Goal: Task Accomplishment & Management: Complete application form

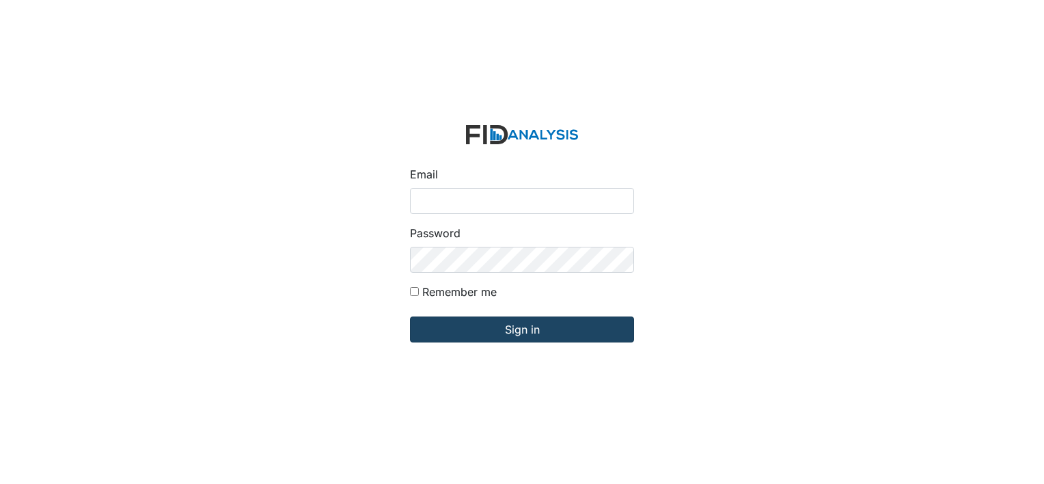
type input "[PERSON_NAME][EMAIL_ADDRESS][DOMAIN_NAME]"
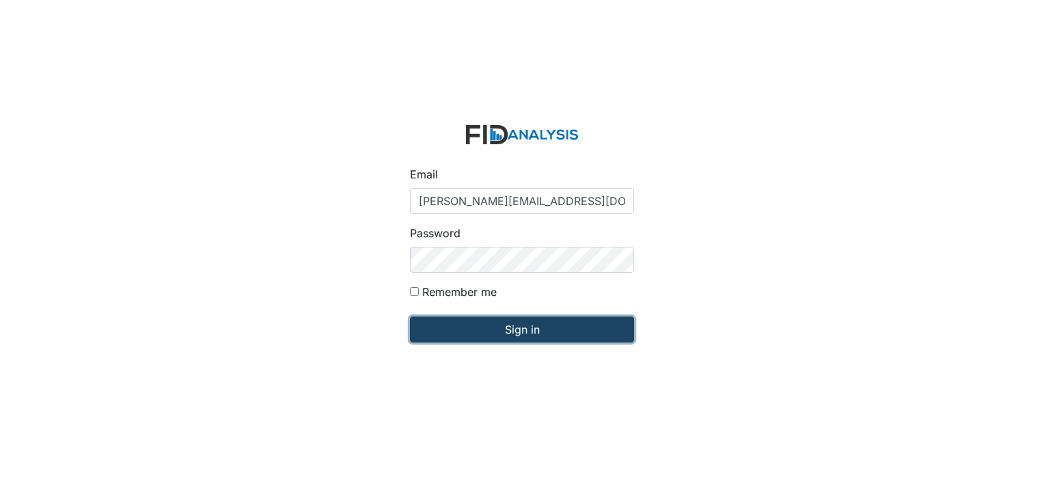
click at [461, 327] on input "Sign in" at bounding box center [522, 329] width 224 height 26
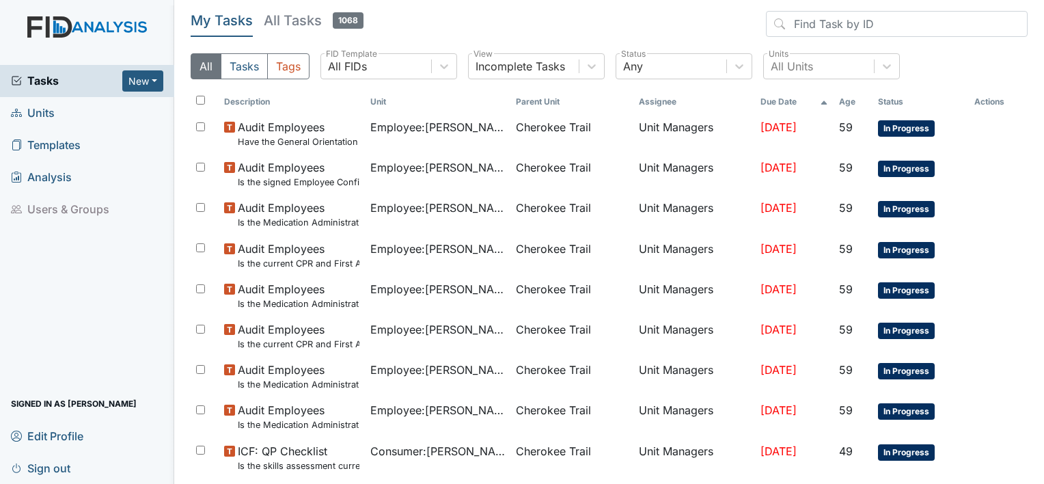
click at [38, 115] on span "Units" at bounding box center [33, 112] width 44 height 21
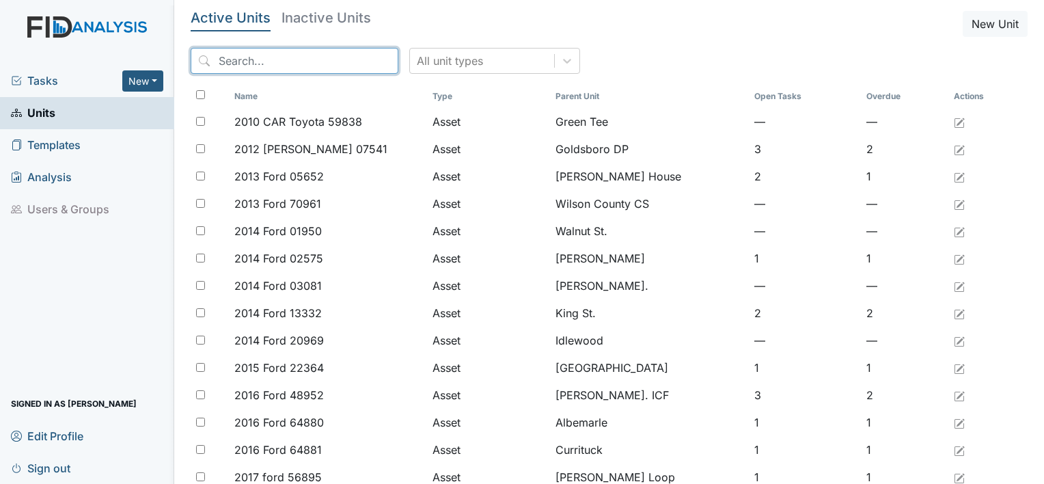
click at [228, 61] on input "search" at bounding box center [295, 61] width 208 height 26
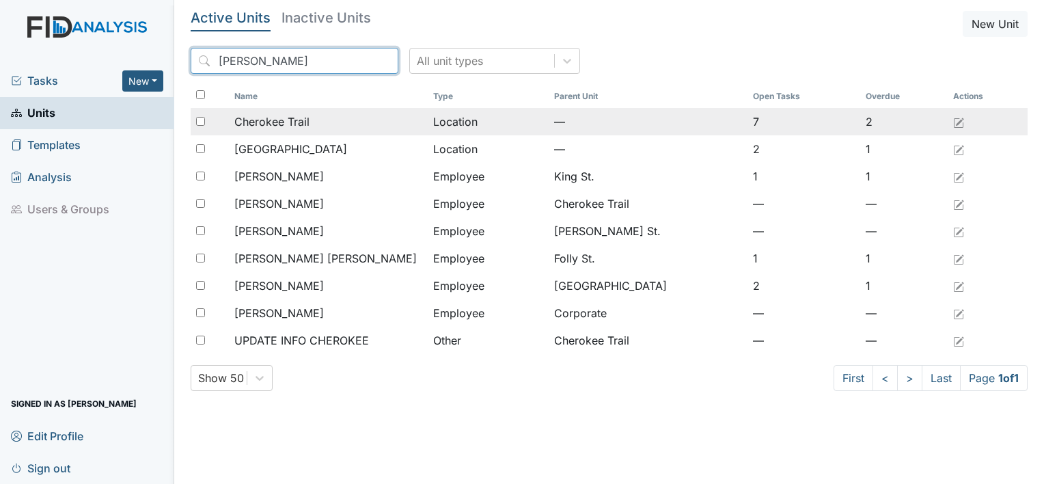
type input "Cher"
click at [269, 121] on span "Cherokee Trail" at bounding box center [271, 121] width 75 height 16
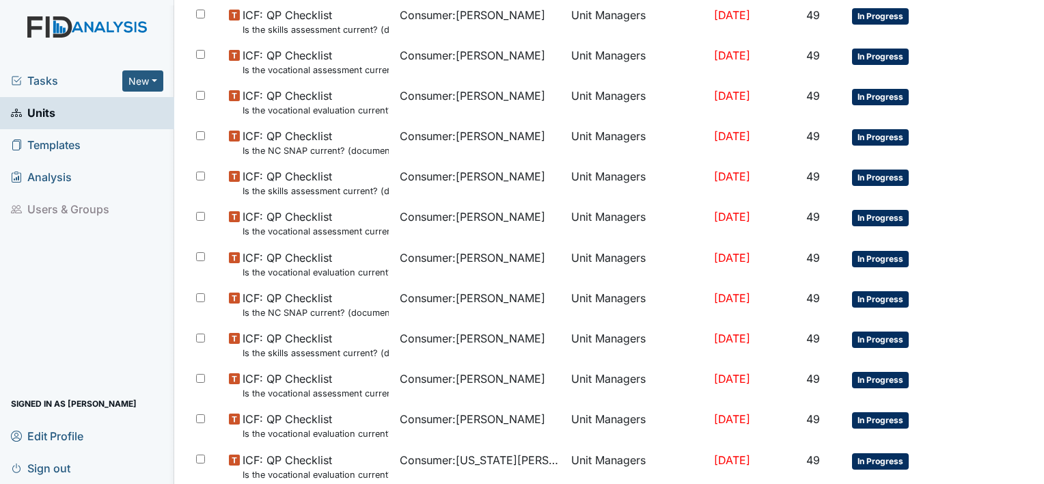
scroll to position [501, 0]
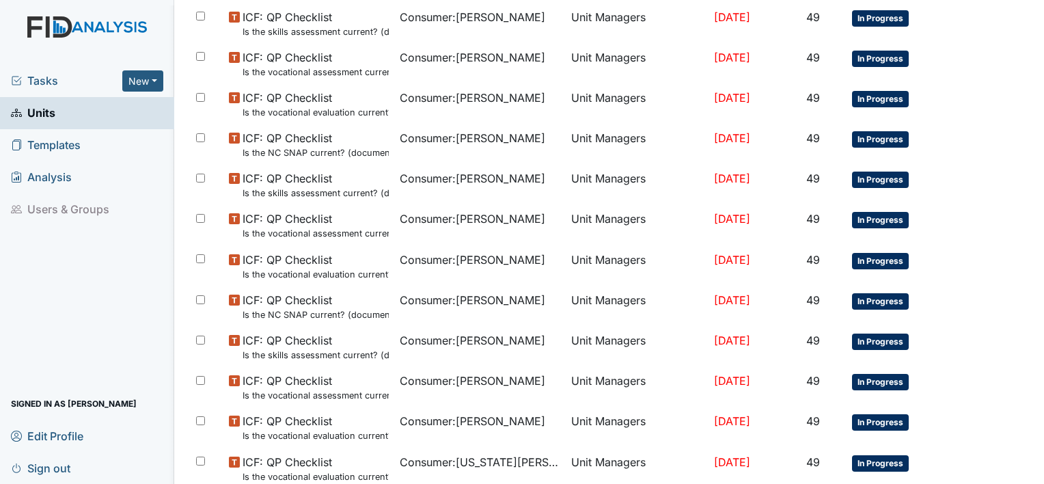
click at [79, 114] on link "Units" at bounding box center [87, 113] width 174 height 32
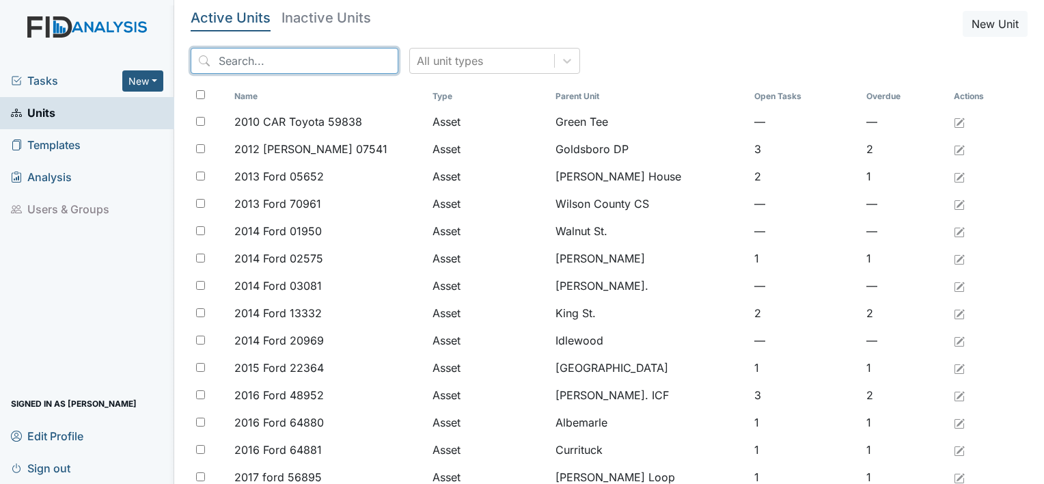
click at [271, 65] on input "search" at bounding box center [295, 61] width 208 height 26
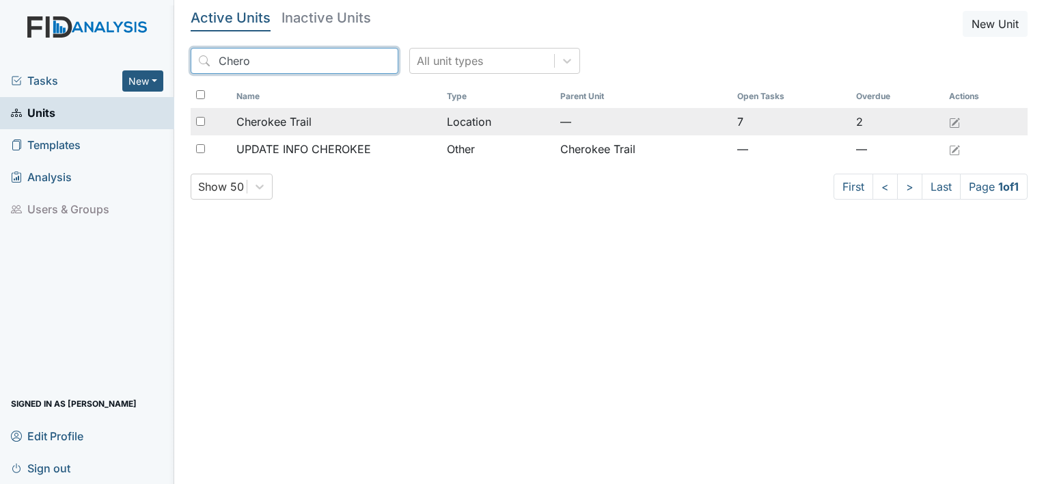
type input "Chero"
click at [274, 122] on span "Cherokee Trail" at bounding box center [273, 121] width 75 height 16
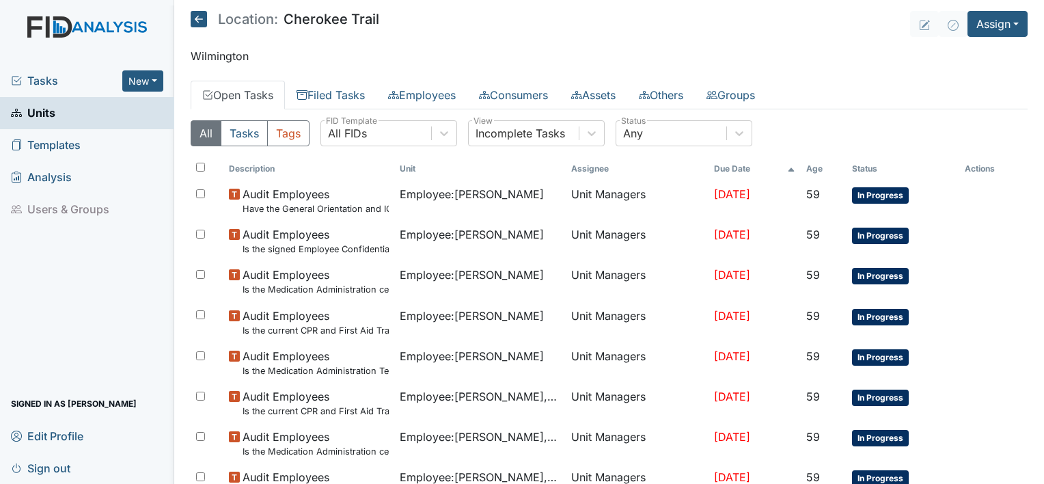
click at [261, 93] on link "Open Tasks" at bounding box center [238, 95] width 94 height 29
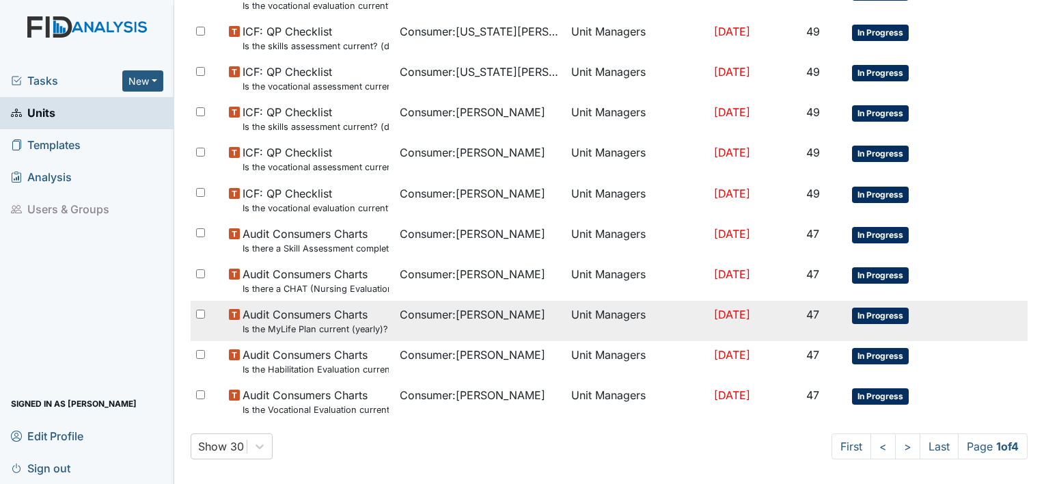
scroll to position [979, 0]
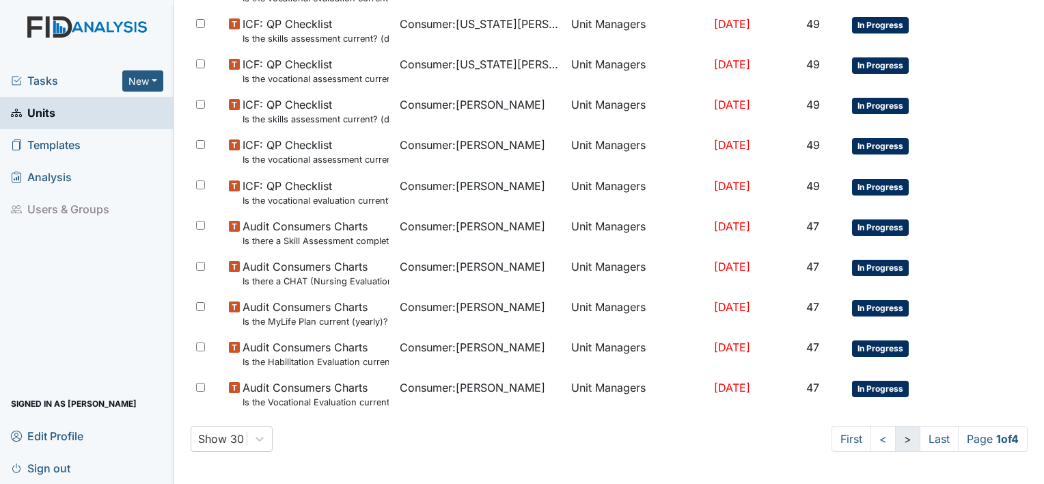
click at [895, 441] on link ">" at bounding box center [907, 439] width 25 height 26
click at [893, 430] on link ">" at bounding box center [905, 439] width 25 height 26
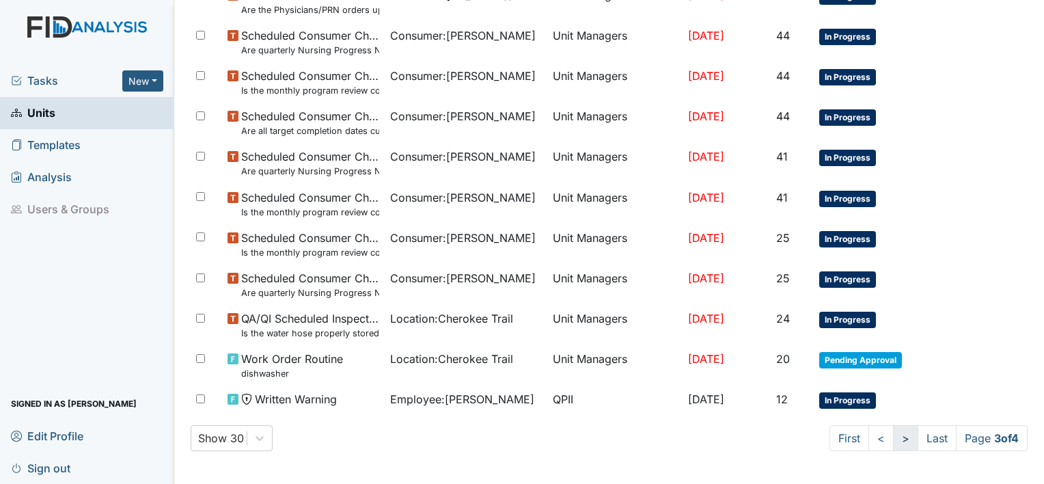
scroll to position [967, 0]
click at [893, 440] on link ">" at bounding box center [905, 439] width 25 height 26
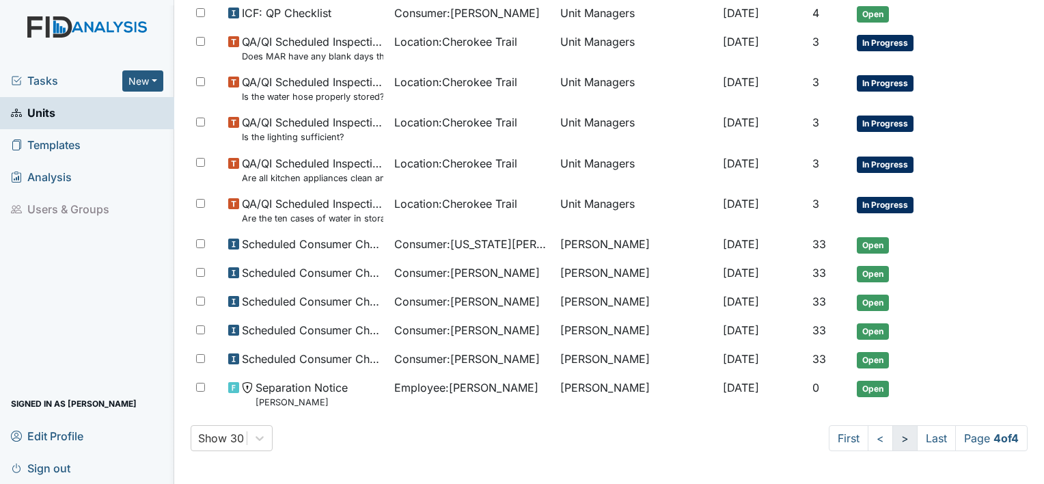
scroll to position [318, 0]
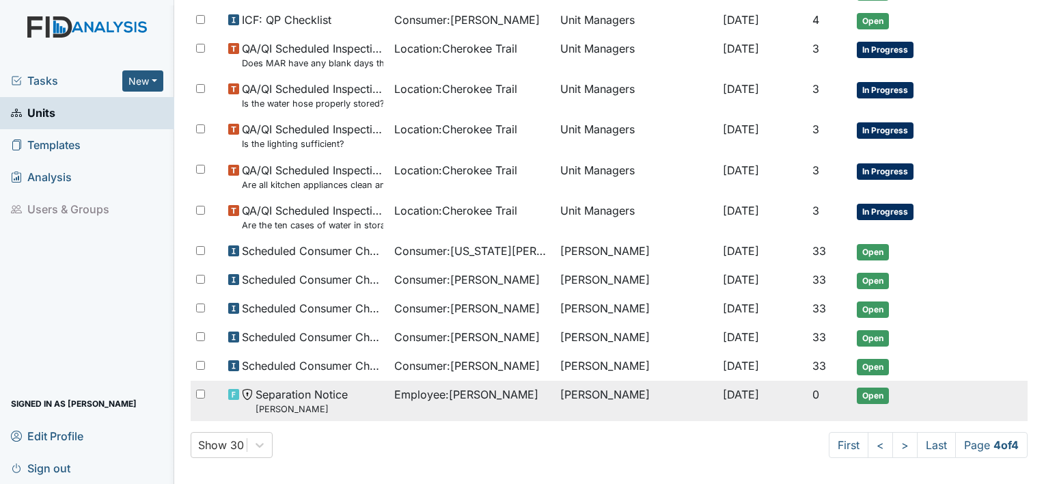
click at [448, 391] on span "Employee : [PERSON_NAME]" at bounding box center [466, 394] width 144 height 16
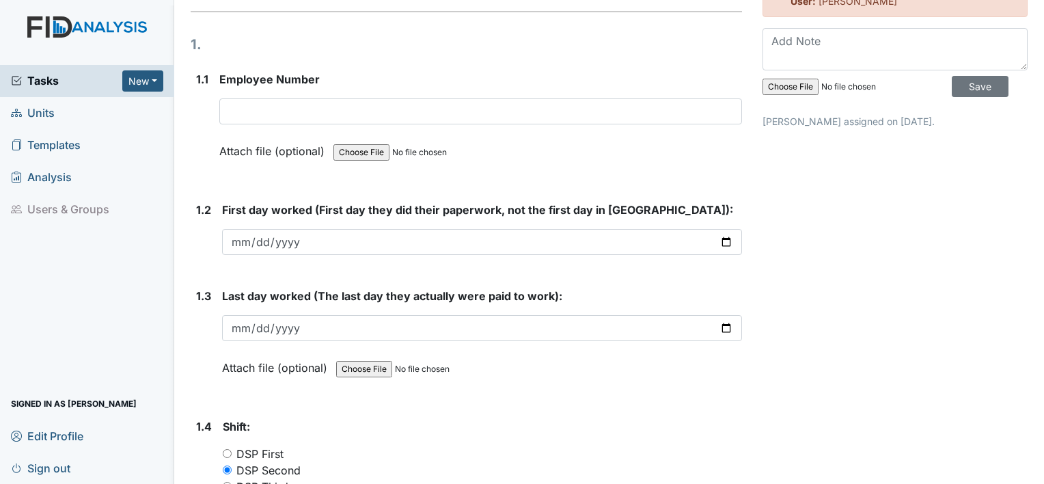
scroll to position [205, 0]
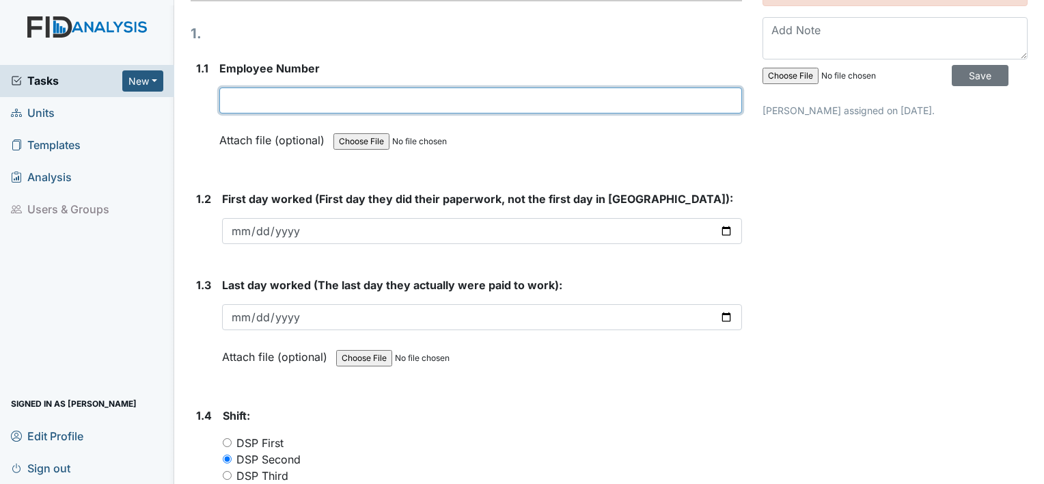
click at [290, 98] on input "text" at bounding box center [480, 100] width 523 height 26
type input "16514"
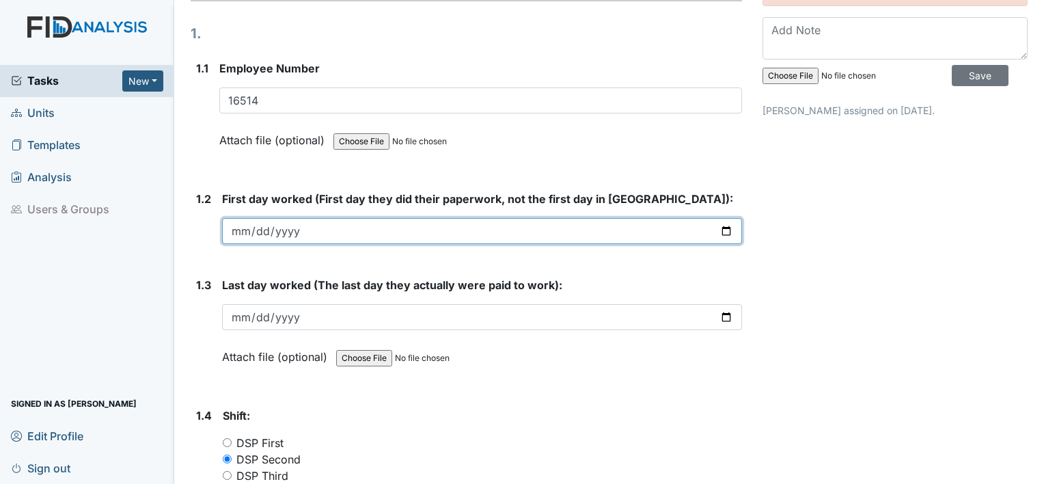
click at [241, 233] on input "date" at bounding box center [482, 231] width 520 height 26
type input "0200-06-27"
click at [246, 224] on input "date" at bounding box center [482, 231] width 520 height 26
click at [260, 227] on input "date" at bounding box center [482, 231] width 520 height 26
type input "0020-06-25"
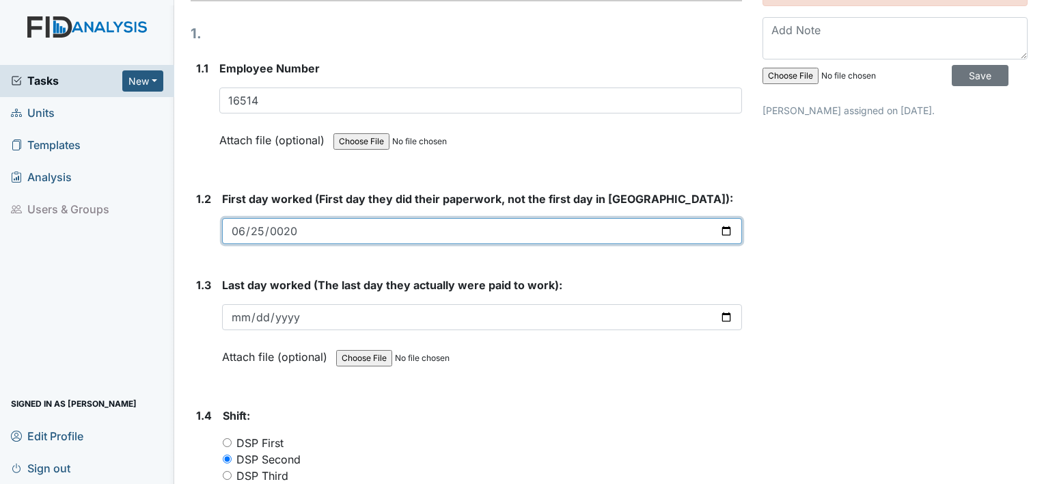
click at [262, 232] on input "0020-06-25" at bounding box center [482, 231] width 520 height 26
click at [249, 228] on input "date" at bounding box center [482, 231] width 520 height 26
type input "0200-06-27"
click at [238, 230] on input "date" at bounding box center [482, 231] width 520 height 26
type input "2025-06-27"
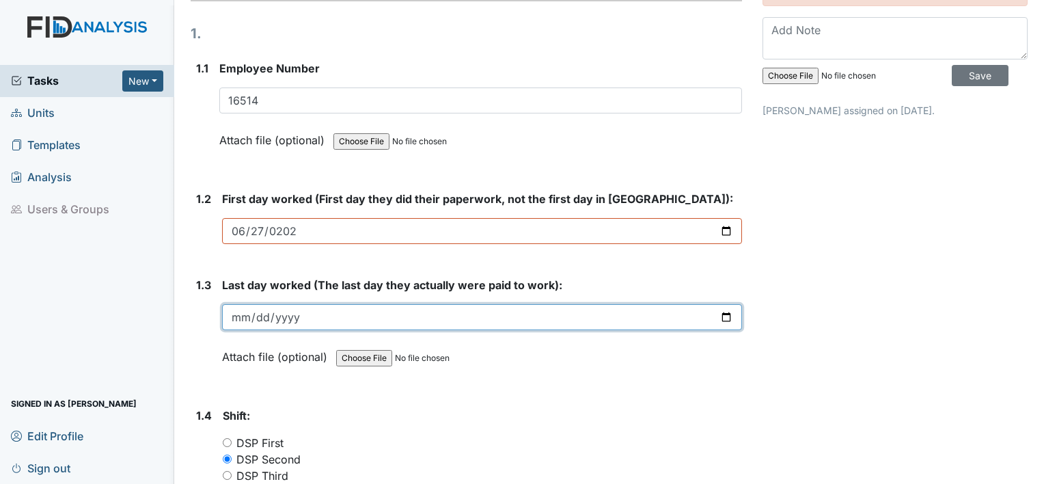
click at [248, 315] on input "date" at bounding box center [482, 317] width 520 height 26
type input "2025-08-15"
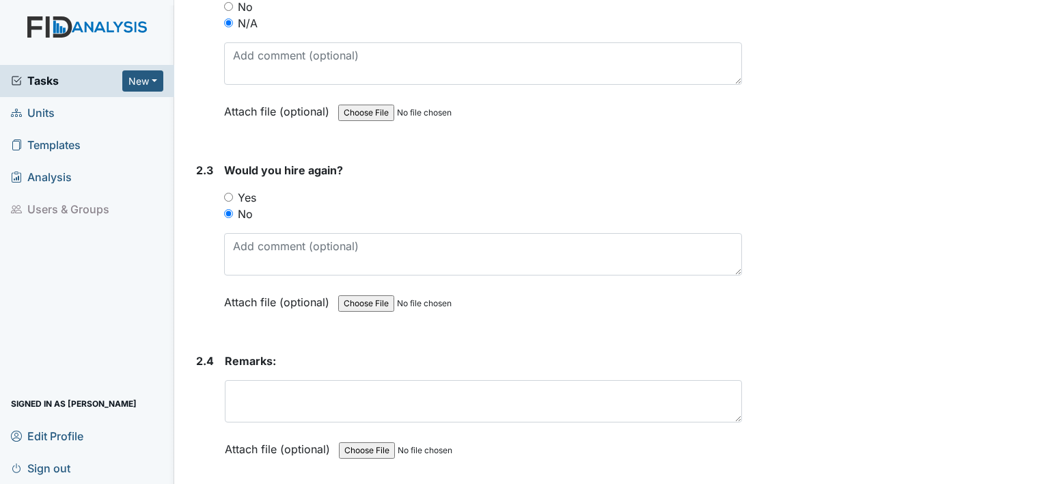
scroll to position [1153, 0]
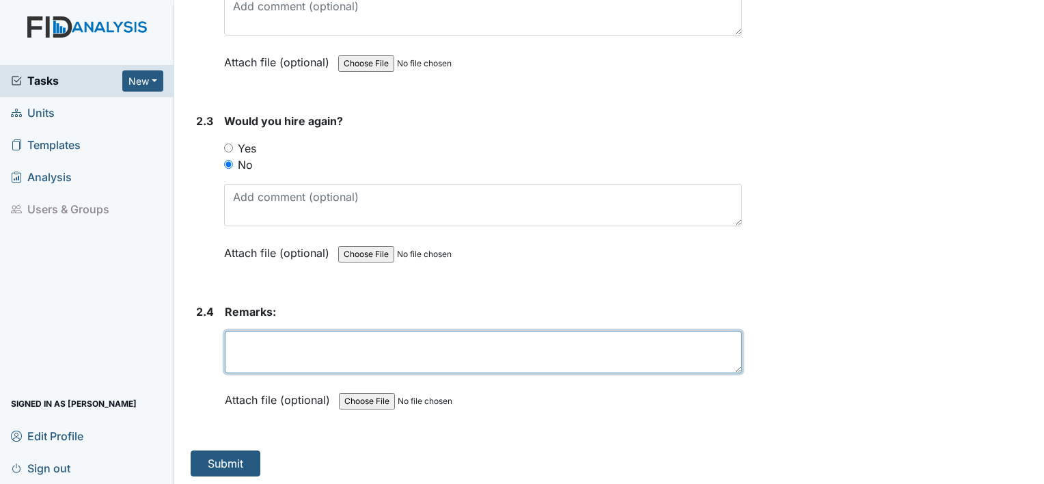
click at [570, 358] on textarea at bounding box center [483, 352] width 517 height 42
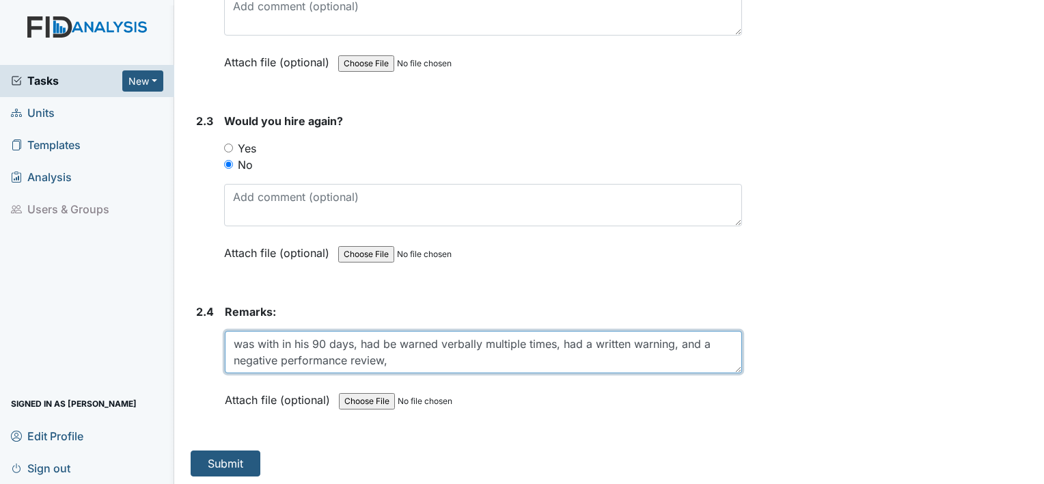
click at [399, 358] on textarea "was with in his 90 days, had be warned verbally multiple times, had a written w…" at bounding box center [483, 352] width 517 height 42
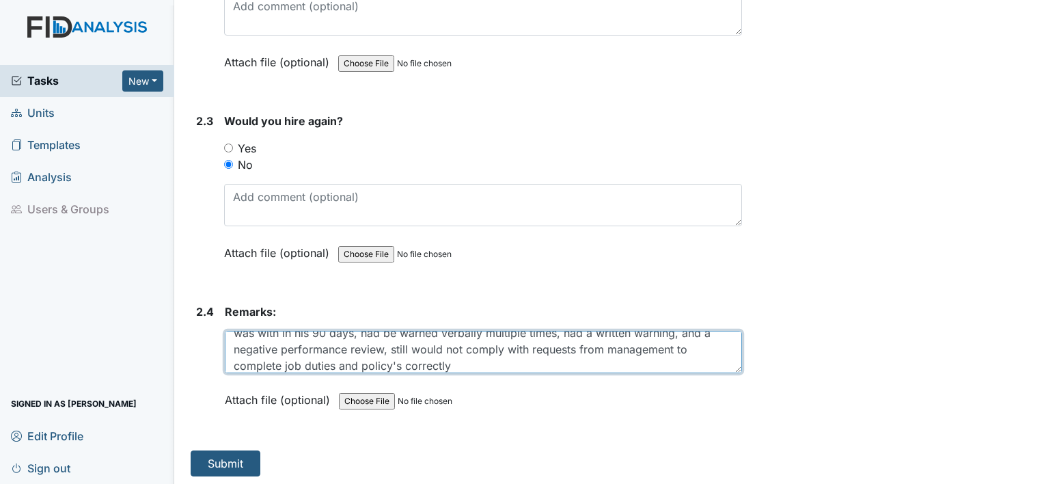
click at [515, 364] on textarea "was with in his 90 days, had be warned verbally multiple times, had a written w…" at bounding box center [483, 352] width 517 height 42
type textarea "was with in his 90 days, had be warned verbally multiple times, had a written w…"
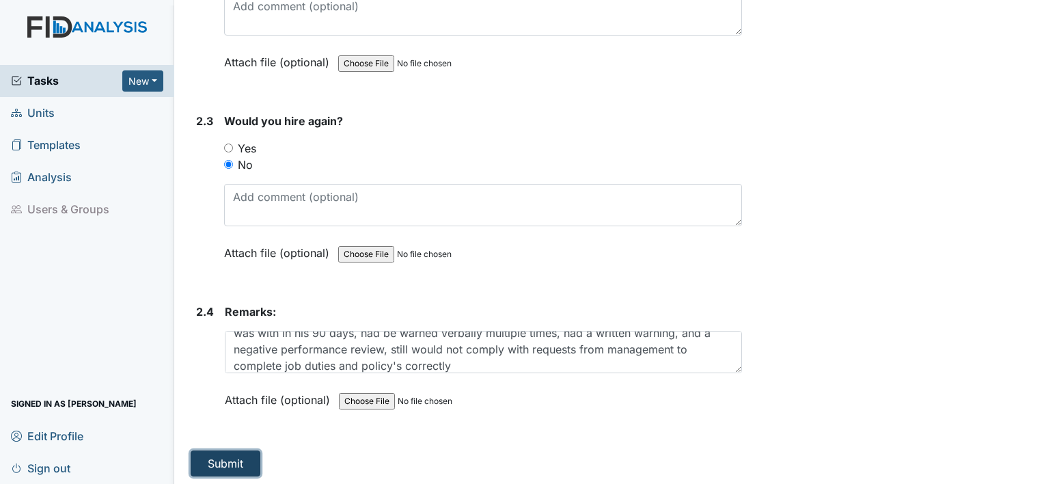
click at [225, 459] on button "Submit" at bounding box center [226, 463] width 70 height 26
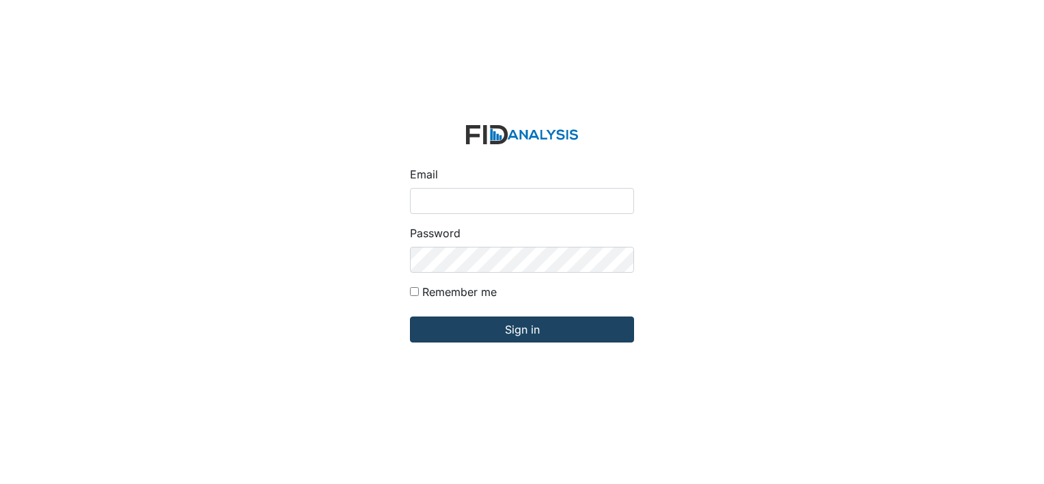
type input "[PERSON_NAME][EMAIL_ADDRESS][DOMAIN_NAME]"
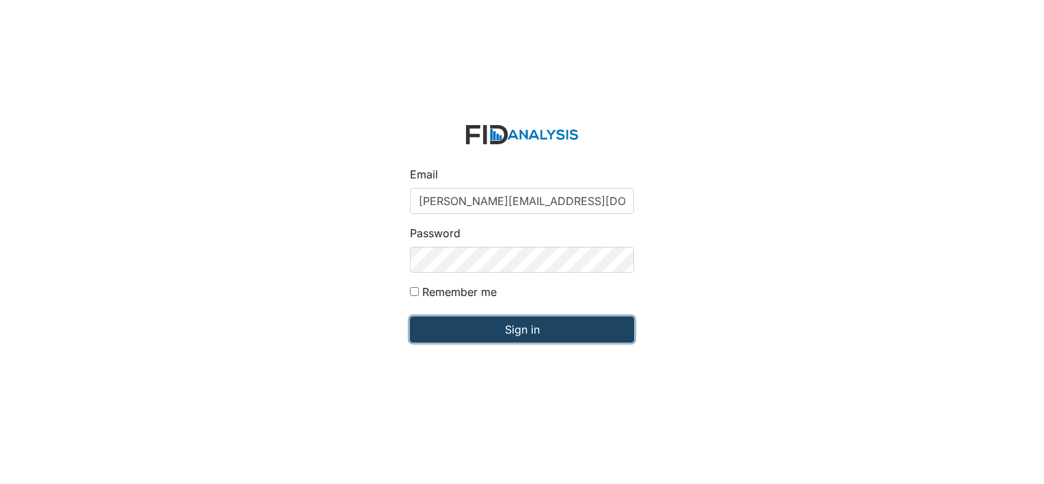
click at [558, 328] on input "Sign in" at bounding box center [522, 329] width 224 height 26
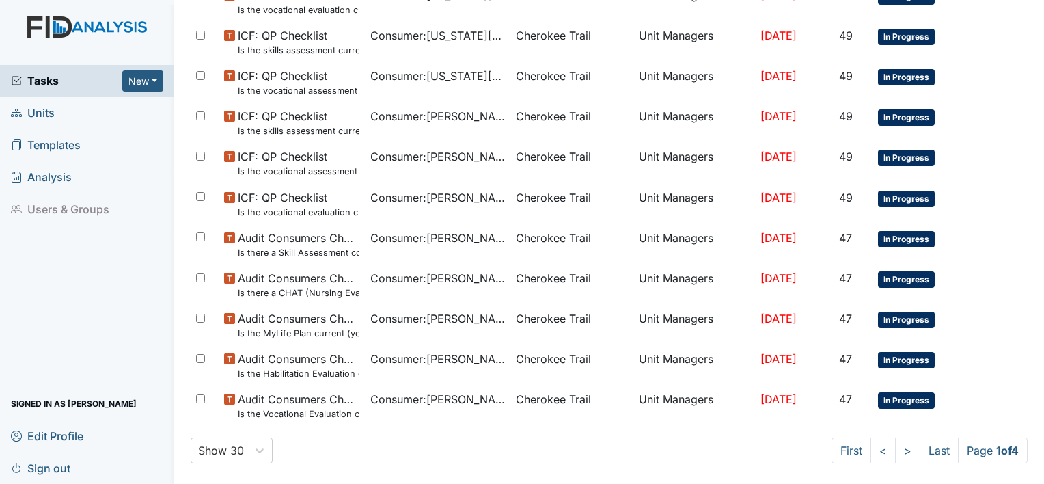
scroll to position [902, 0]
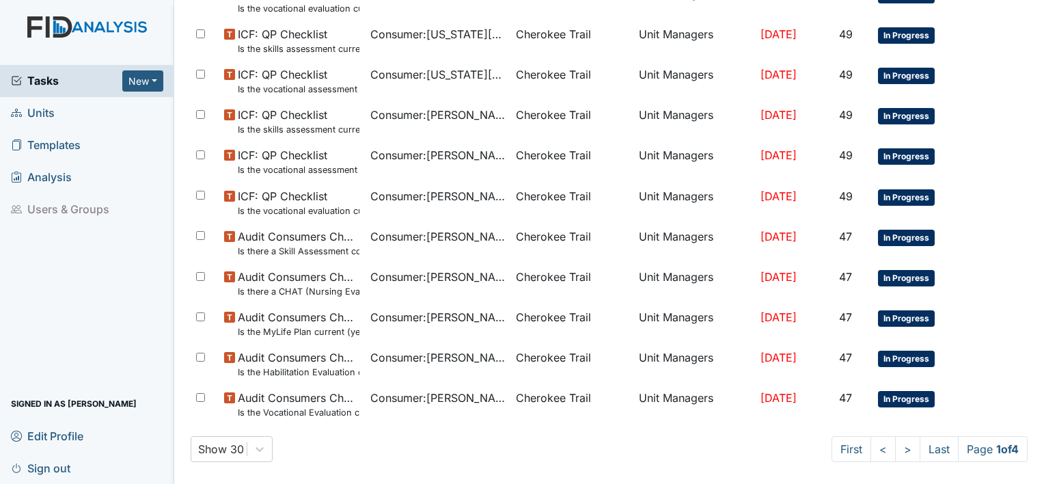
click at [47, 113] on span "Units" at bounding box center [33, 112] width 44 height 21
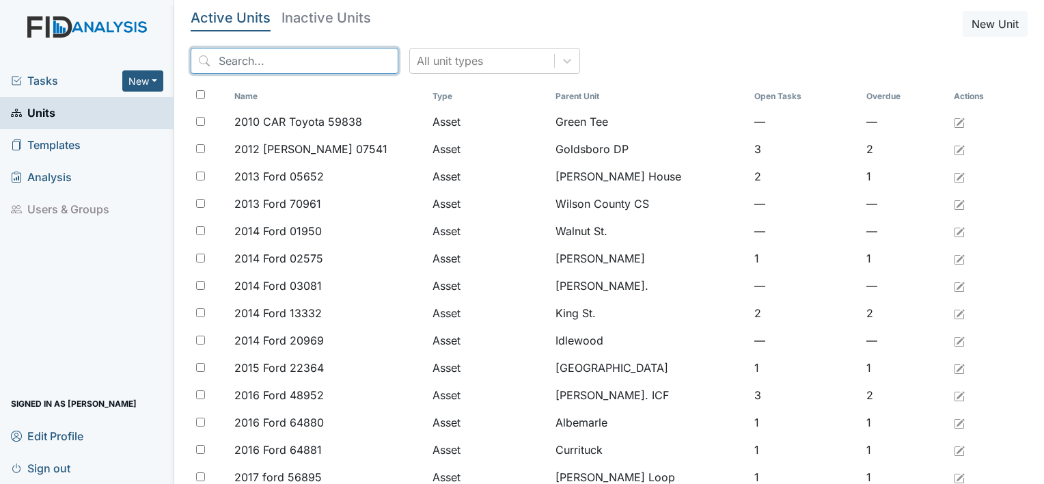
click at [241, 56] on input "search" at bounding box center [295, 61] width 208 height 26
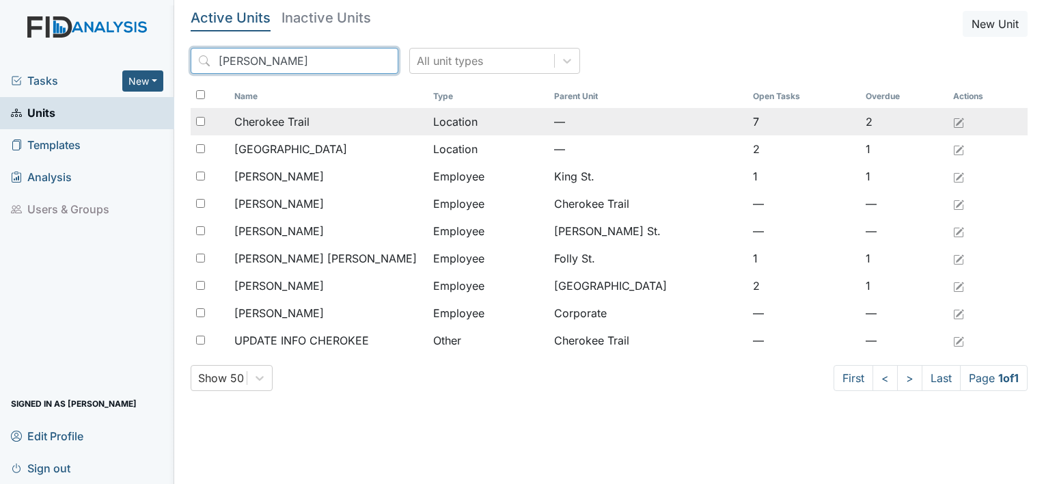
type input "Cher"
click at [292, 114] on span "Cherokee Trail" at bounding box center [271, 121] width 75 height 16
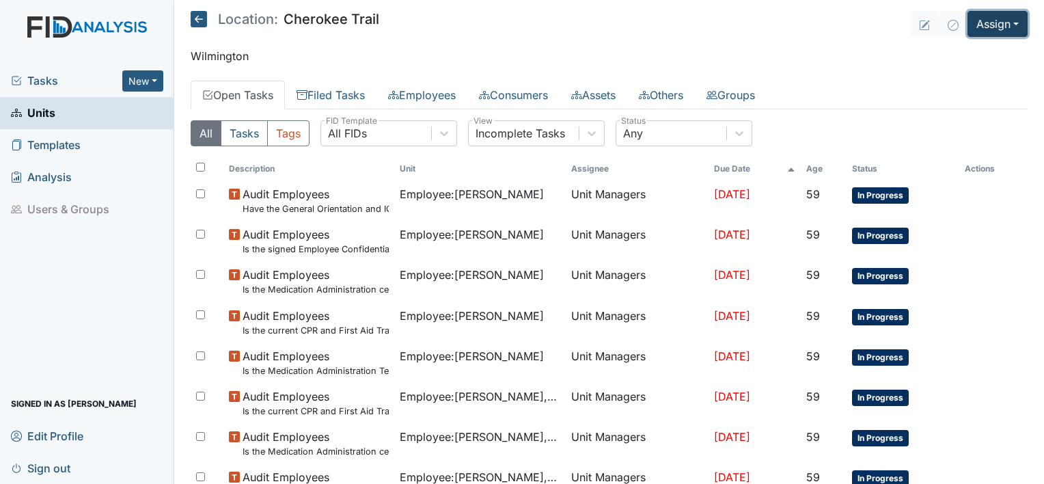
click at [1000, 22] on button "Assign" at bounding box center [998, 24] width 60 height 26
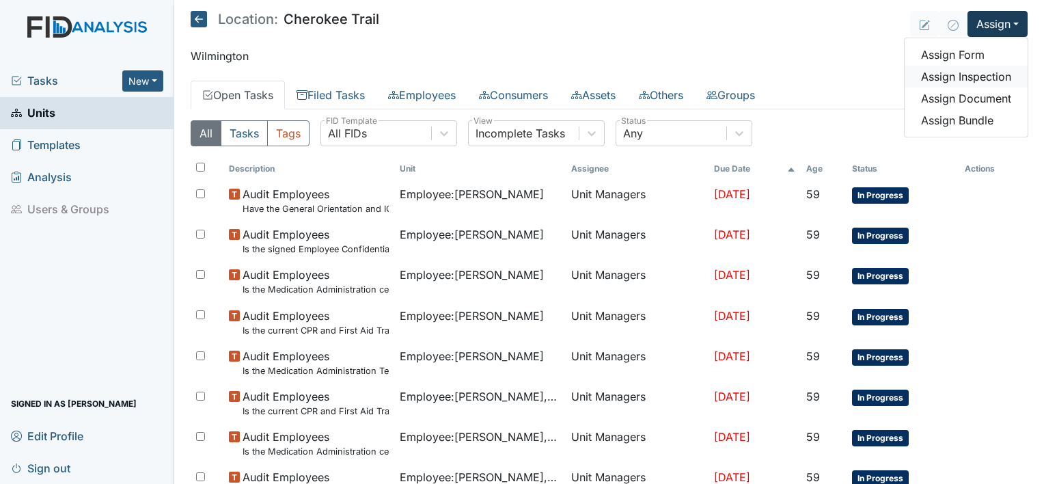
click at [962, 76] on link "Assign Inspection" at bounding box center [966, 77] width 123 height 22
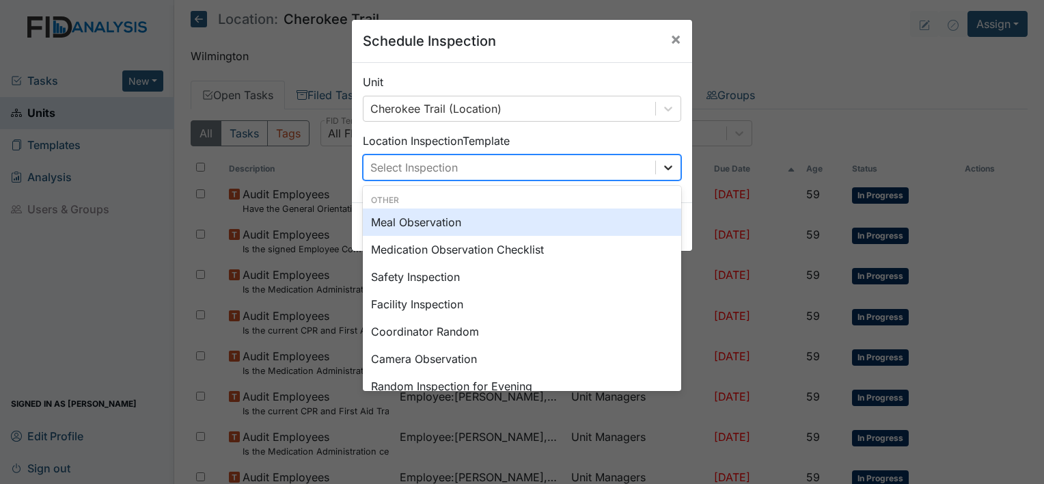
click at [665, 166] on icon at bounding box center [668, 168] width 14 height 14
click at [433, 224] on div "Meal Observation" at bounding box center [522, 221] width 318 height 27
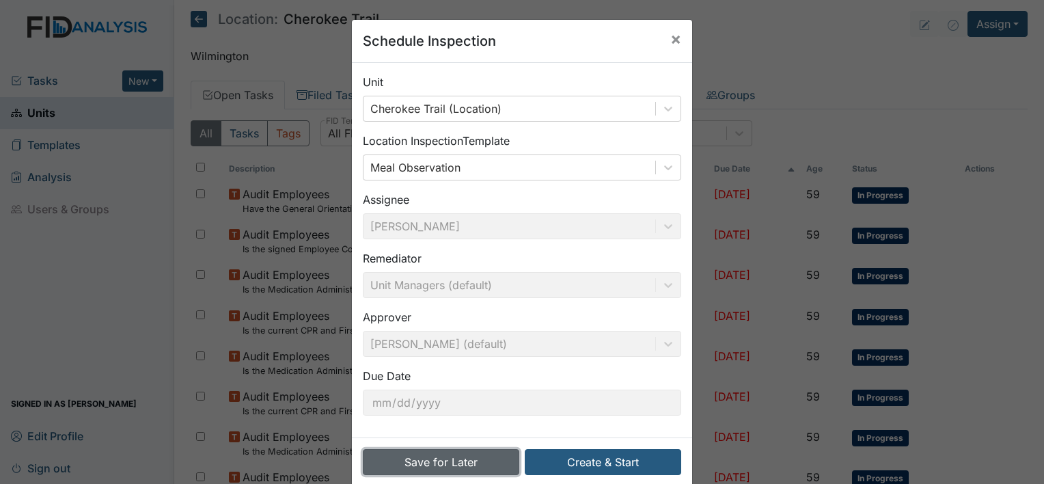
click at [488, 464] on button "Save for Later" at bounding box center [441, 462] width 156 height 26
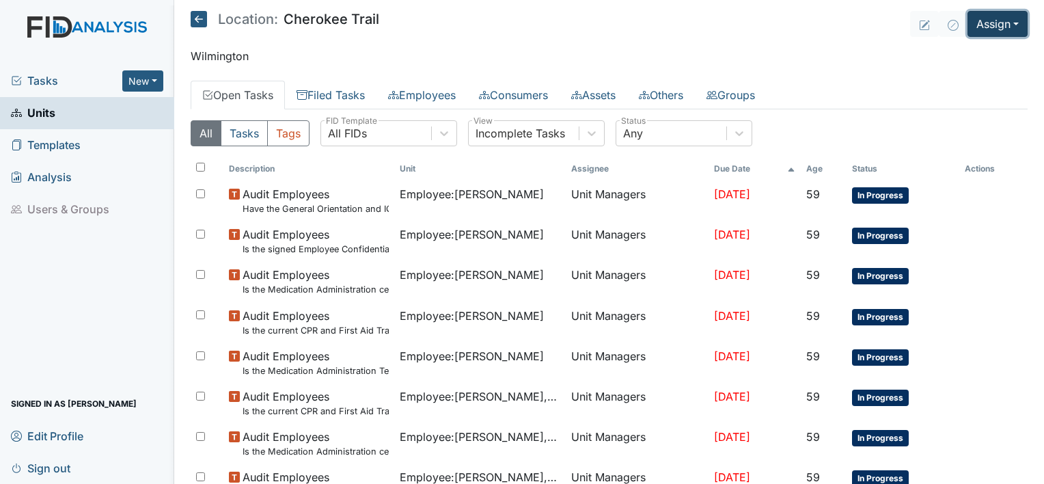
click at [1000, 22] on button "Assign" at bounding box center [998, 24] width 60 height 26
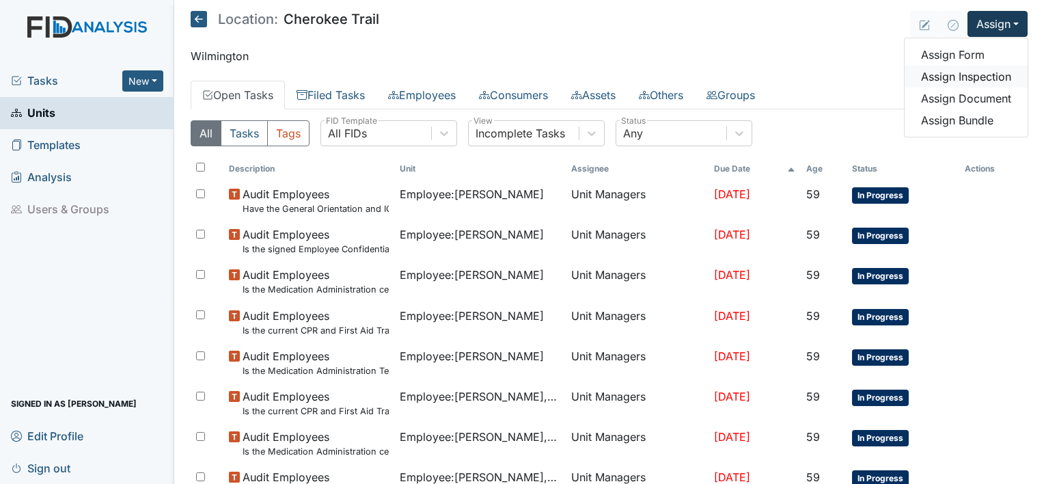
click at [952, 70] on link "Assign Inspection" at bounding box center [966, 77] width 123 height 22
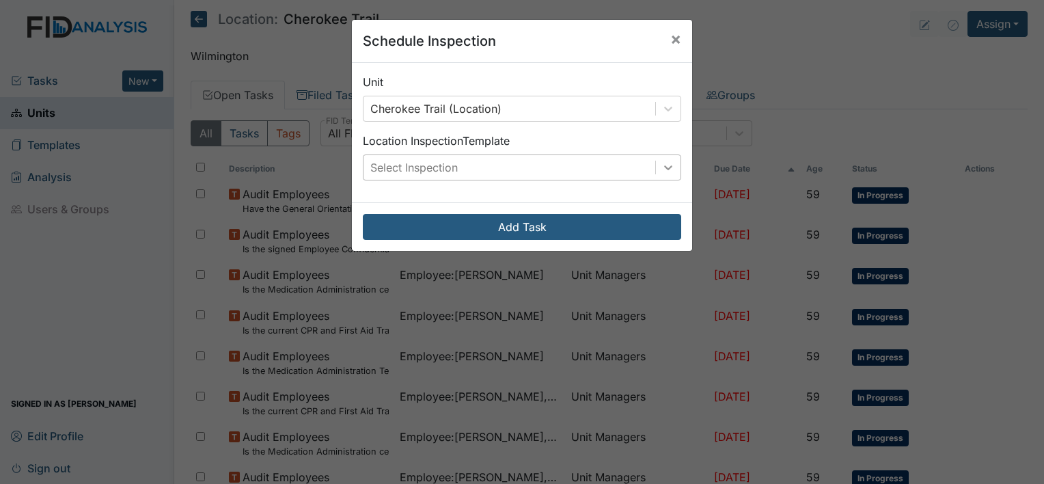
click at [661, 167] on icon at bounding box center [668, 168] width 14 height 14
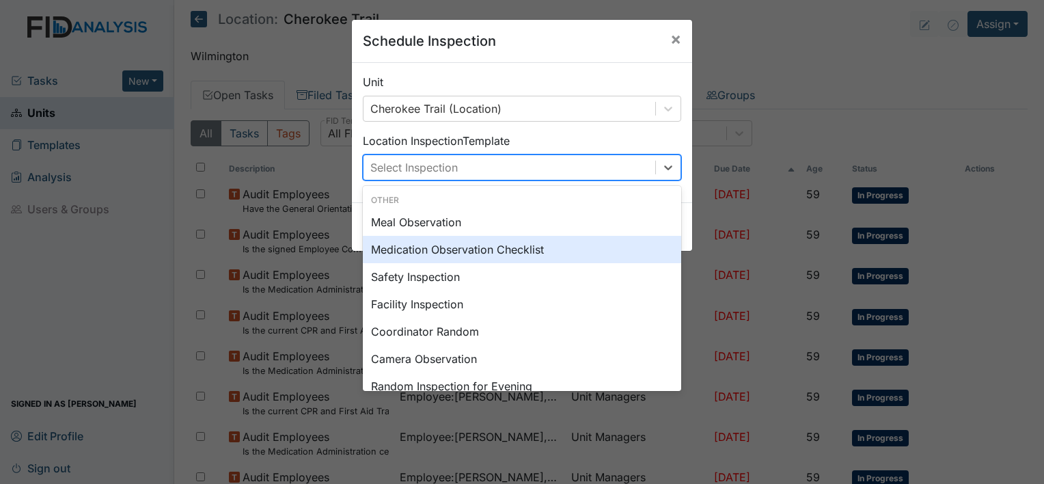
click at [451, 247] on div "Medication Observation Checklist" at bounding box center [522, 249] width 318 height 27
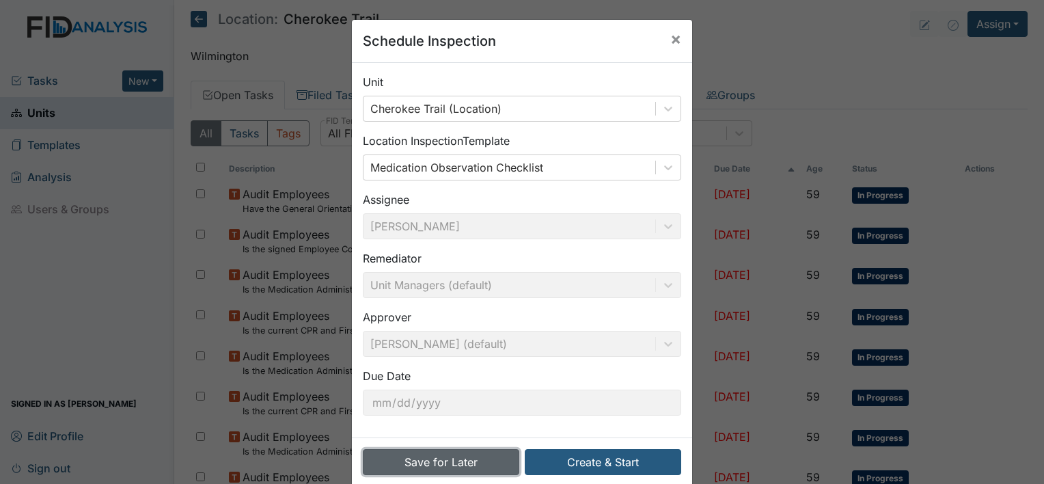
click at [435, 465] on button "Save for Later" at bounding box center [441, 462] width 156 height 26
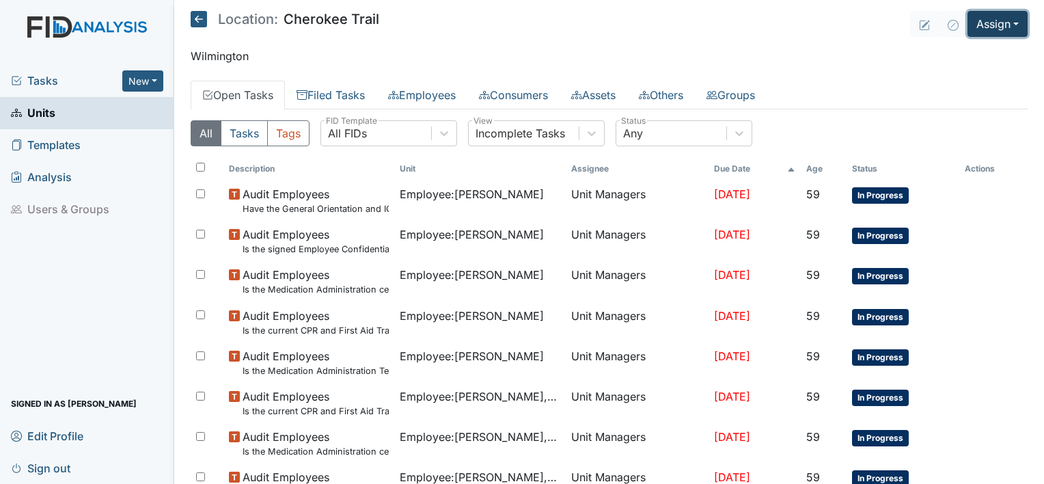
click at [1005, 20] on button "Assign" at bounding box center [998, 24] width 60 height 26
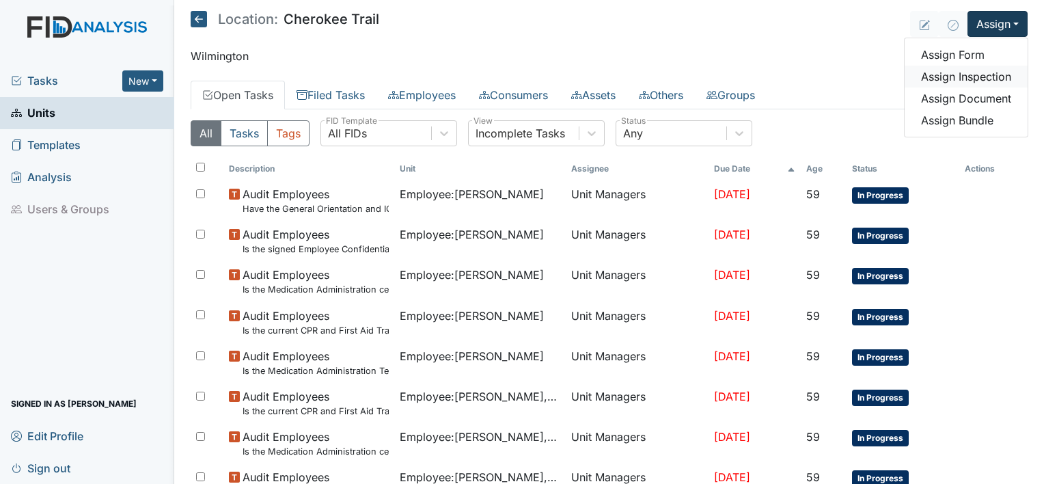
click at [956, 77] on link "Assign Inspection" at bounding box center [966, 77] width 123 height 22
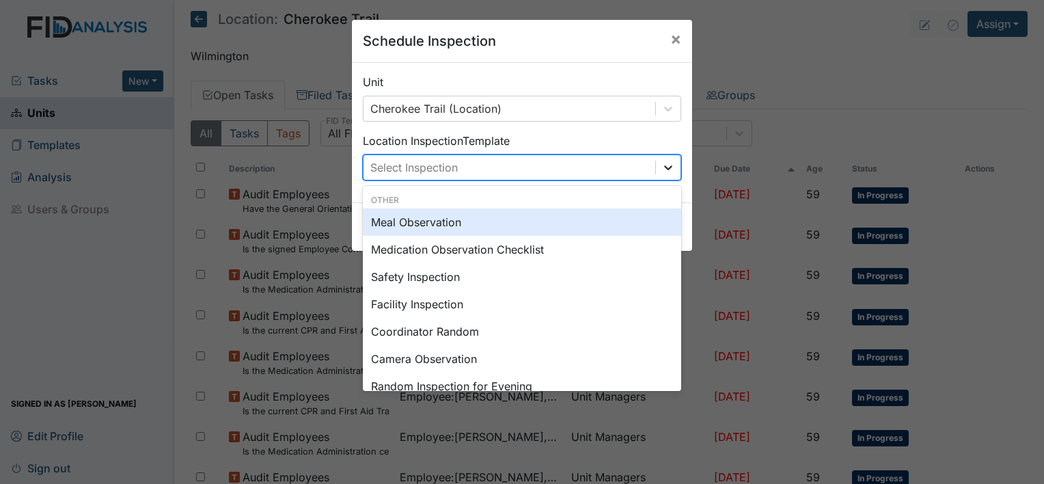
click at [664, 166] on icon at bounding box center [668, 167] width 8 height 5
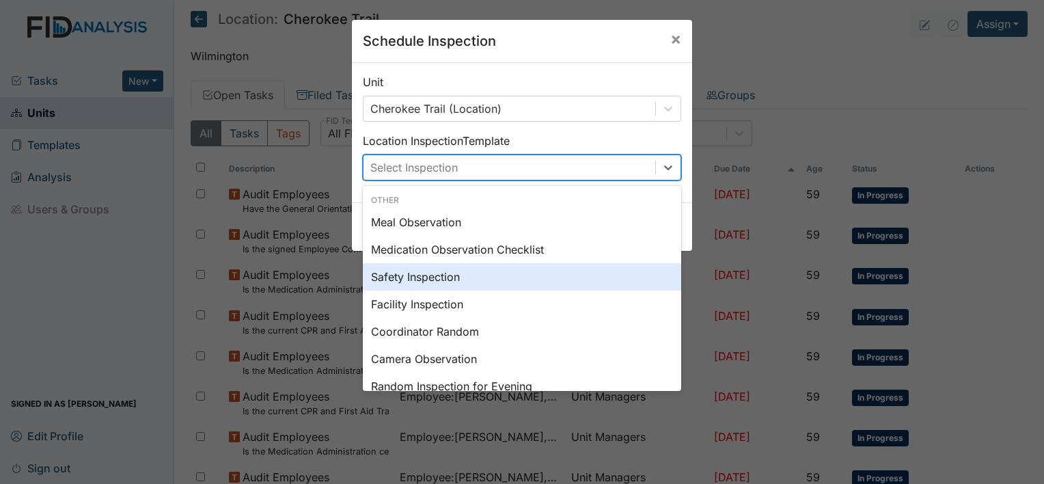
click at [456, 279] on div "Safety Inspection" at bounding box center [522, 276] width 318 height 27
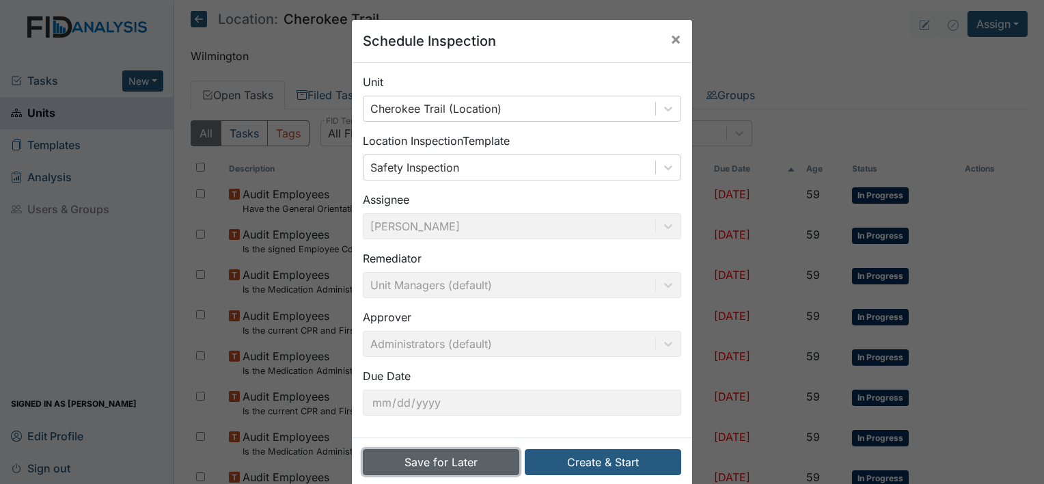
click at [452, 462] on button "Save for Later" at bounding box center [441, 462] width 156 height 26
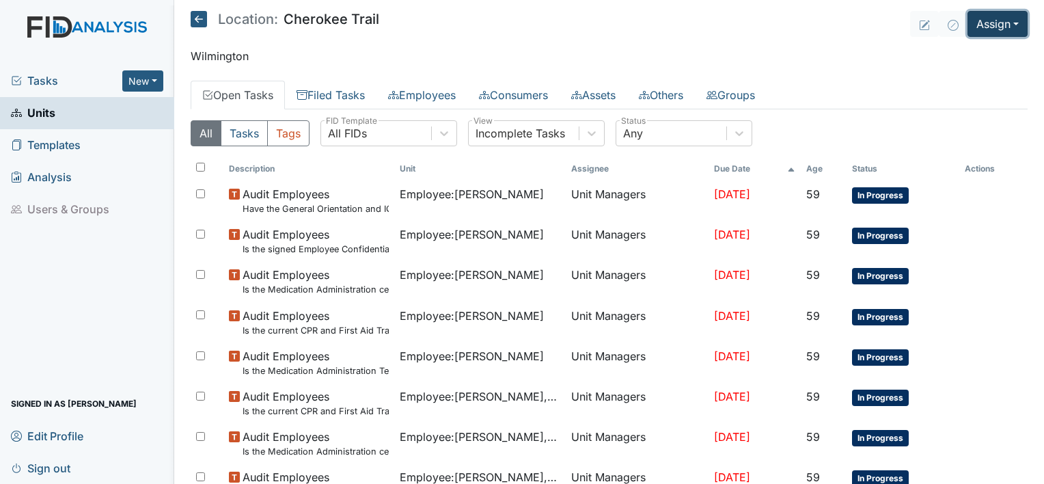
click at [1009, 18] on button "Assign" at bounding box center [998, 24] width 60 height 26
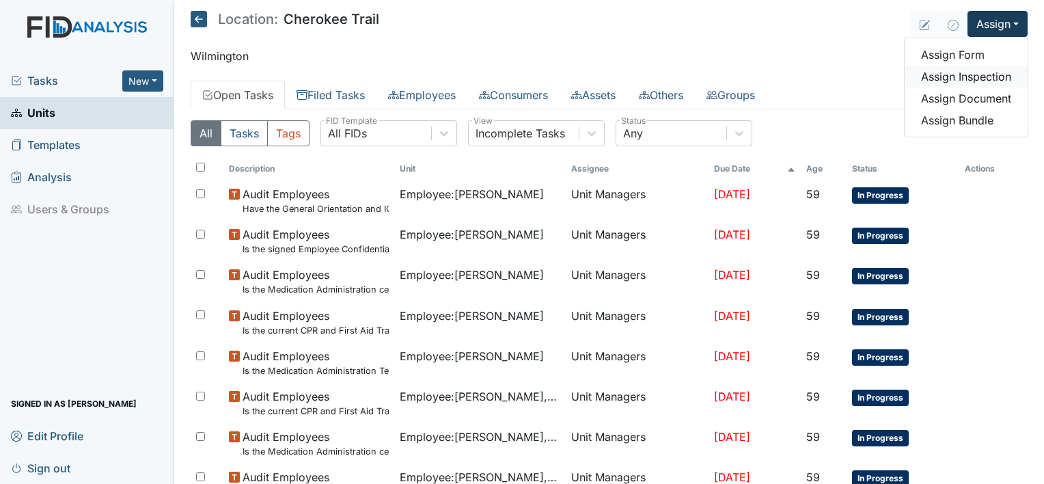
click at [976, 79] on link "Assign Inspection" at bounding box center [966, 77] width 123 height 22
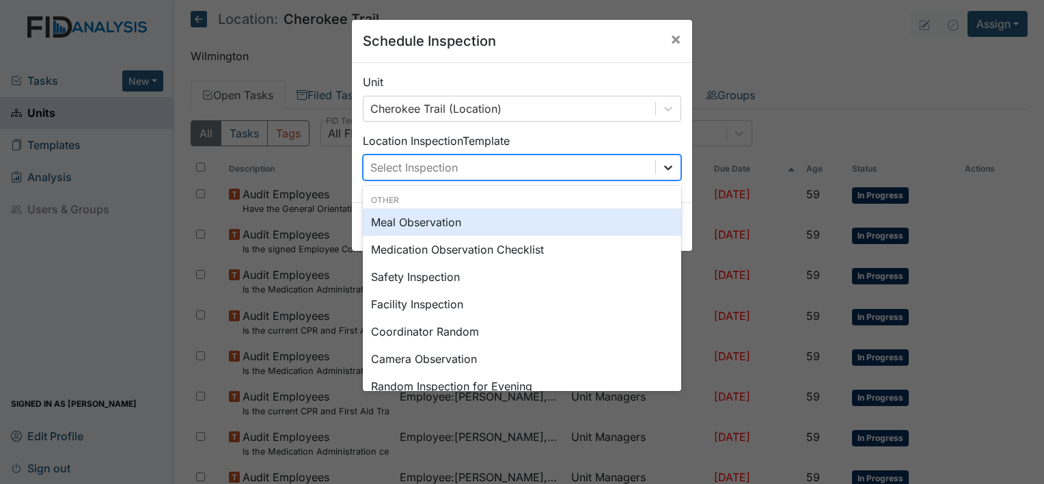
click at [666, 169] on icon at bounding box center [668, 168] width 14 height 14
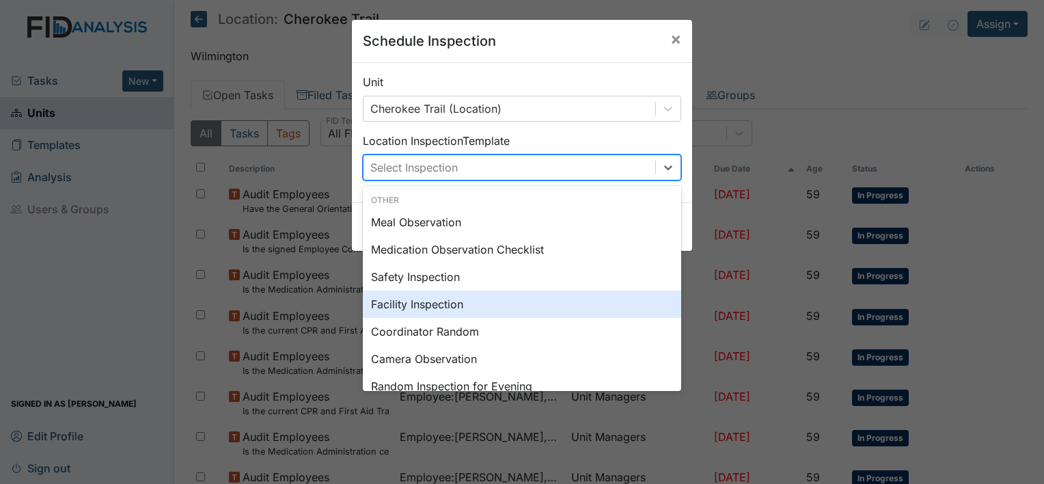
click at [461, 307] on div "Facility Inspection" at bounding box center [522, 303] width 318 height 27
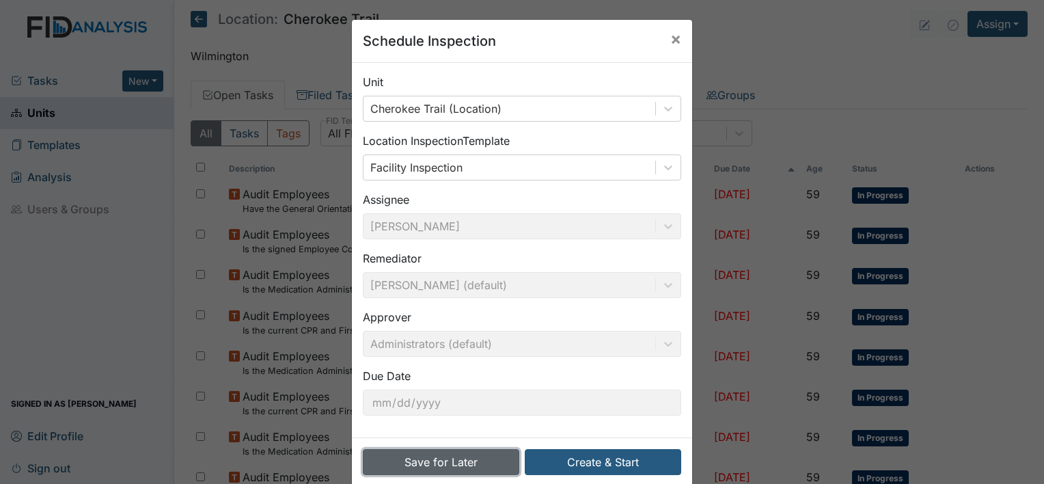
click at [451, 456] on button "Save for Later" at bounding box center [441, 462] width 156 height 26
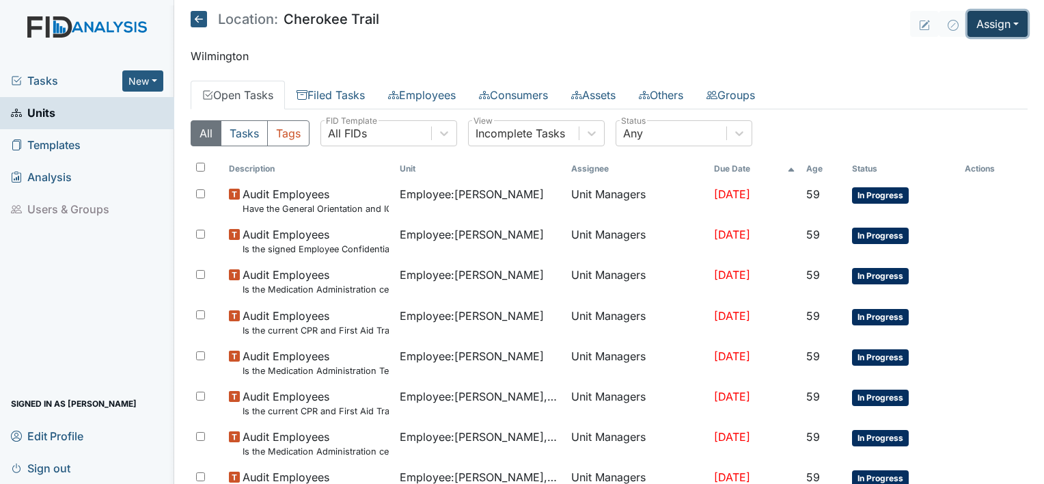
click at [1007, 16] on button "Assign" at bounding box center [998, 24] width 60 height 26
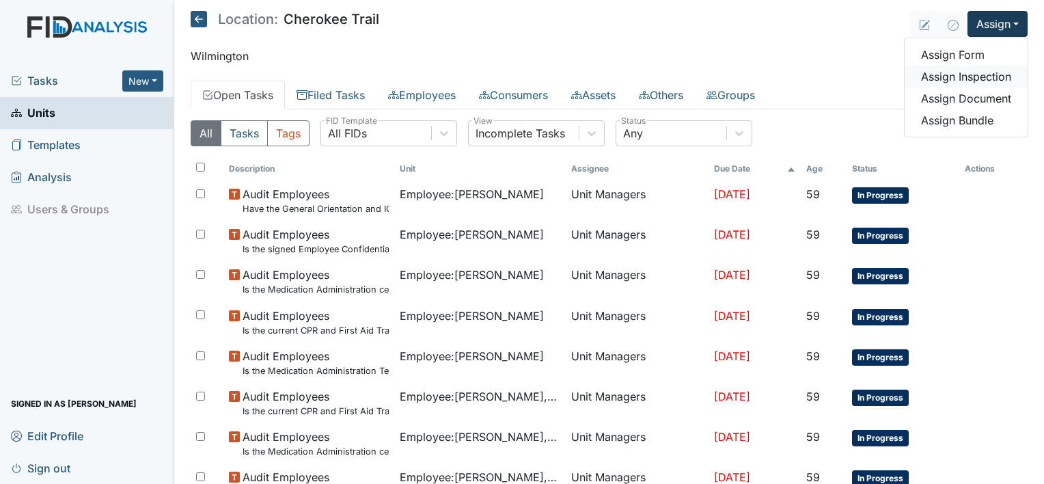
click at [981, 76] on link "Assign Inspection" at bounding box center [966, 77] width 123 height 22
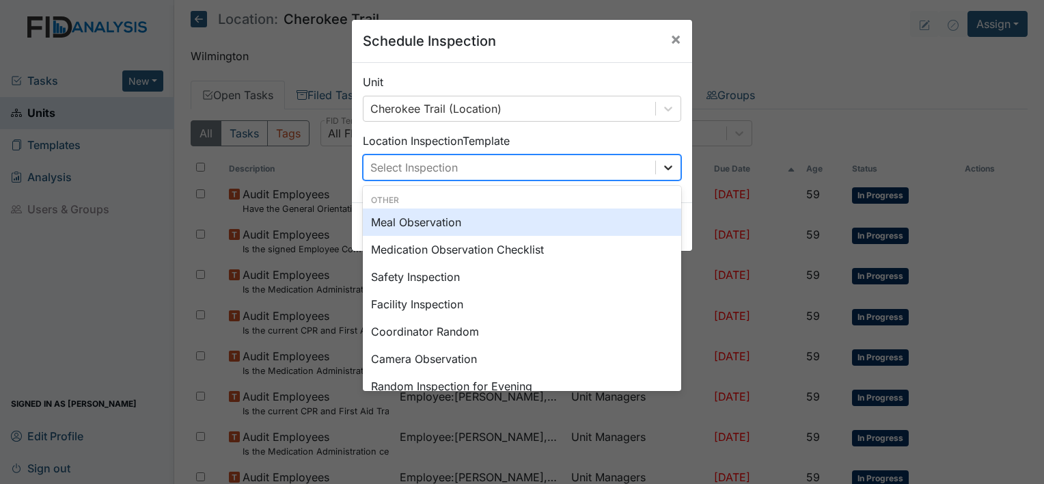
click at [670, 161] on icon at bounding box center [668, 168] width 14 height 14
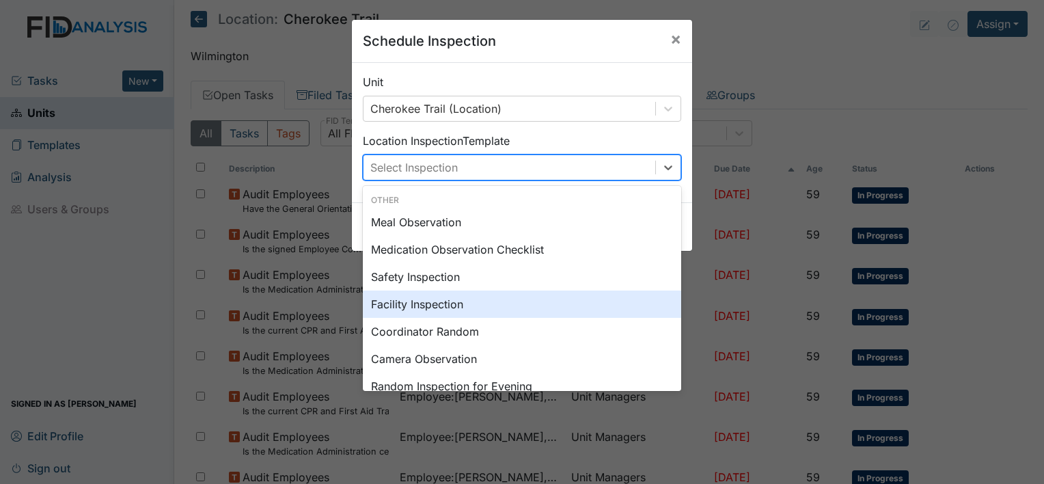
click at [420, 312] on div "Facility Inspection" at bounding box center [522, 303] width 318 height 27
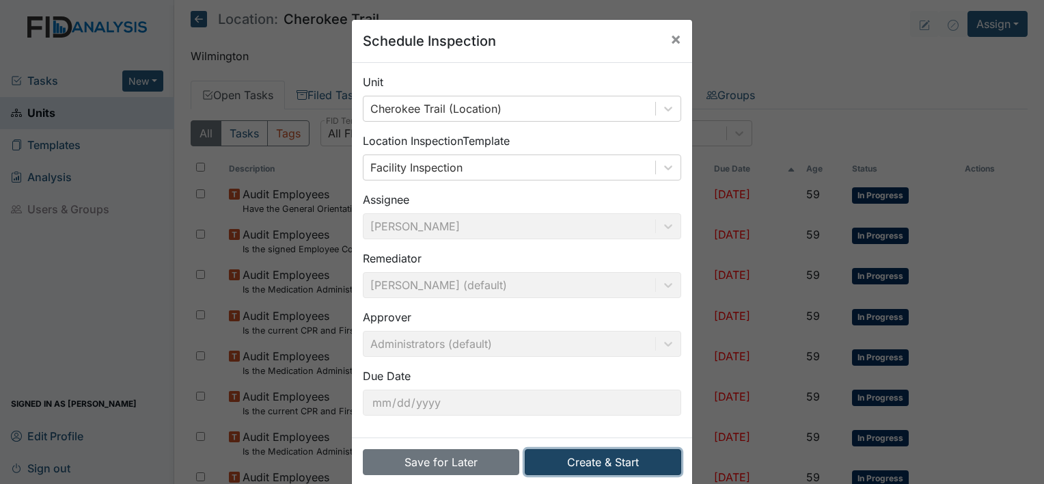
click at [565, 461] on button "Create & Start" at bounding box center [603, 462] width 156 height 26
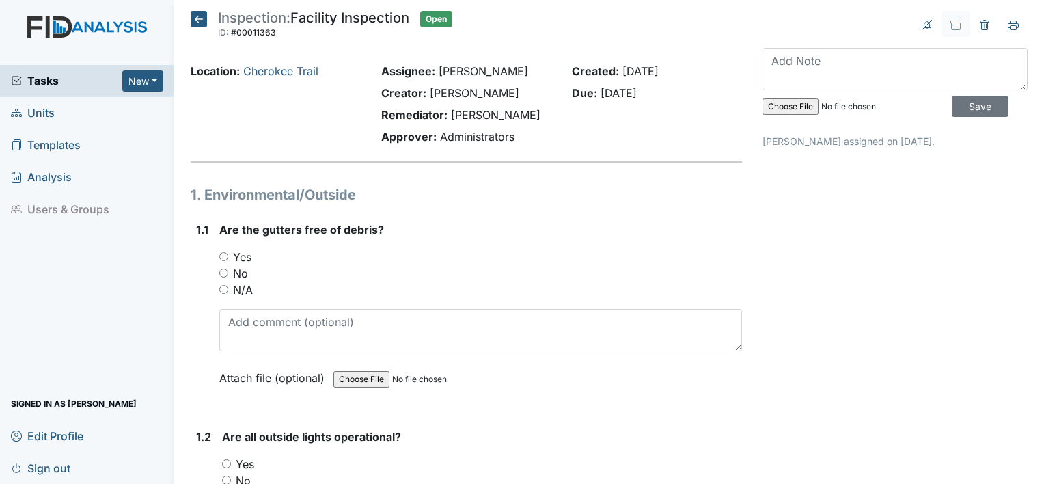
click at [228, 249] on div "Yes" at bounding box center [480, 257] width 523 height 16
click at [224, 262] on div "Yes" at bounding box center [480, 257] width 523 height 16
click at [223, 254] on input "Yes" at bounding box center [223, 256] width 9 height 9
radio input "true"
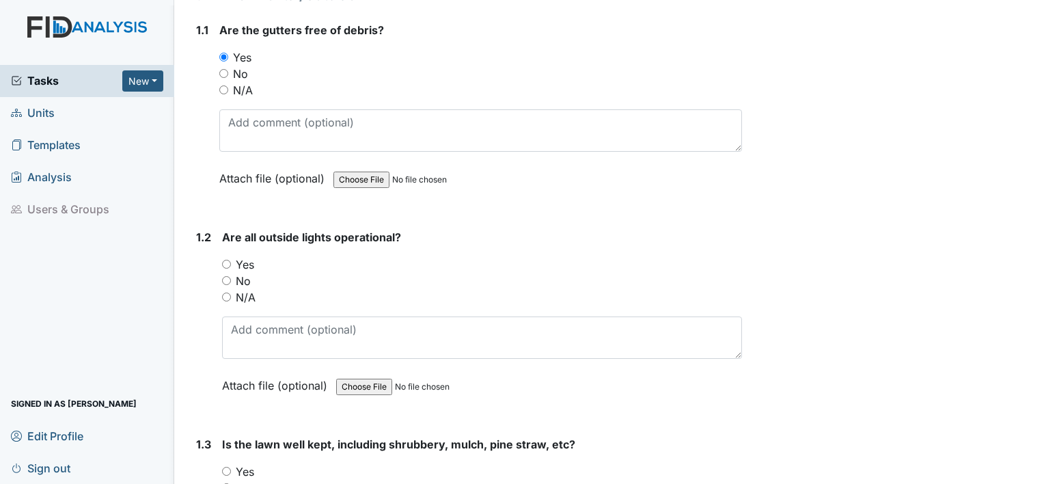
scroll to position [205, 0]
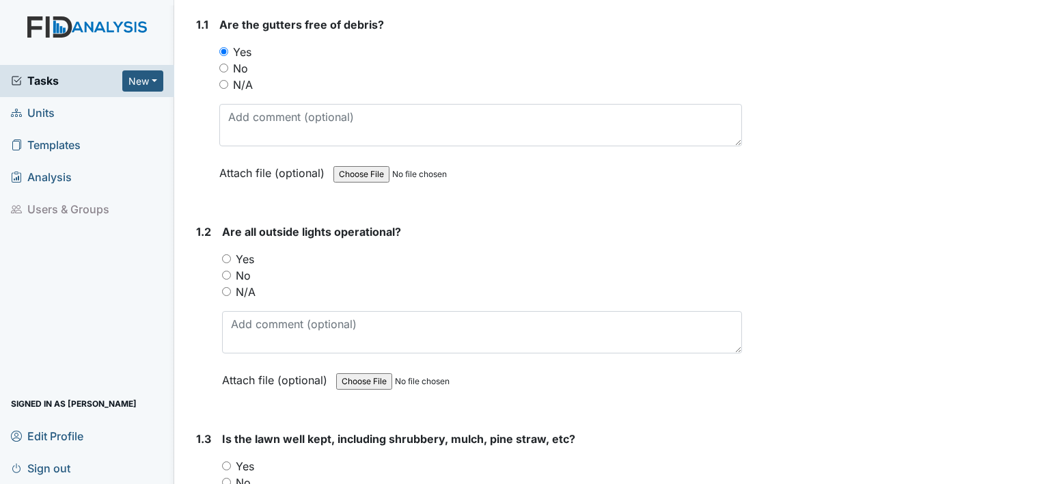
click at [228, 260] on input "Yes" at bounding box center [226, 258] width 9 height 9
radio input "true"
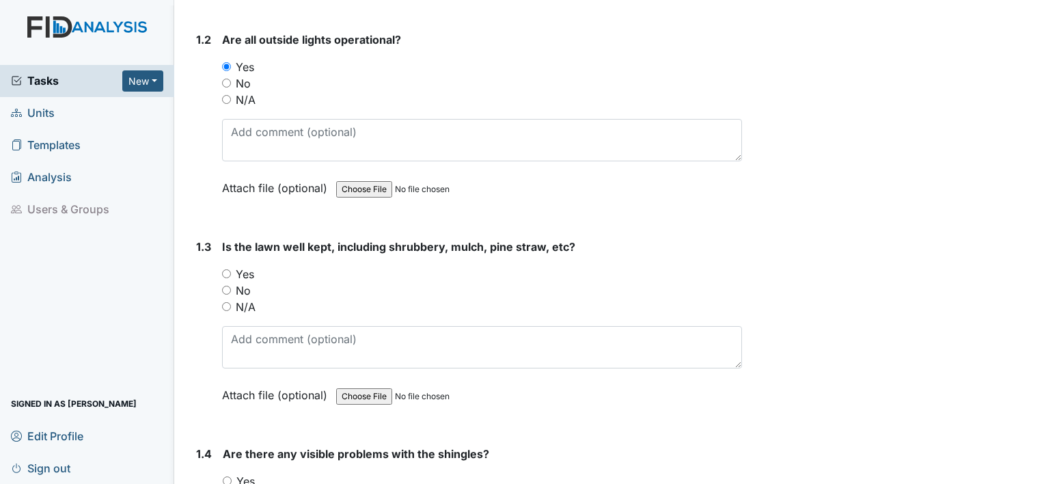
scroll to position [410, 0]
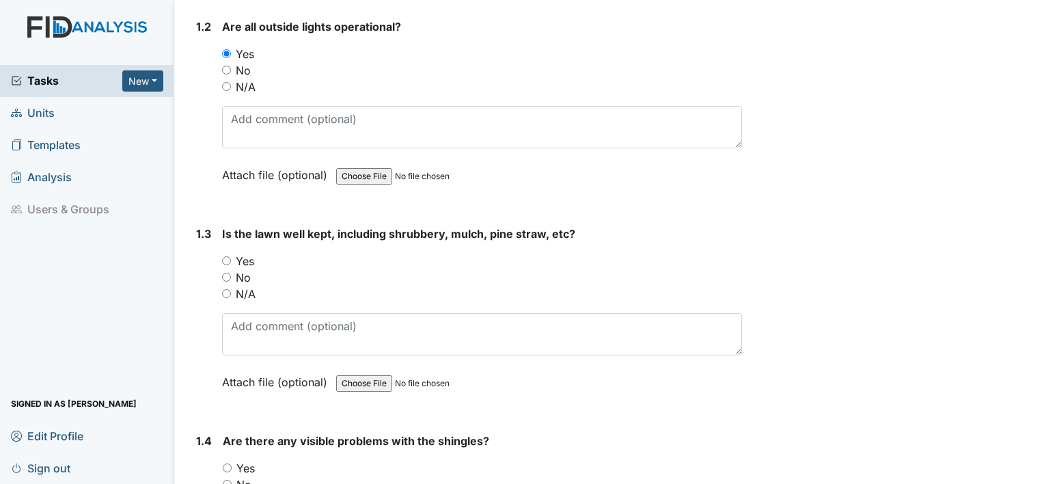
click at [226, 262] on input "Yes" at bounding box center [226, 260] width 9 height 9
radio input "true"
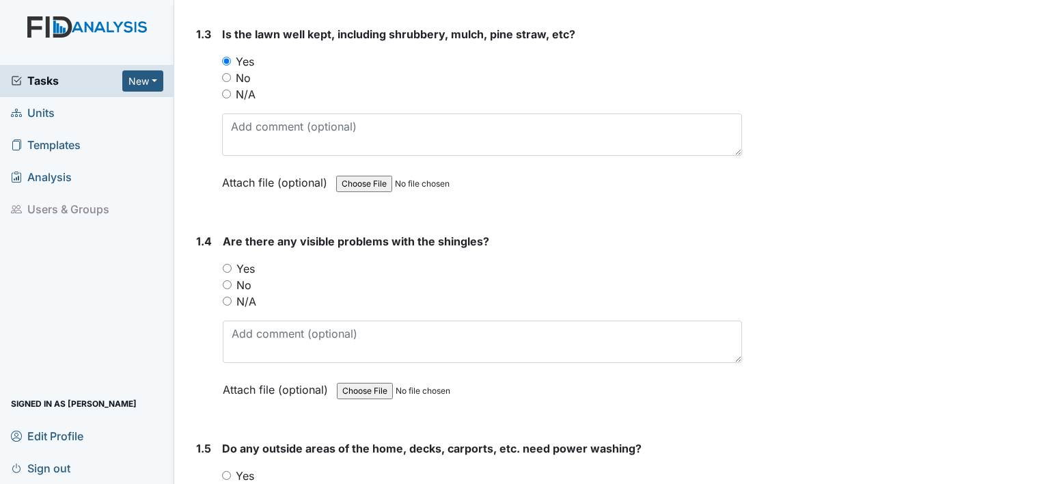
scroll to position [615, 0]
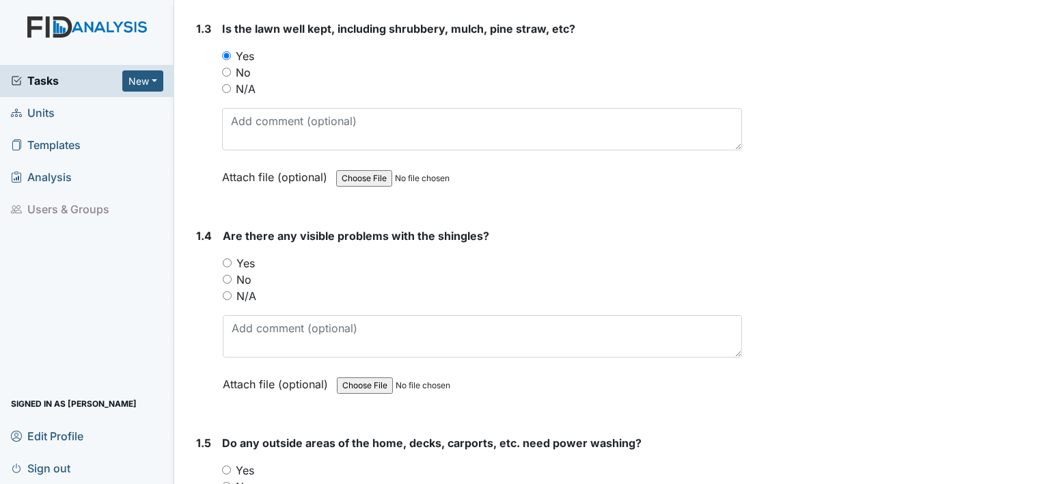
click at [227, 275] on input "No" at bounding box center [227, 279] width 9 height 9
radio input "true"
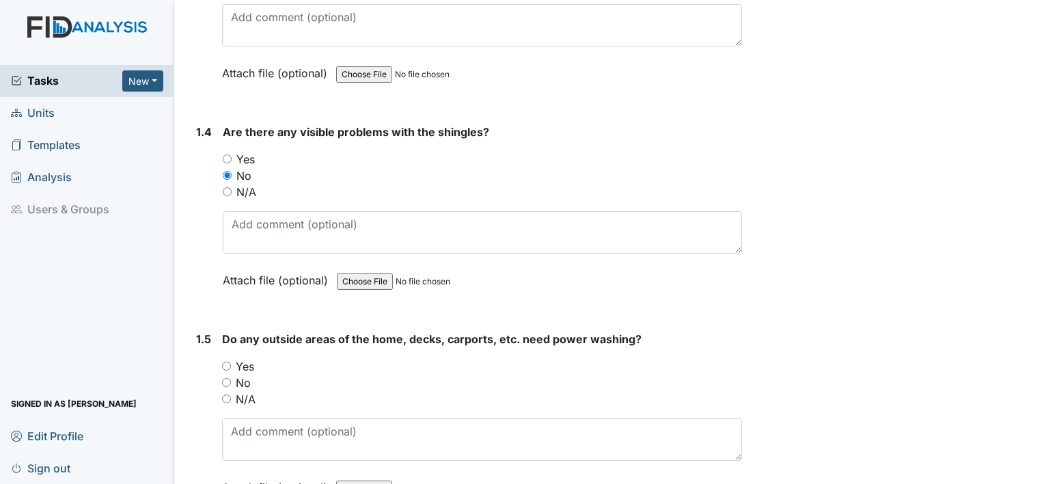
scroll to position [752, 0]
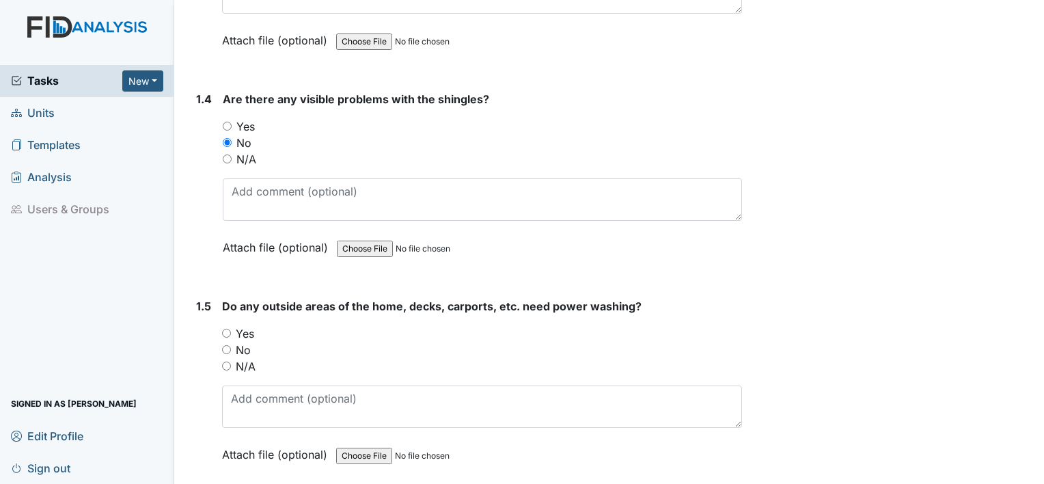
click at [227, 329] on input "Yes" at bounding box center [226, 333] width 9 height 9
radio input "true"
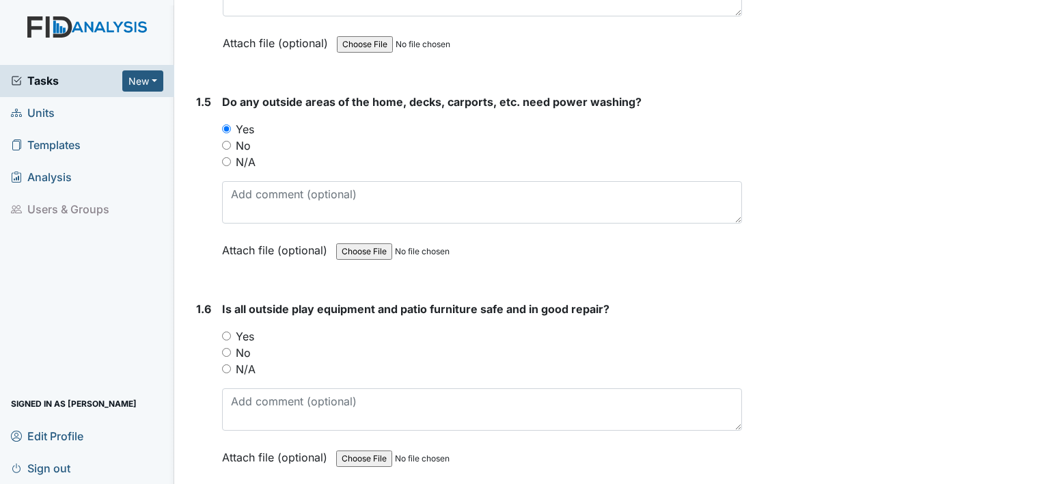
scroll to position [957, 0]
click at [225, 347] on input "No" at bounding box center [226, 351] width 9 height 9
radio input "true"
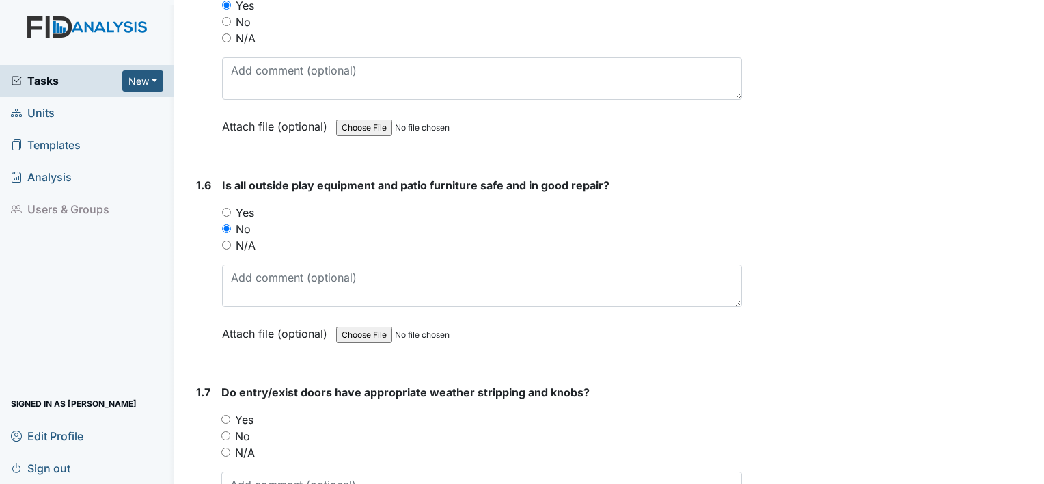
scroll to position [1162, 0]
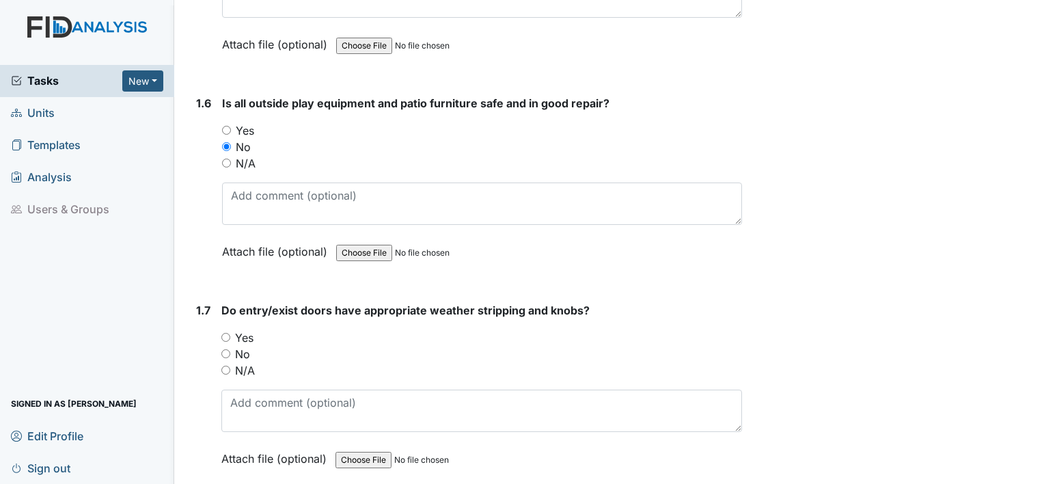
click at [230, 333] on input "Yes" at bounding box center [225, 337] width 9 height 9
radio input "true"
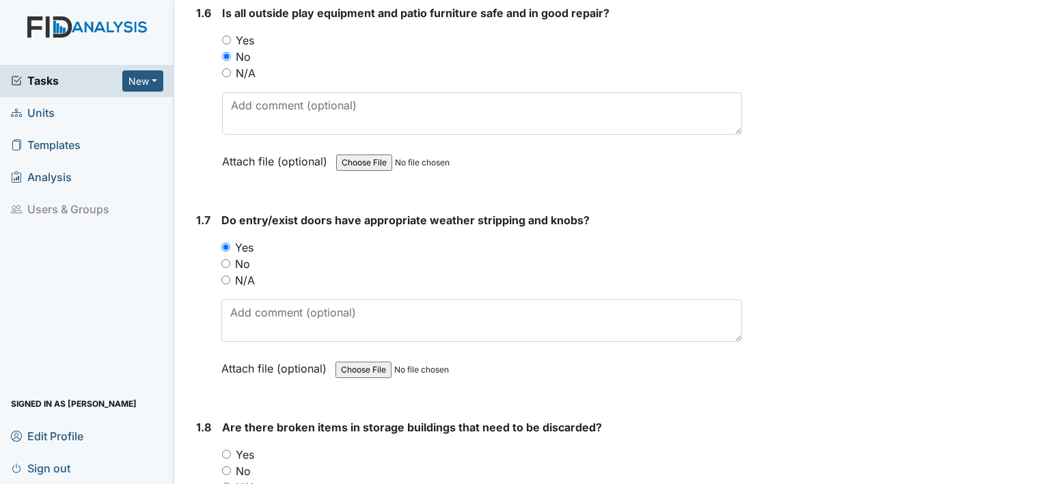
scroll to position [1298, 0]
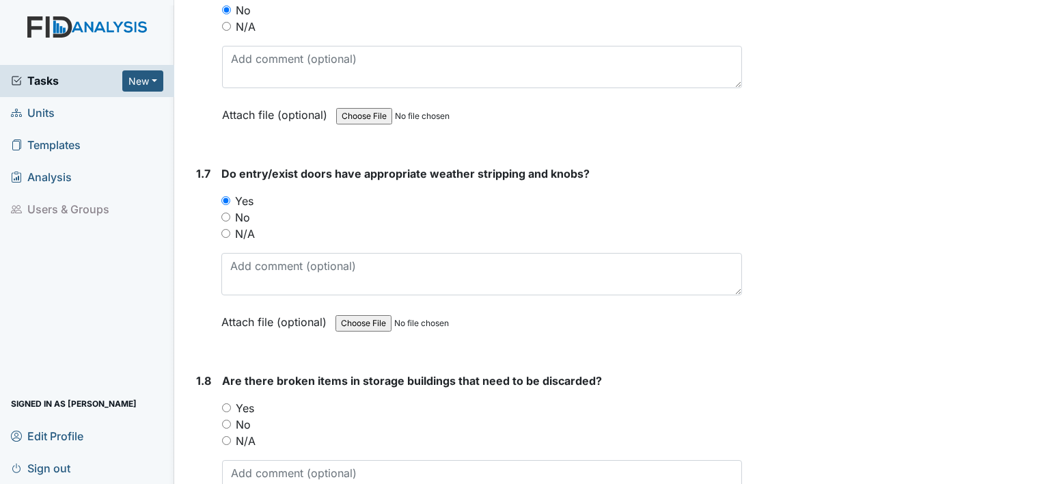
click at [227, 420] on input "No" at bounding box center [226, 424] width 9 height 9
radio input "true"
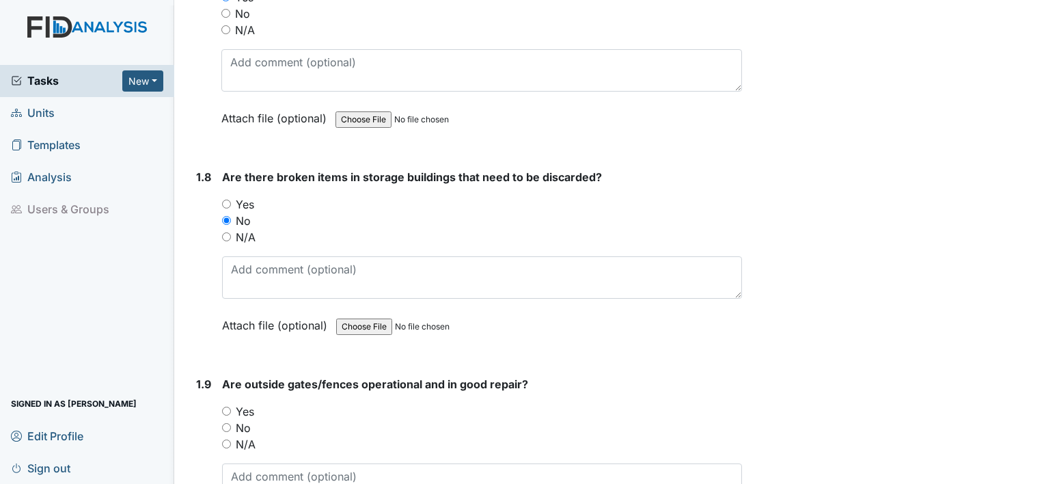
scroll to position [1503, 0]
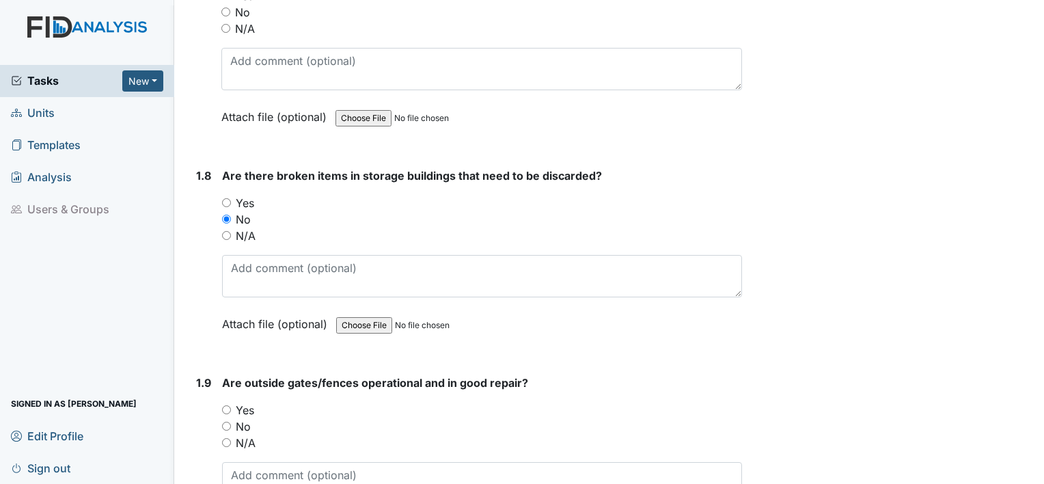
click at [220, 425] on div "1.9 Are outside gates/fences operational and in good repair? You must select on…" at bounding box center [466, 466] width 551 height 185
click at [227, 422] on input "No" at bounding box center [226, 426] width 9 height 9
radio input "true"
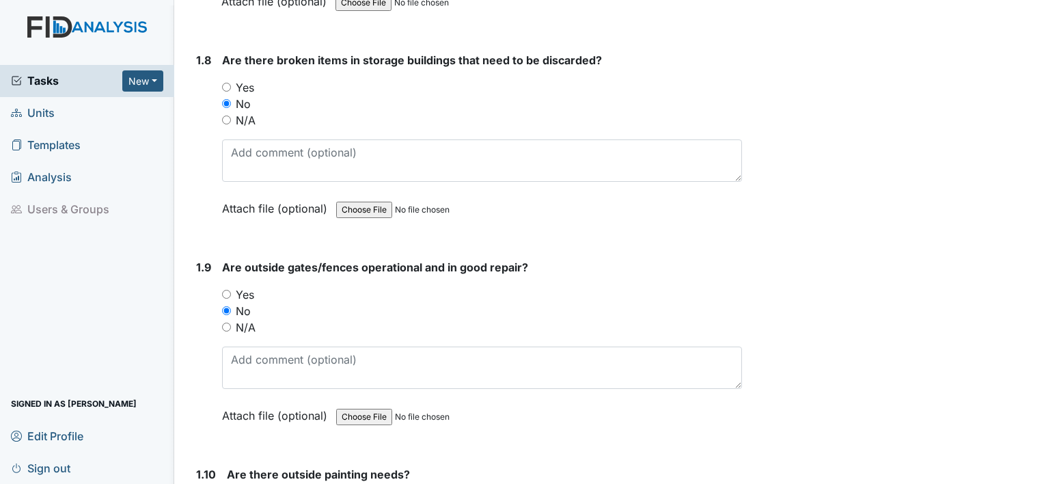
scroll to position [1708, 0]
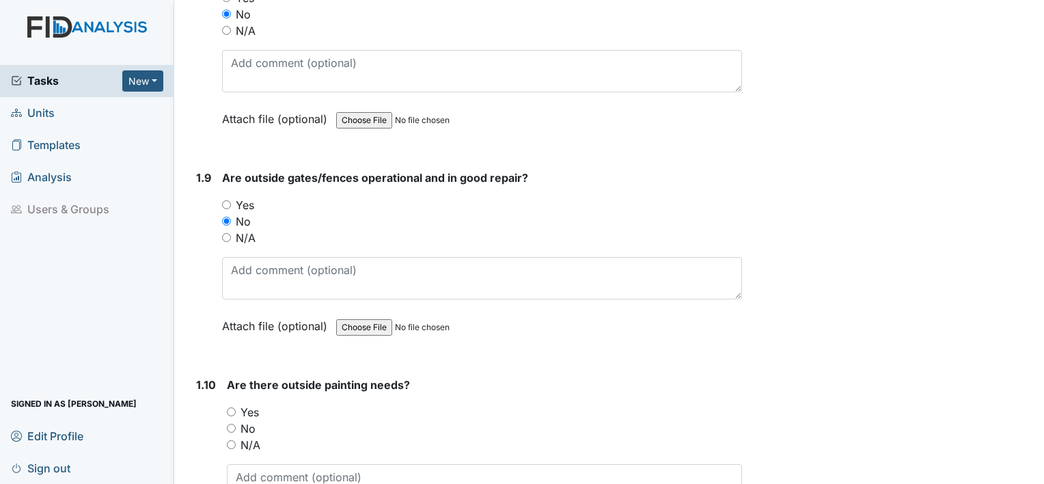
click at [230, 426] on div "No" at bounding box center [484, 428] width 515 height 16
click at [230, 424] on input "No" at bounding box center [231, 428] width 9 height 9
radio input "true"
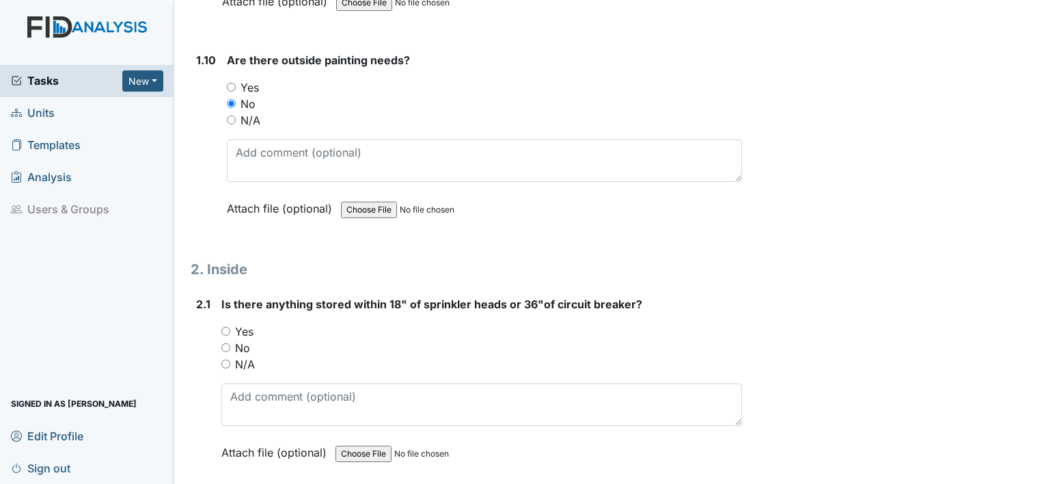
scroll to position [2050, 0]
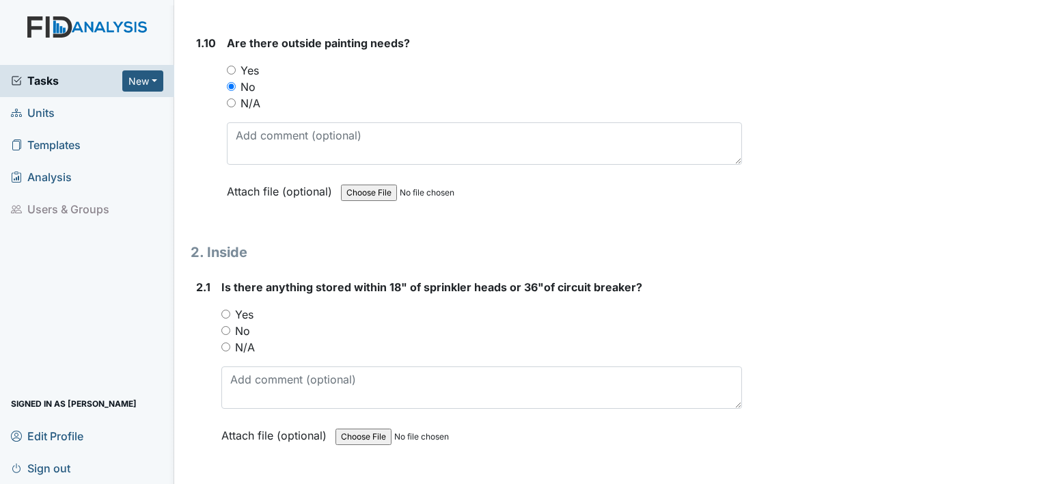
drag, startPoint x: 229, startPoint y: 328, endPoint x: 225, endPoint y: 322, distance: 7.4
click at [225, 323] on div "No" at bounding box center [481, 331] width 521 height 16
click at [227, 327] on input "No" at bounding box center [225, 330] width 9 height 9
radio input "true"
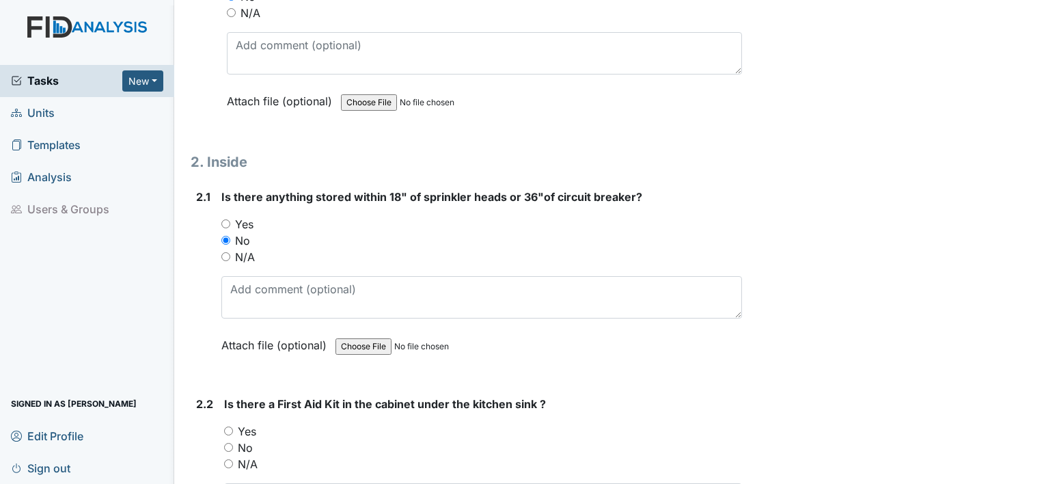
scroll to position [2187, 0]
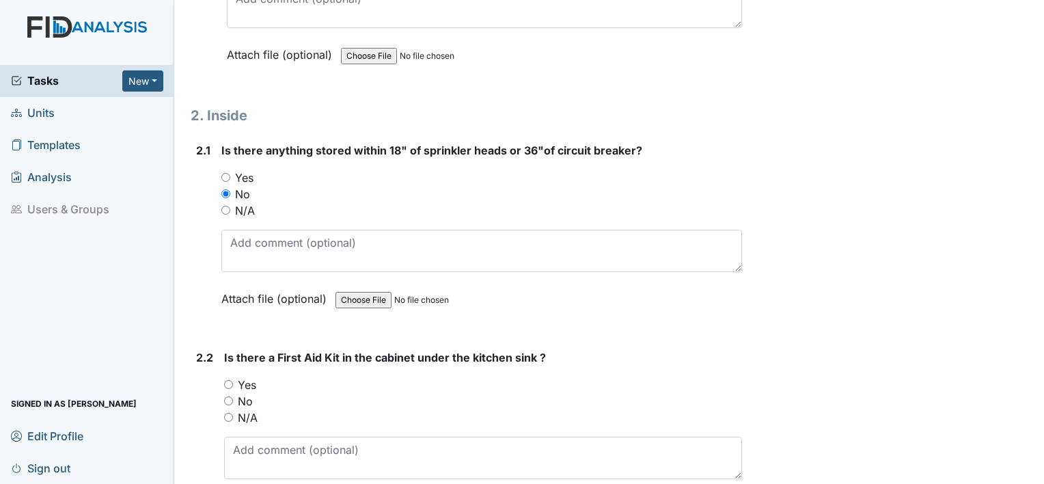
click at [234, 377] on div "Yes" at bounding box center [483, 384] width 518 height 16
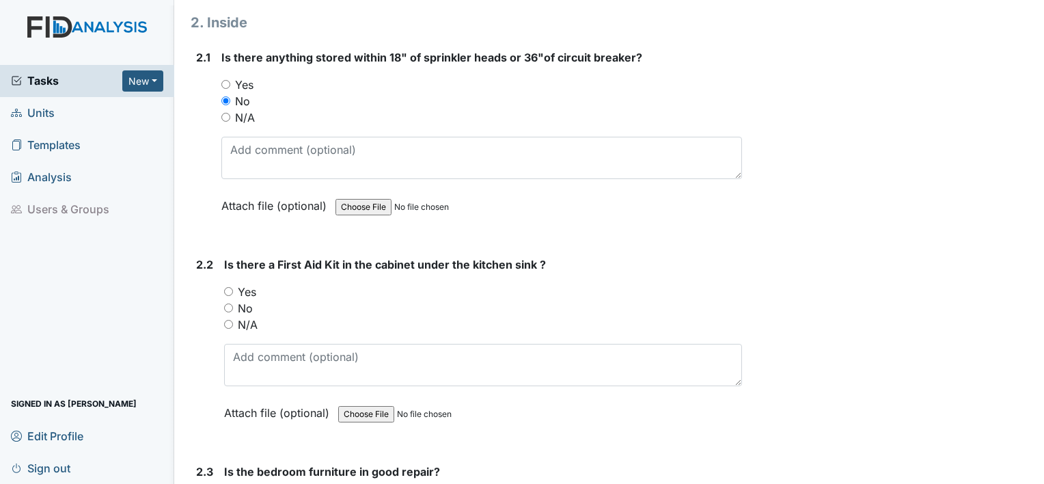
scroll to position [2323, 0]
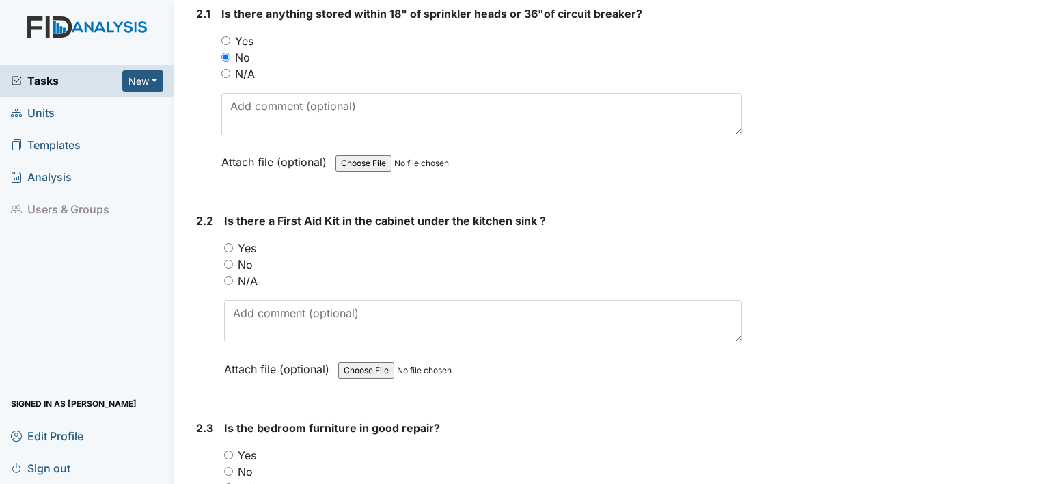
click at [229, 243] on input "Yes" at bounding box center [228, 247] width 9 height 9
radio input "true"
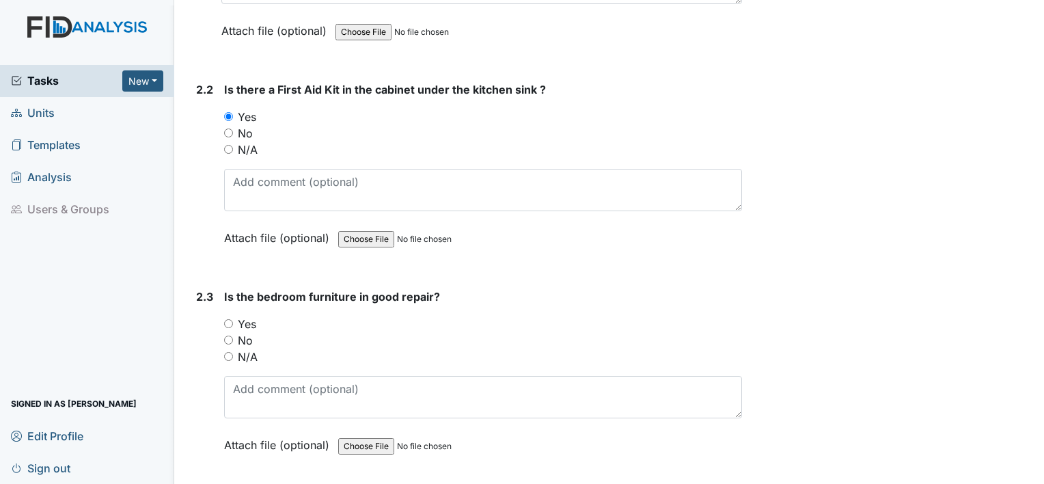
scroll to position [2528, 0]
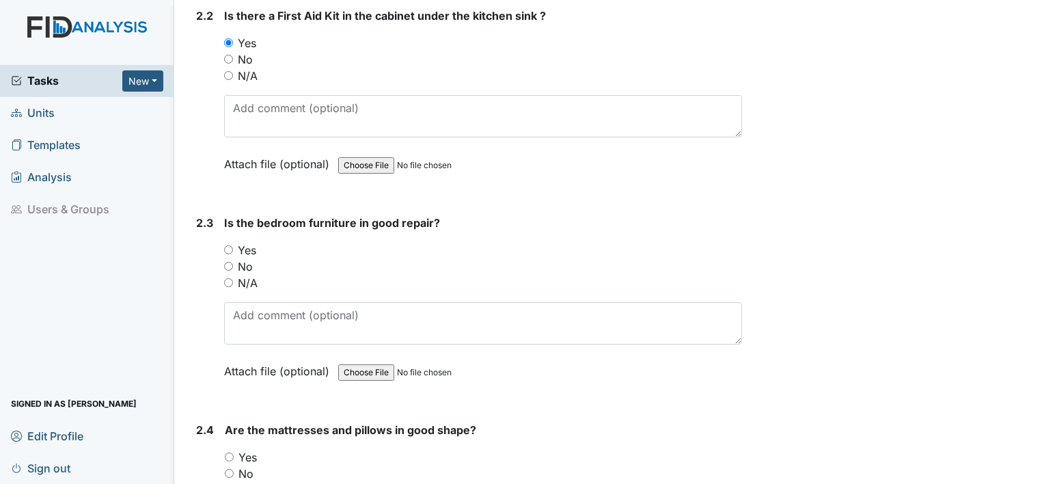
click at [225, 262] on input "No" at bounding box center [228, 266] width 9 height 9
radio input "true"
click at [228, 242] on div "Yes" at bounding box center [483, 250] width 518 height 16
click at [229, 245] on input "Yes" at bounding box center [228, 249] width 9 height 9
radio input "true"
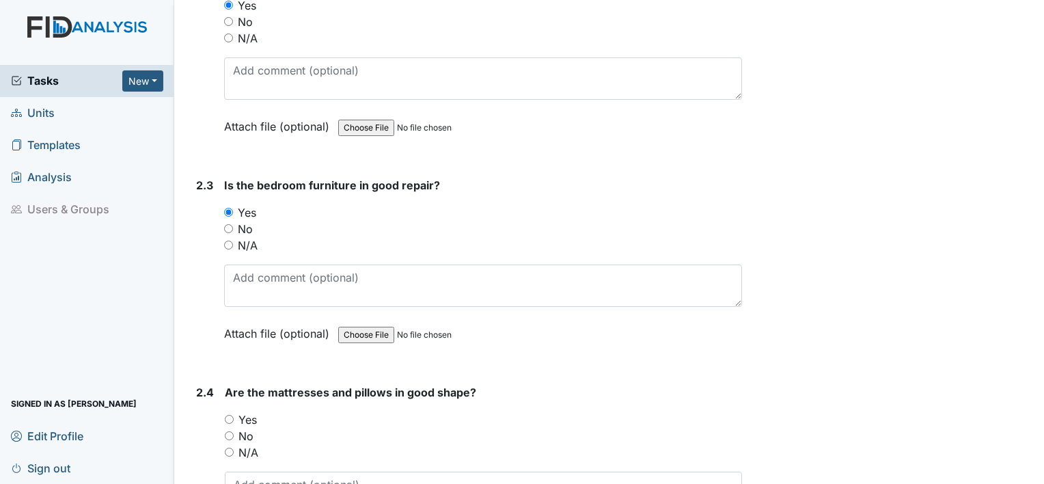
scroll to position [2665, 0]
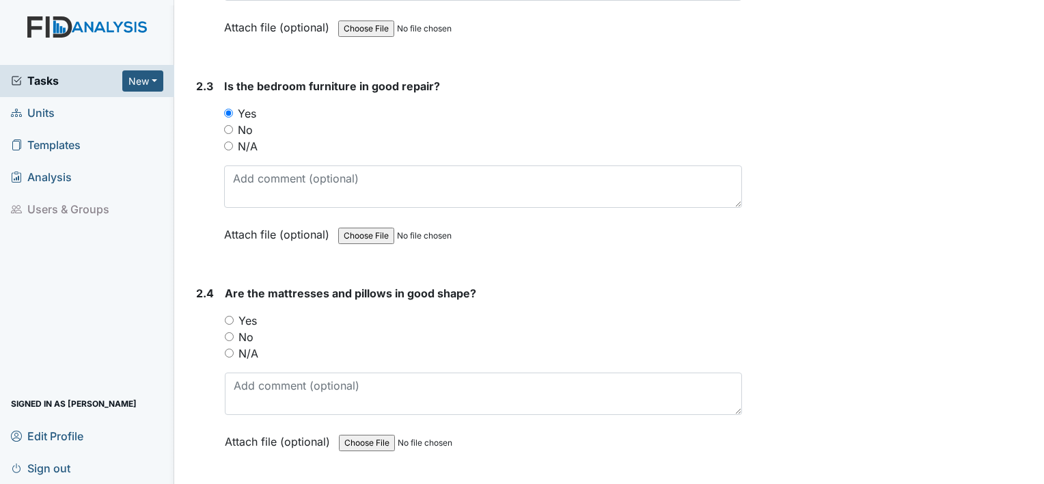
click at [231, 316] on input "Yes" at bounding box center [229, 320] width 9 height 9
radio input "true"
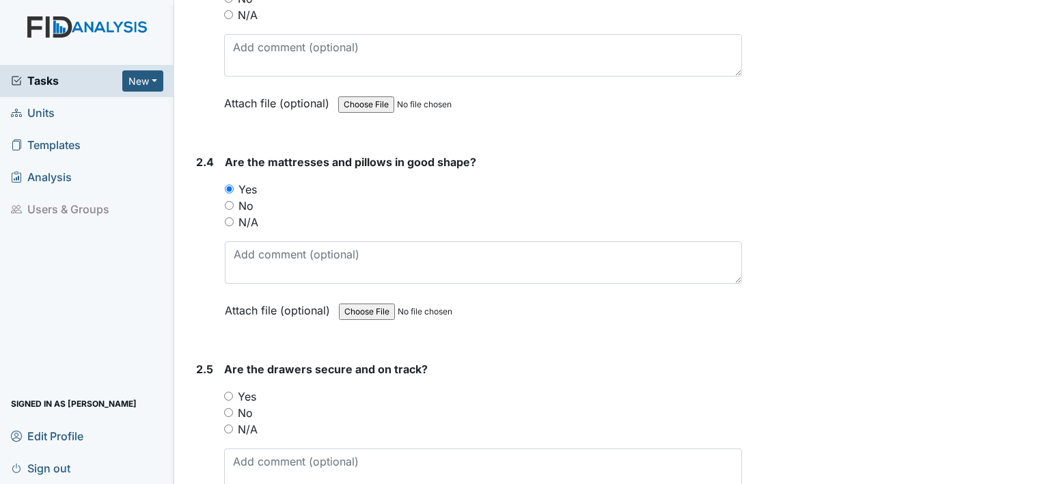
scroll to position [2870, 0]
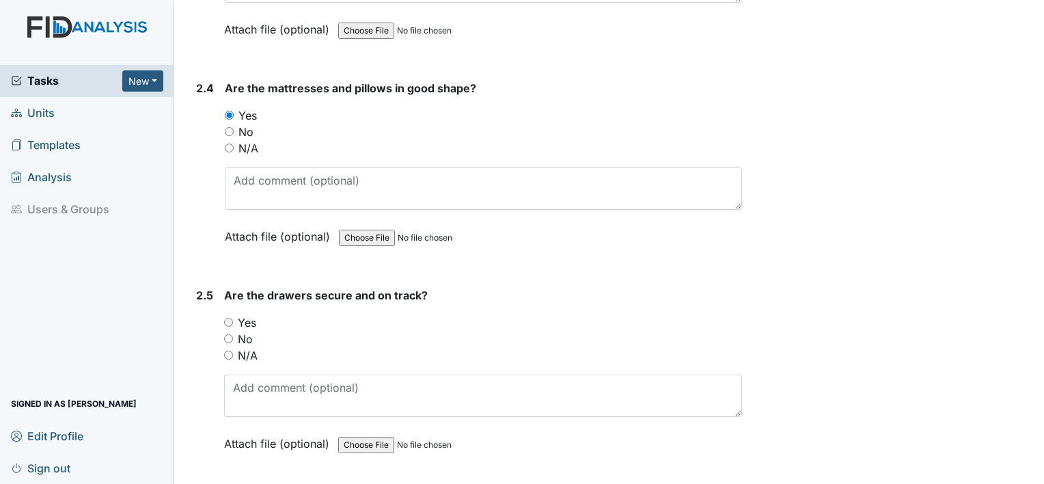
click at [230, 318] on input "Yes" at bounding box center [228, 322] width 9 height 9
radio input "true"
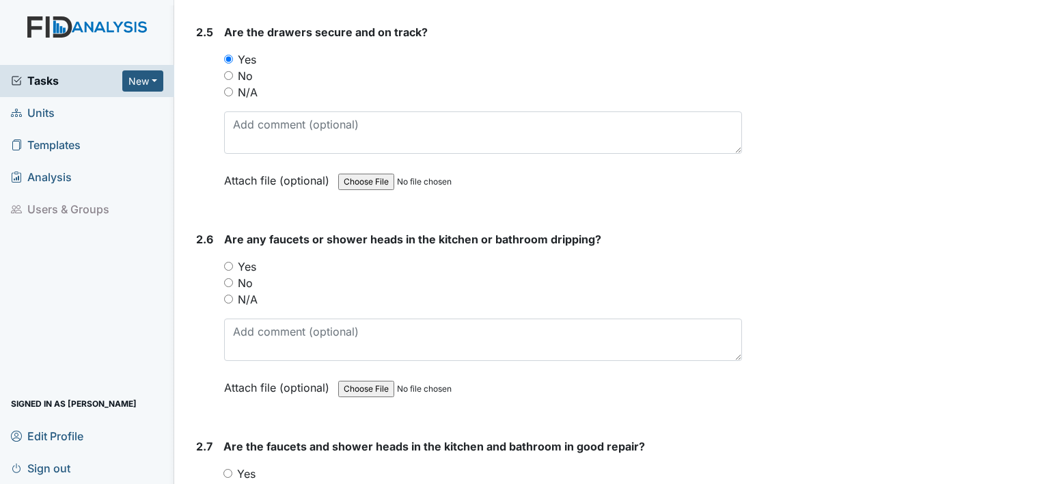
scroll to position [3143, 0]
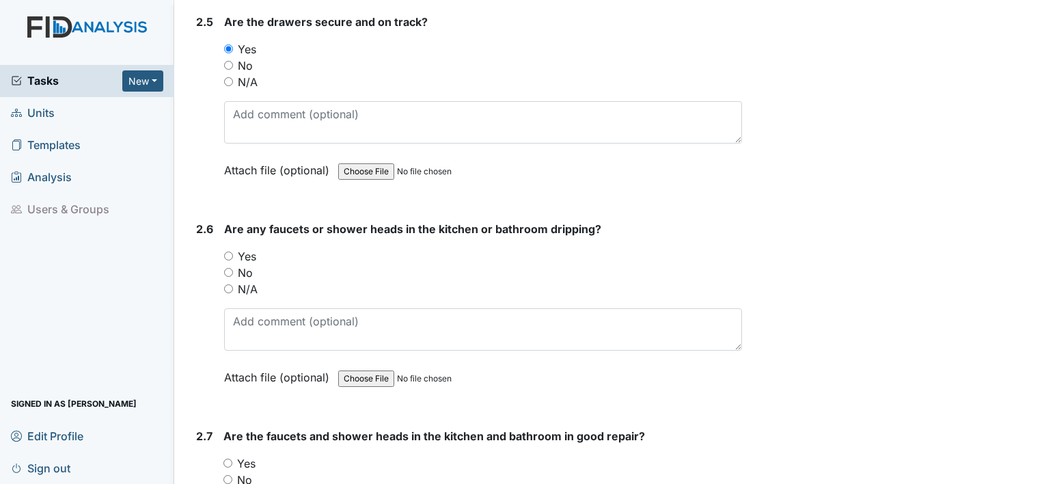
click at [230, 268] on input "No" at bounding box center [228, 272] width 9 height 9
radio input "true"
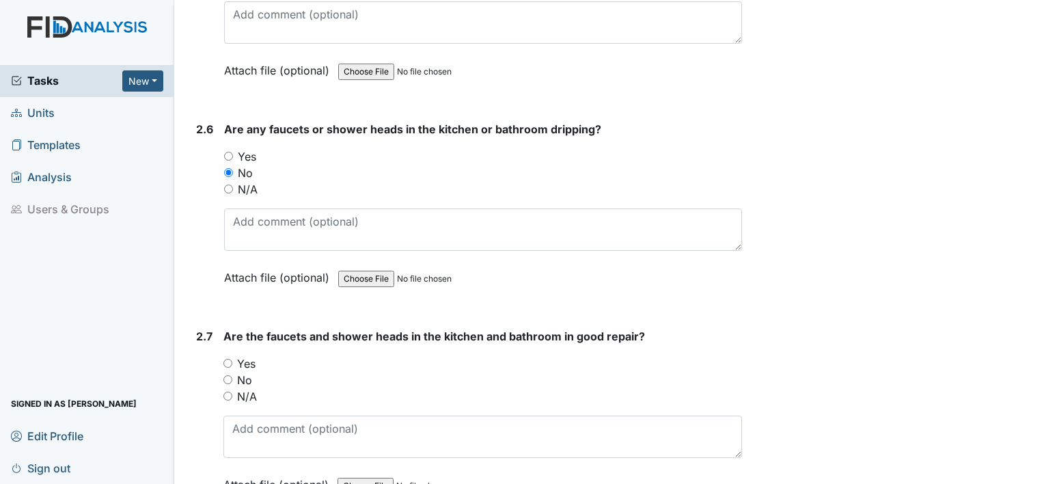
scroll to position [3280, 0]
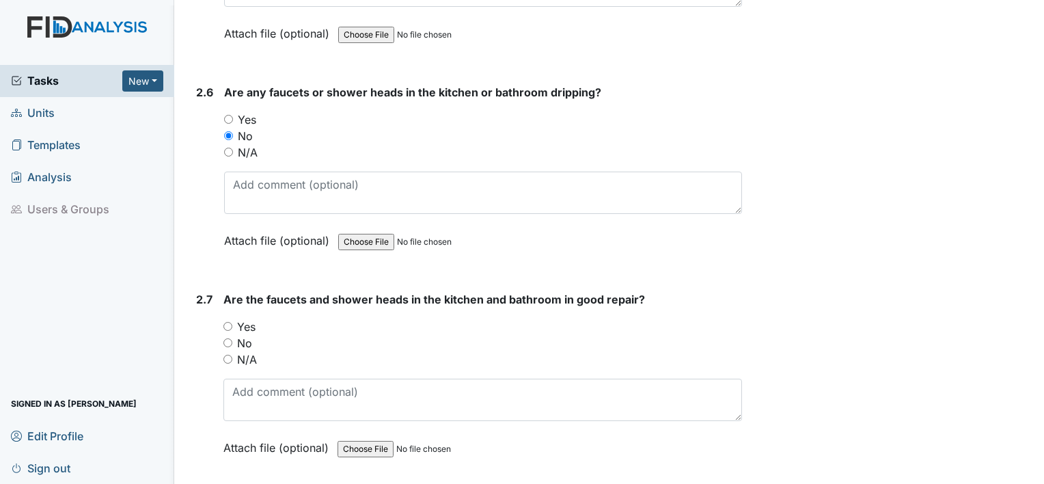
click at [227, 314] on div "2.7 Are the faucets and shower heads in the kitchen and bathroom in good repair…" at bounding box center [466, 383] width 551 height 185
click at [230, 322] on input "Yes" at bounding box center [227, 326] width 9 height 9
radio input "true"
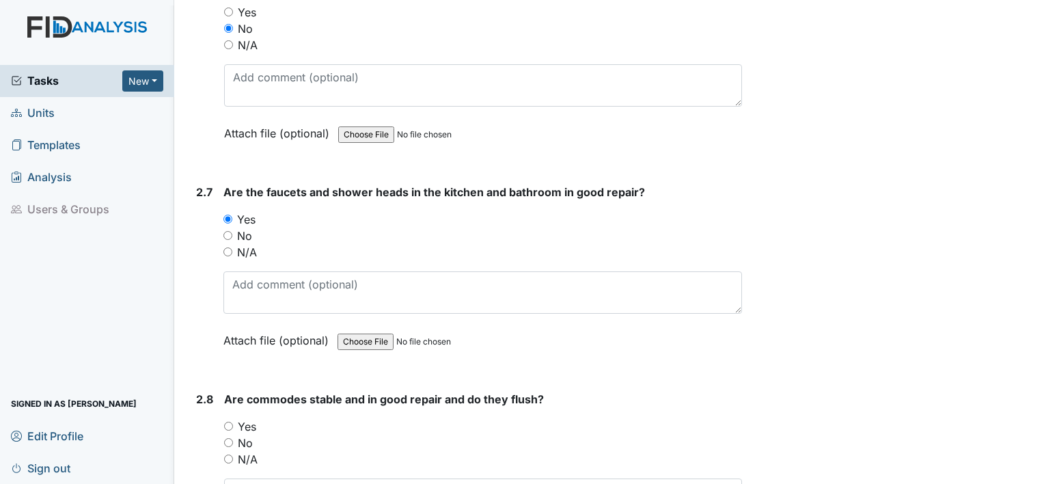
scroll to position [3416, 0]
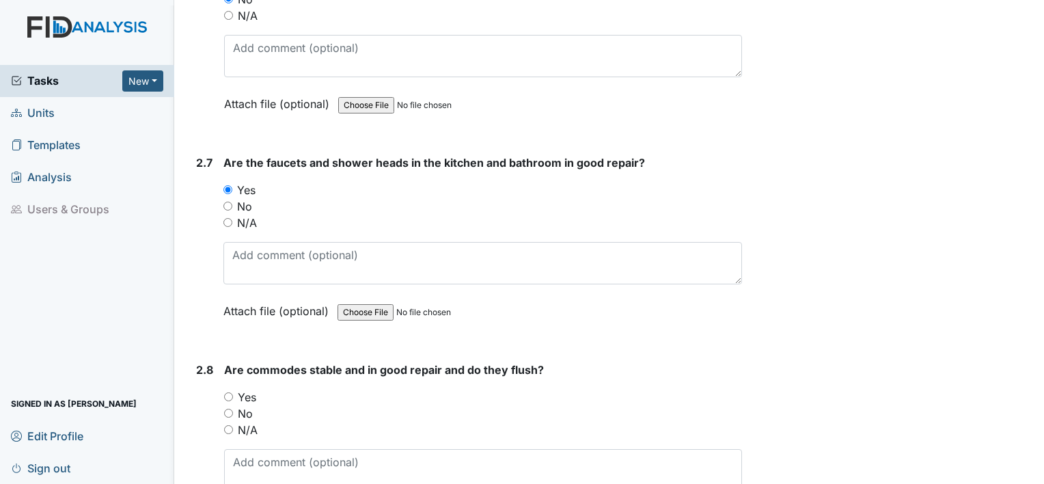
click at [231, 392] on input "Yes" at bounding box center [228, 396] width 9 height 9
radio input "true"
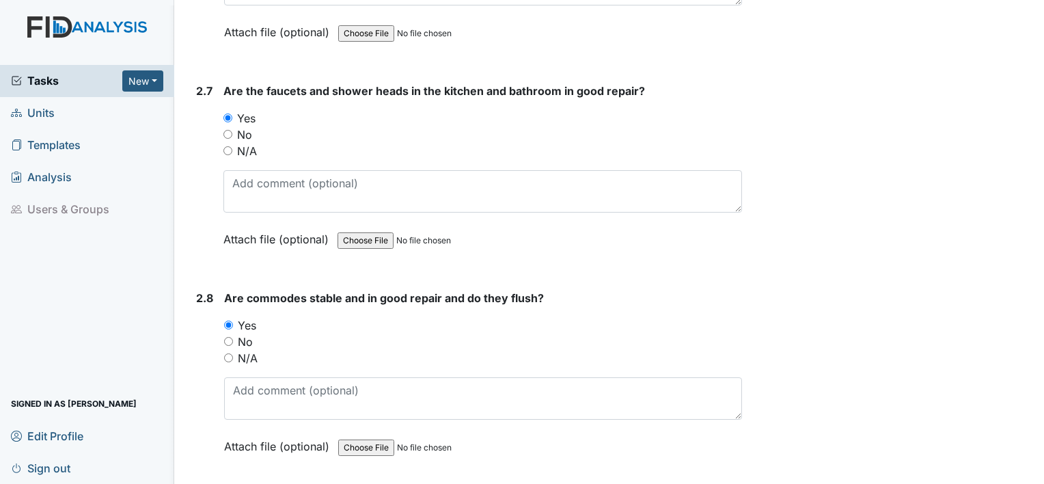
scroll to position [3621, 0]
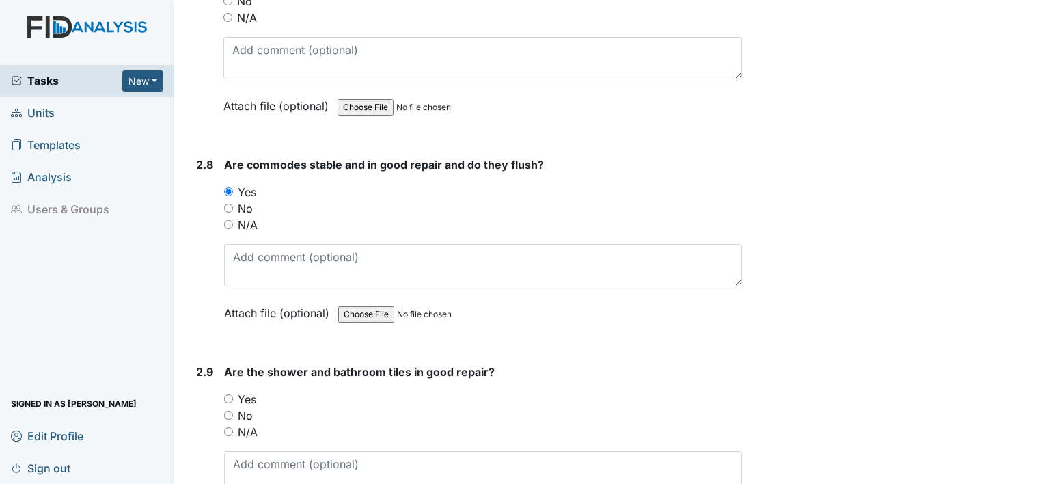
click at [232, 394] on input "Yes" at bounding box center [228, 398] width 9 height 9
radio input "true"
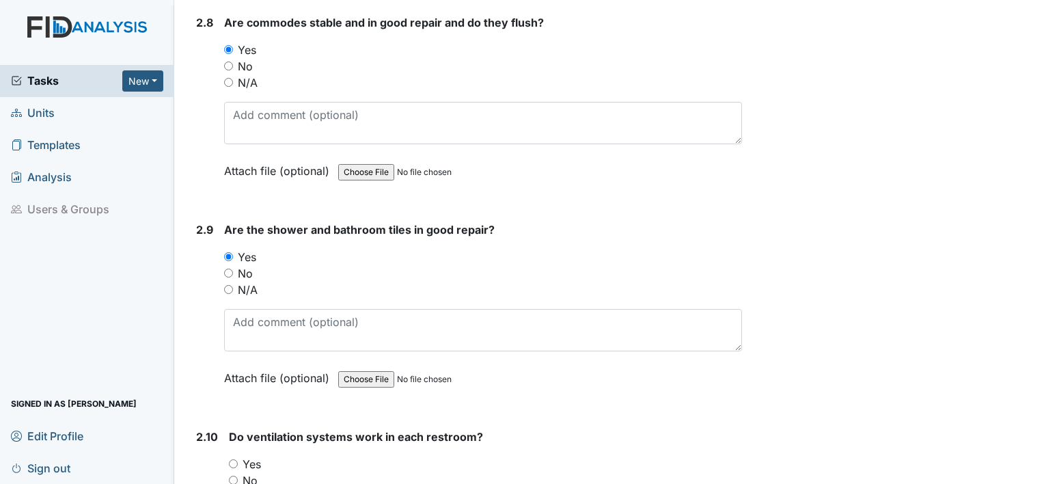
scroll to position [3826, 0]
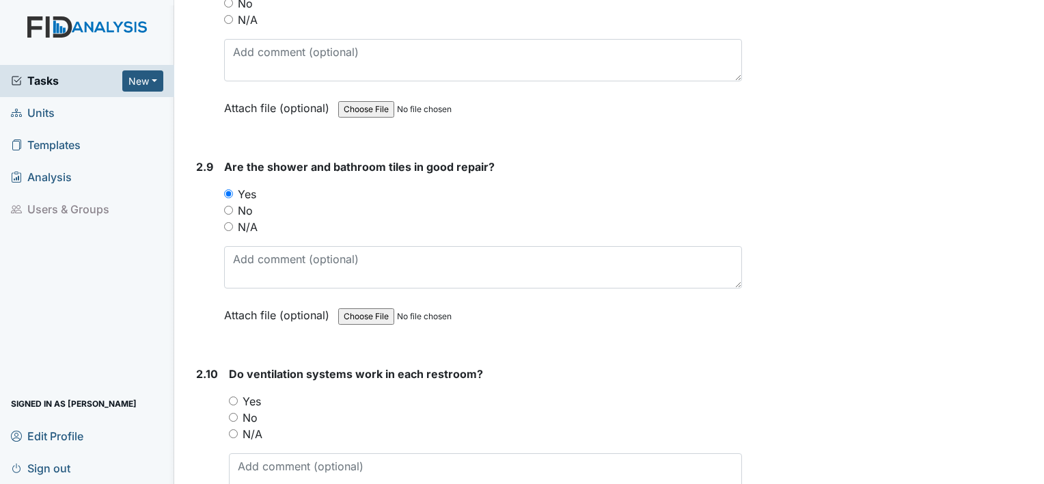
click at [236, 396] on input "Yes" at bounding box center [233, 400] width 9 height 9
radio input "true"
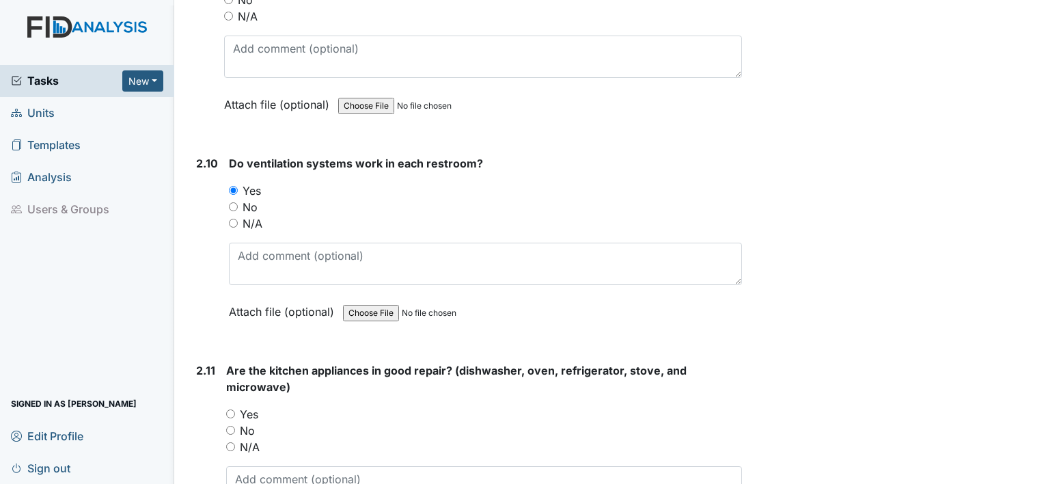
scroll to position [4100, 0]
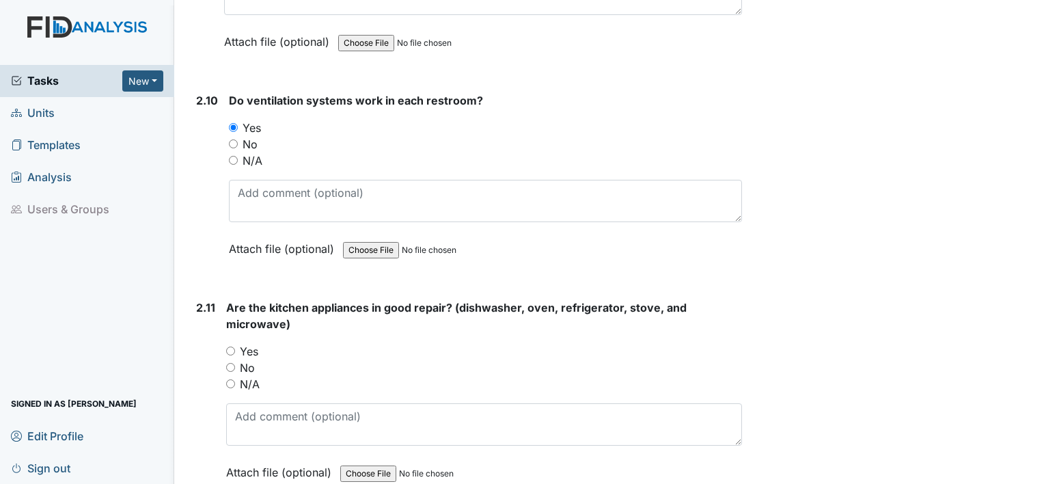
click at [231, 346] on input "Yes" at bounding box center [230, 350] width 9 height 9
radio input "true"
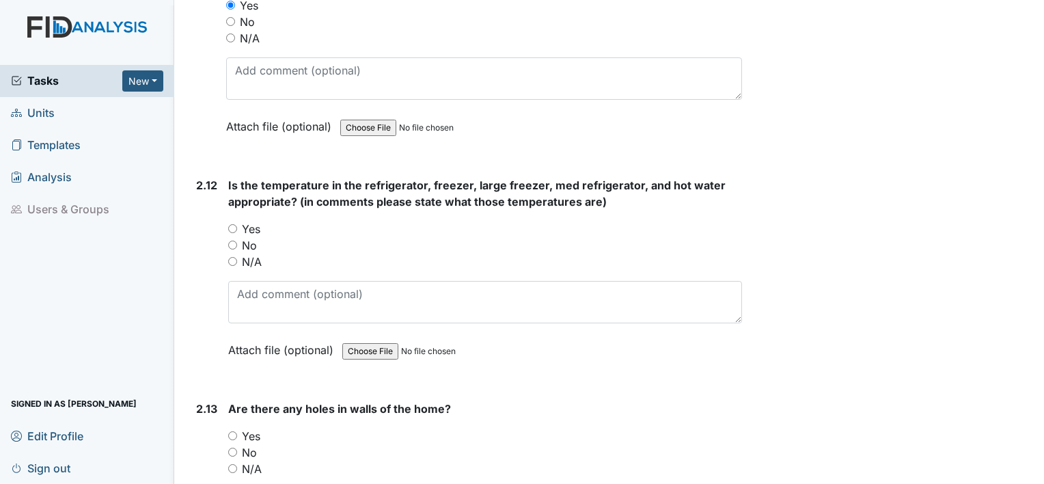
scroll to position [4510, 0]
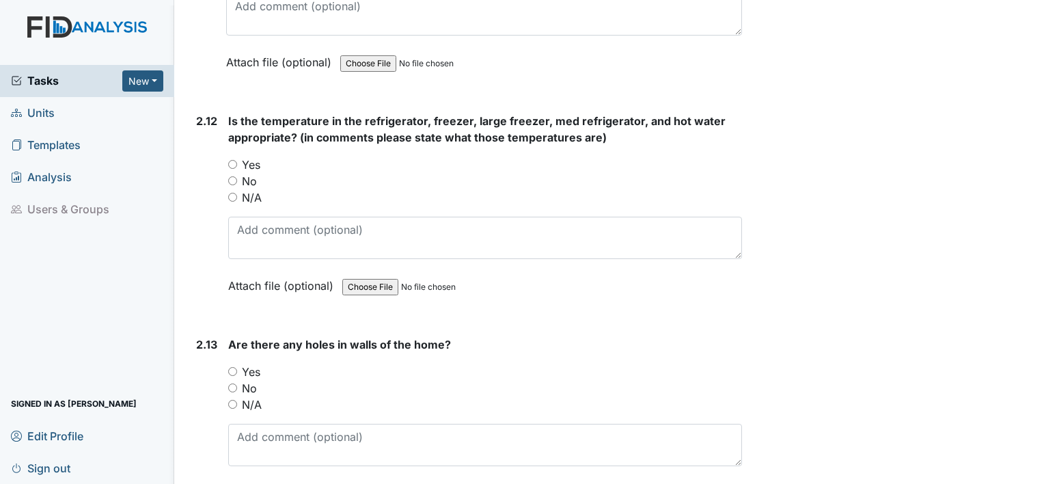
click at [234, 383] on input "No" at bounding box center [232, 387] width 9 height 9
radio input "true"
click at [233, 160] on input "Yes" at bounding box center [232, 164] width 9 height 9
radio input "true"
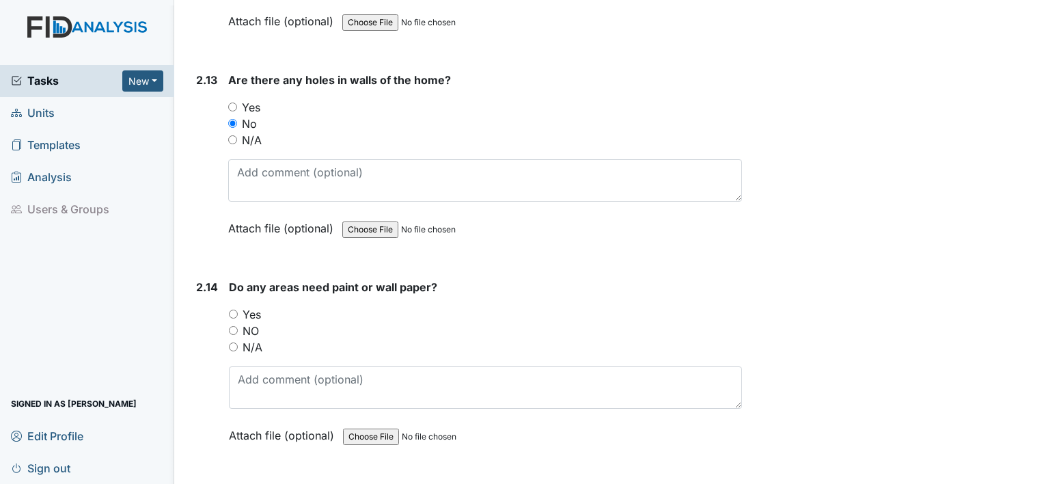
scroll to position [4783, 0]
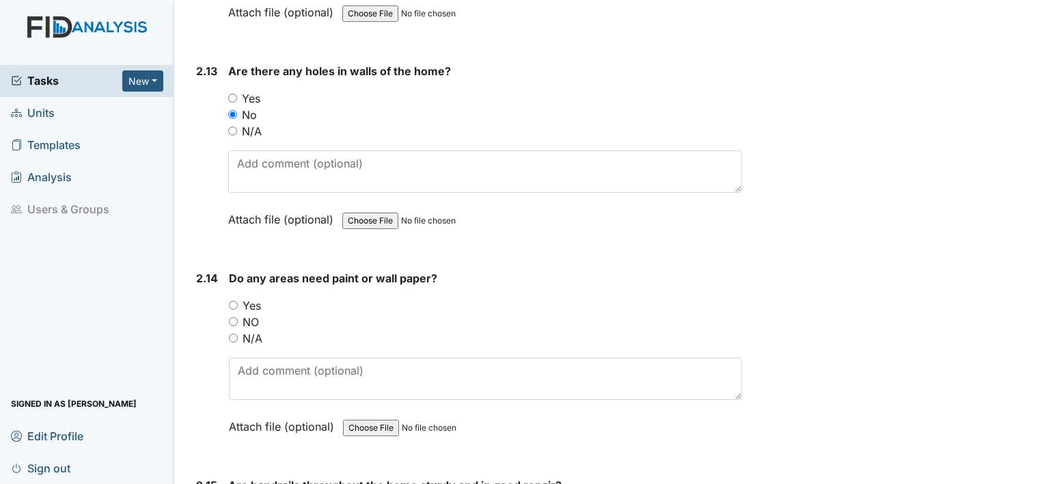
click at [236, 317] on input "NO" at bounding box center [233, 321] width 9 height 9
radio input "true"
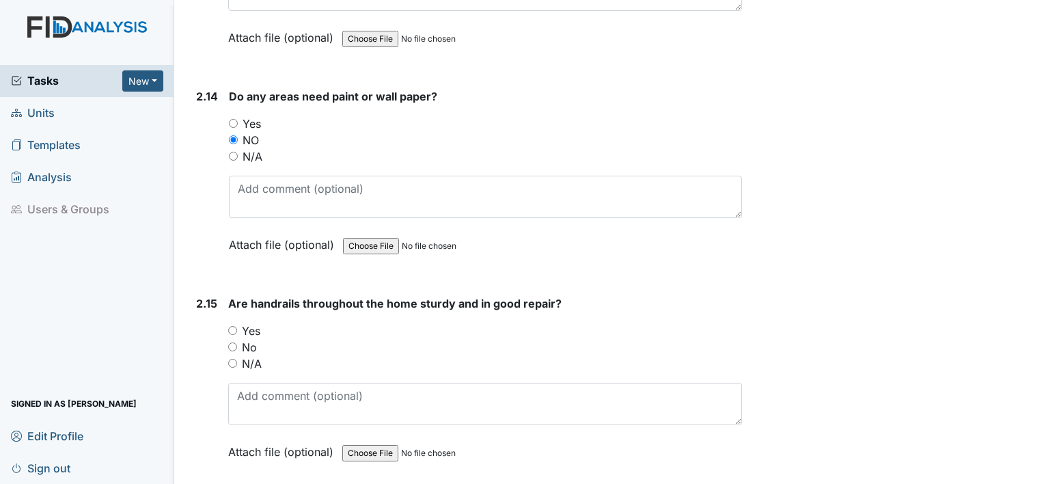
scroll to position [5056, 0]
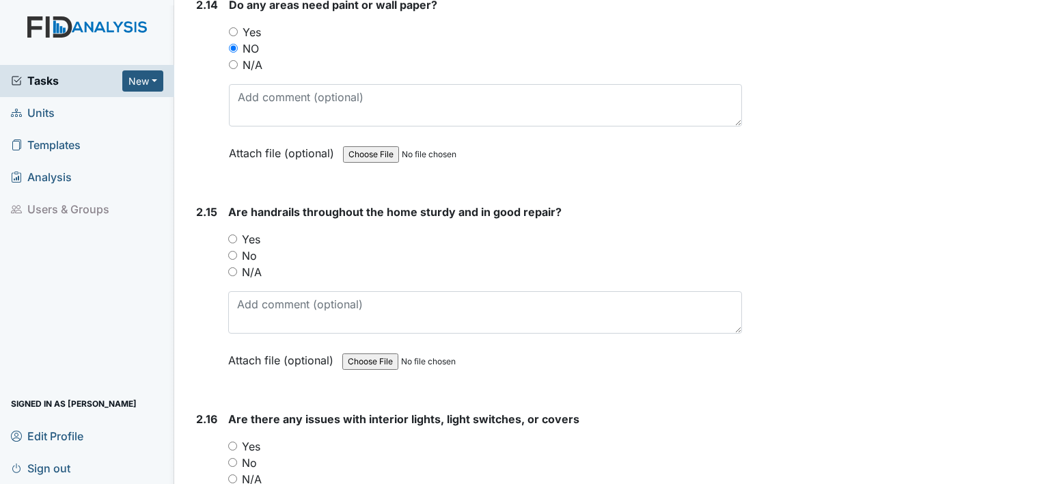
click at [232, 234] on input "Yes" at bounding box center [232, 238] width 9 height 9
radio input "true"
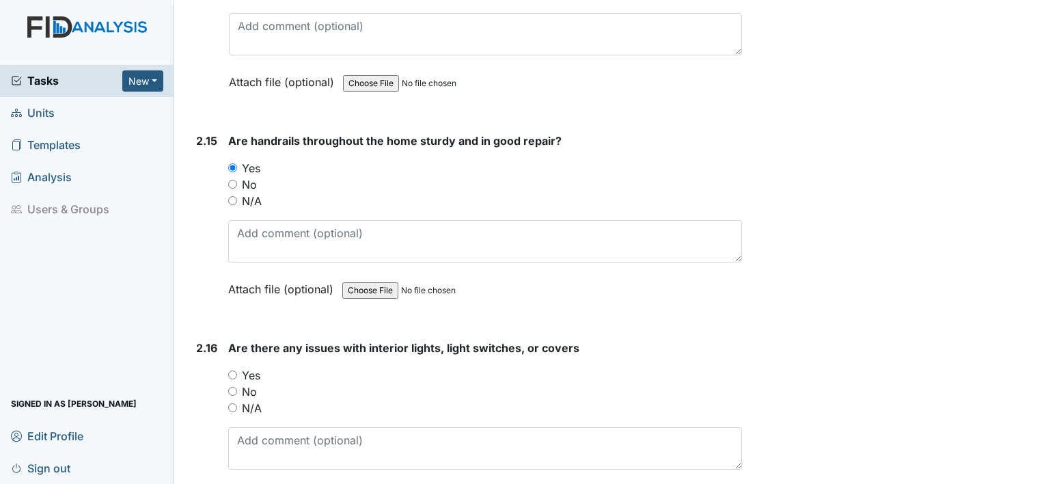
scroll to position [5193, 0]
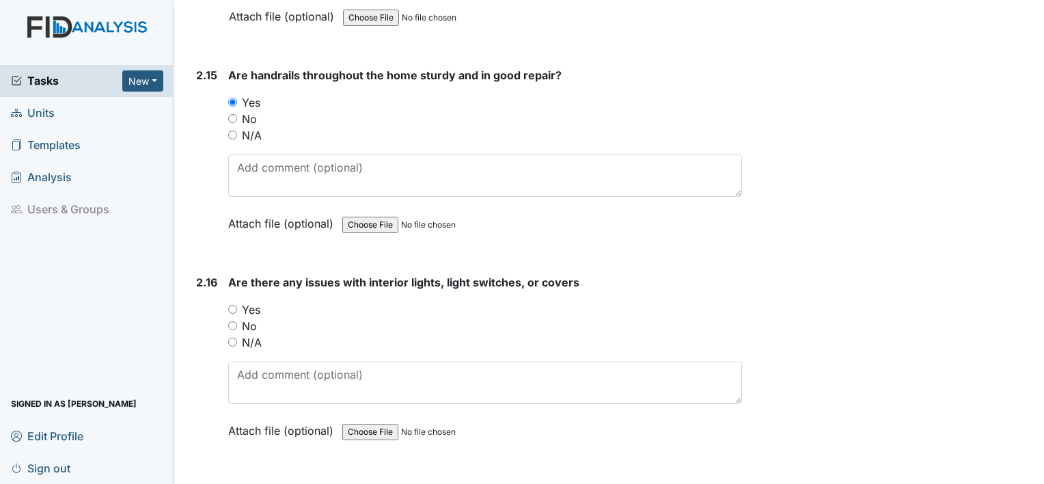
click at [236, 321] on input "No" at bounding box center [232, 325] width 9 height 9
radio input "true"
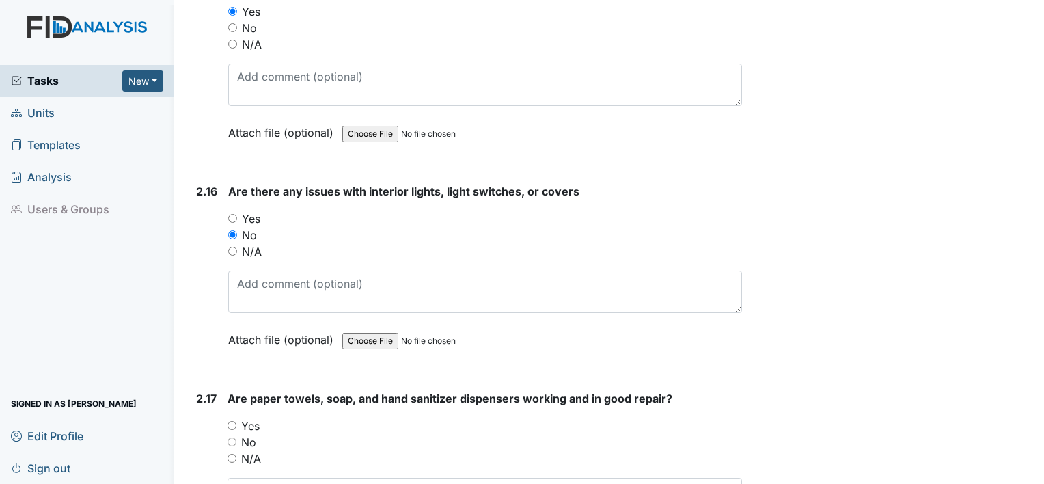
scroll to position [5398, 0]
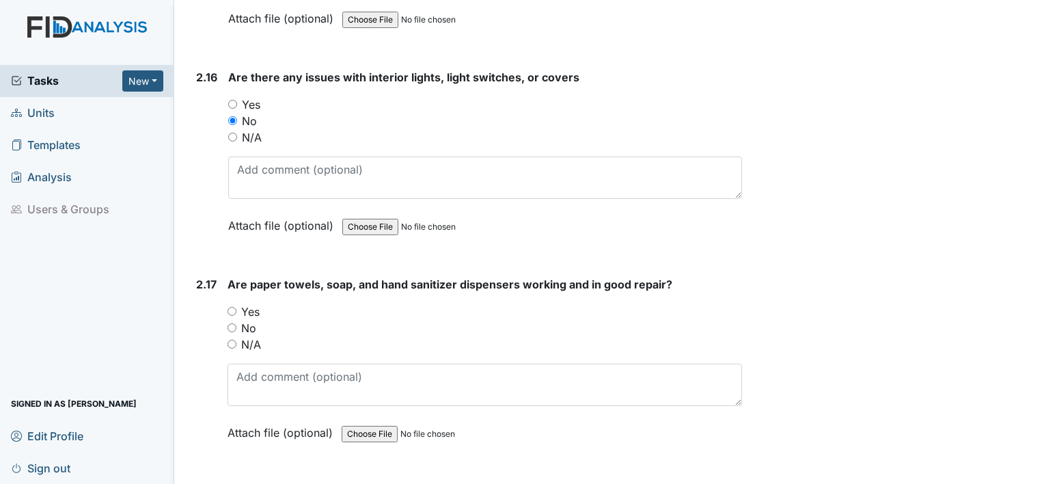
click at [234, 307] on input "Yes" at bounding box center [232, 311] width 9 height 9
radio input "true"
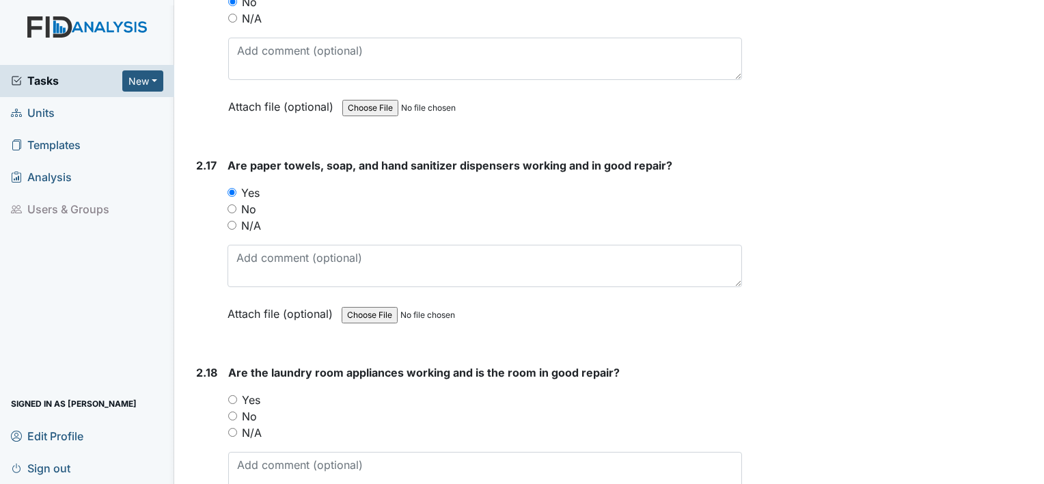
scroll to position [5603, 0]
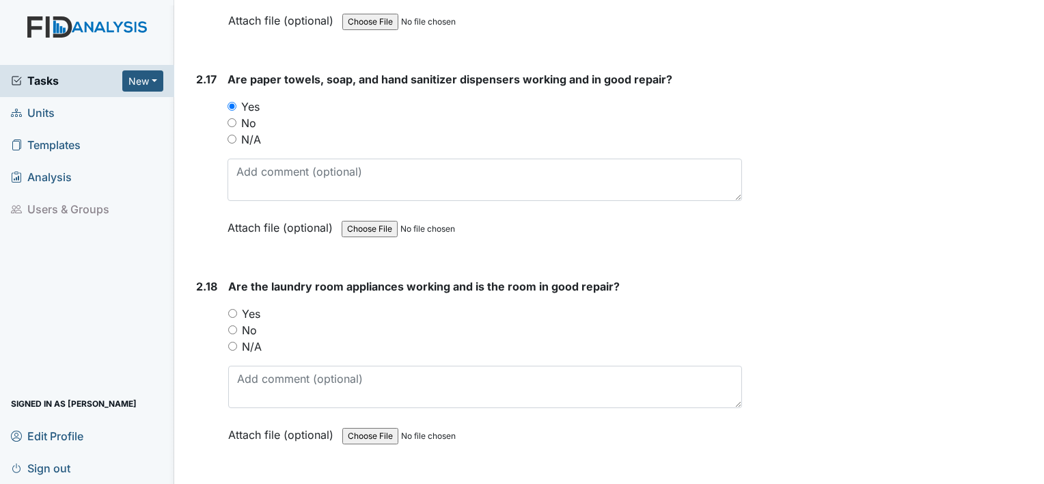
drag, startPoint x: 232, startPoint y: 292, endPoint x: 228, endPoint y: 287, distance: 7.3
click at [230, 309] on input "Yes" at bounding box center [232, 313] width 9 height 9
radio input "true"
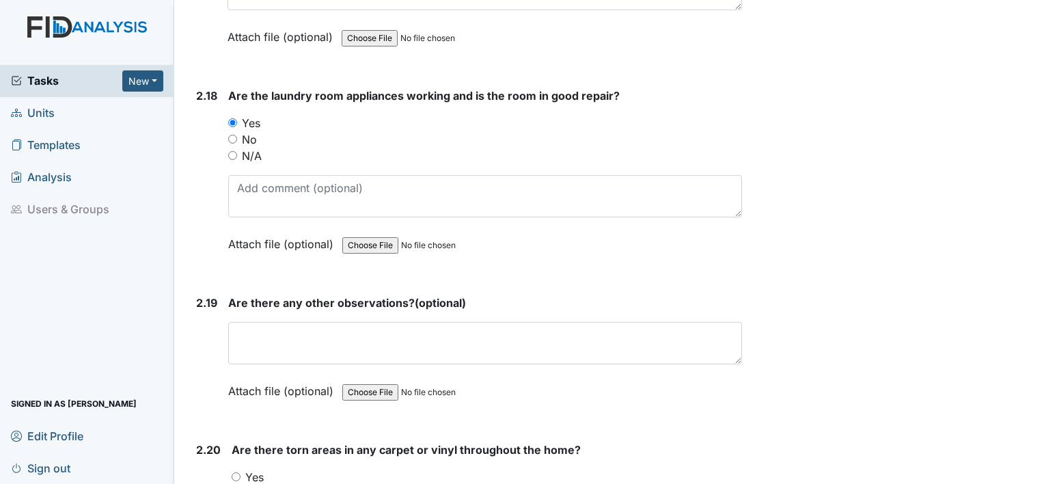
scroll to position [5808, 0]
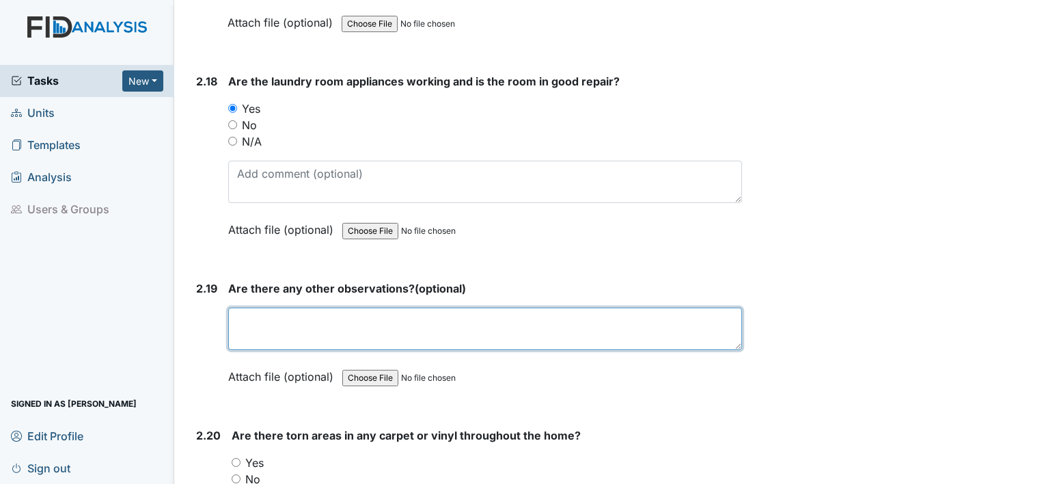
click at [309, 307] on textarea at bounding box center [485, 328] width 514 height 42
type textarea "n"
click at [308, 307] on textarea "N" at bounding box center [485, 328] width 514 height 42
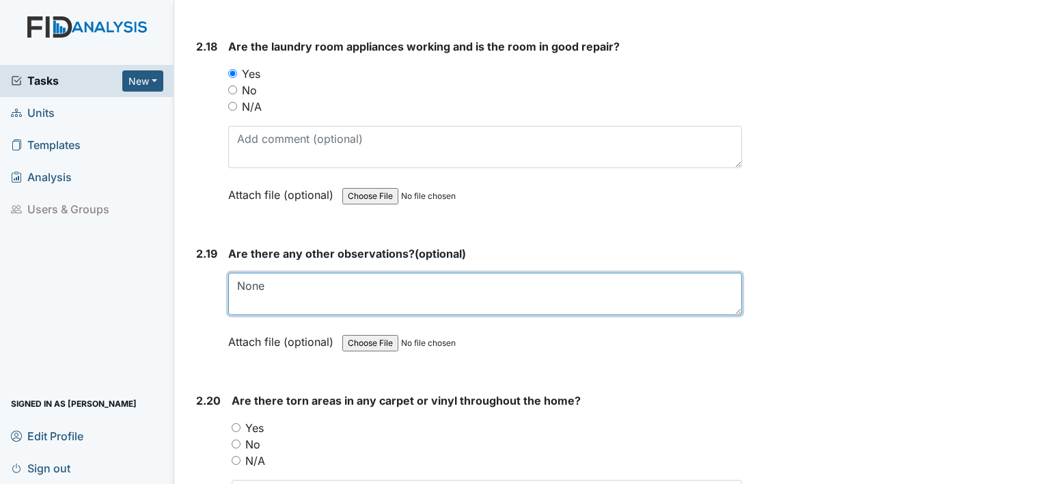
scroll to position [5876, 0]
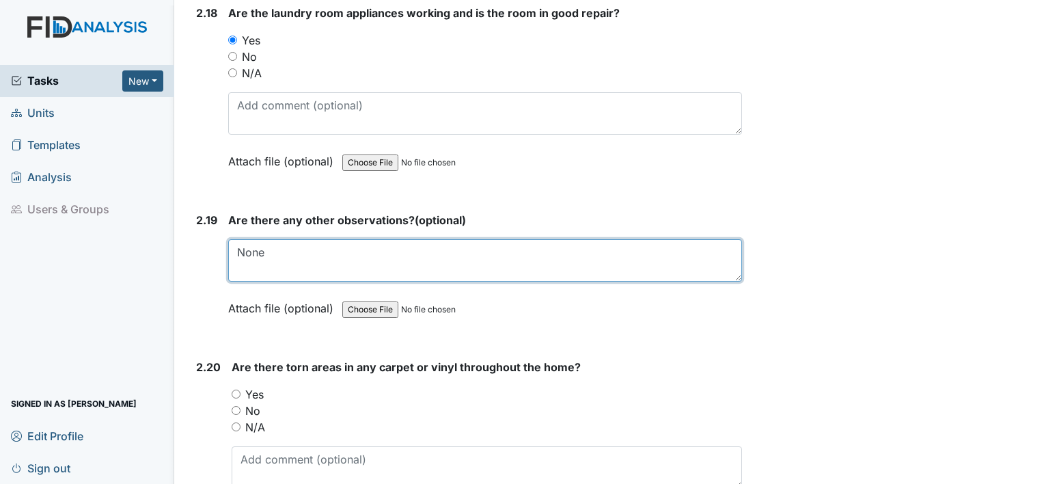
type textarea "None"
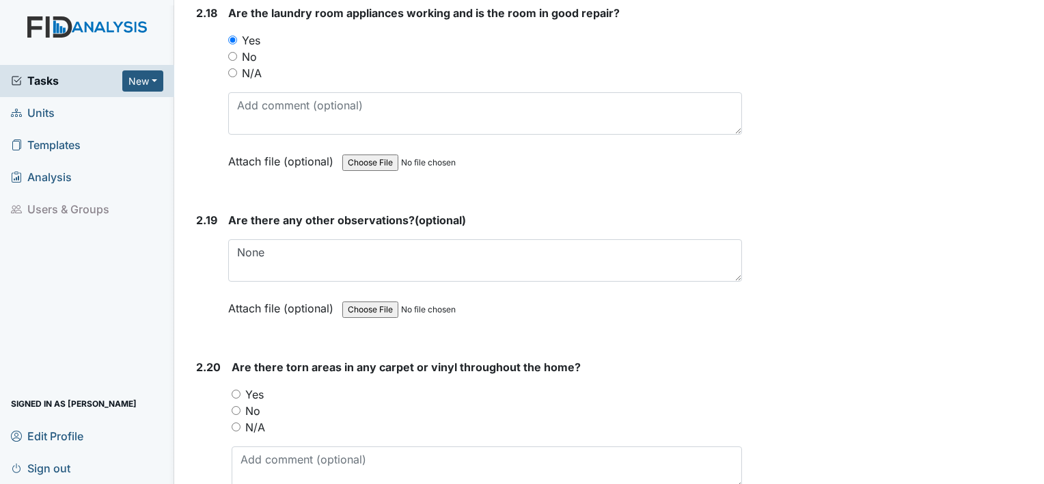
click at [234, 406] on input "No" at bounding box center [236, 410] width 9 height 9
radio input "true"
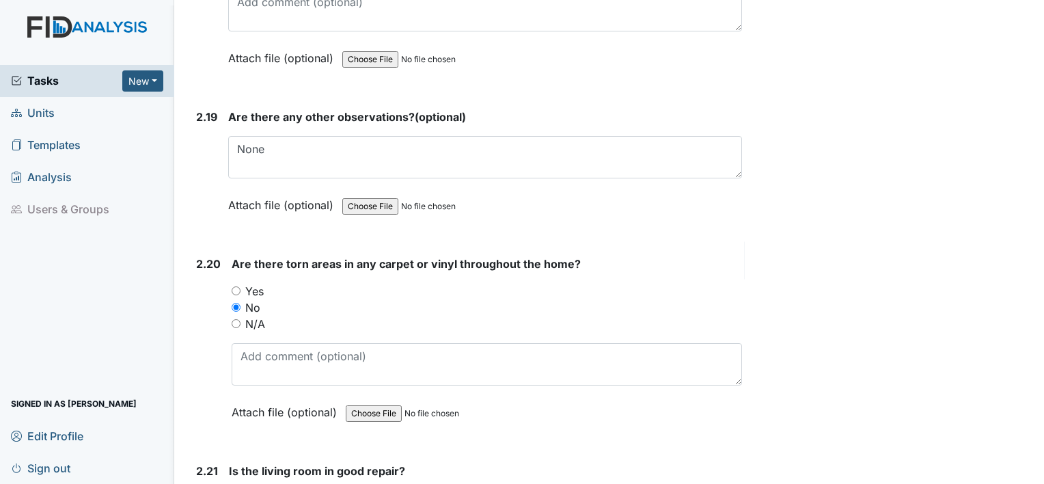
scroll to position [6013, 0]
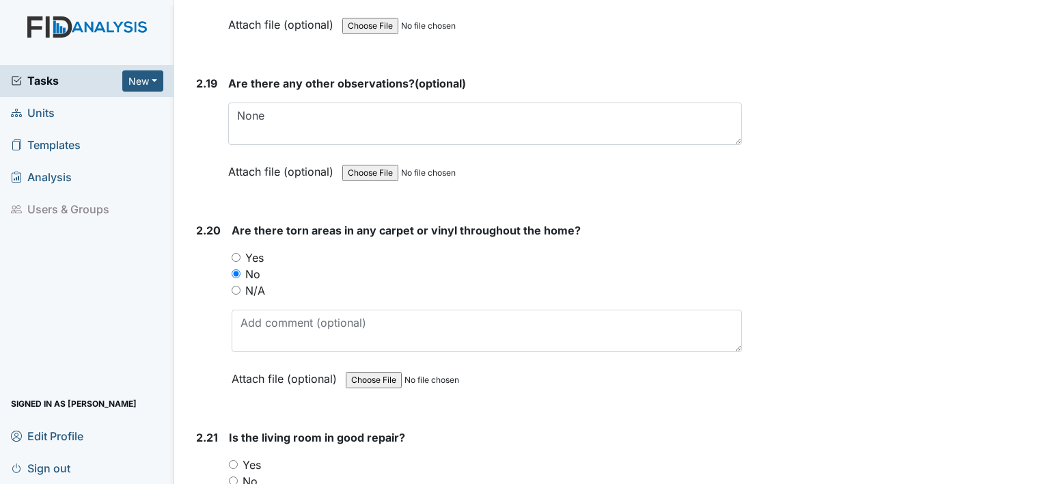
click at [233, 460] on input "Yes" at bounding box center [233, 464] width 9 height 9
radio input "true"
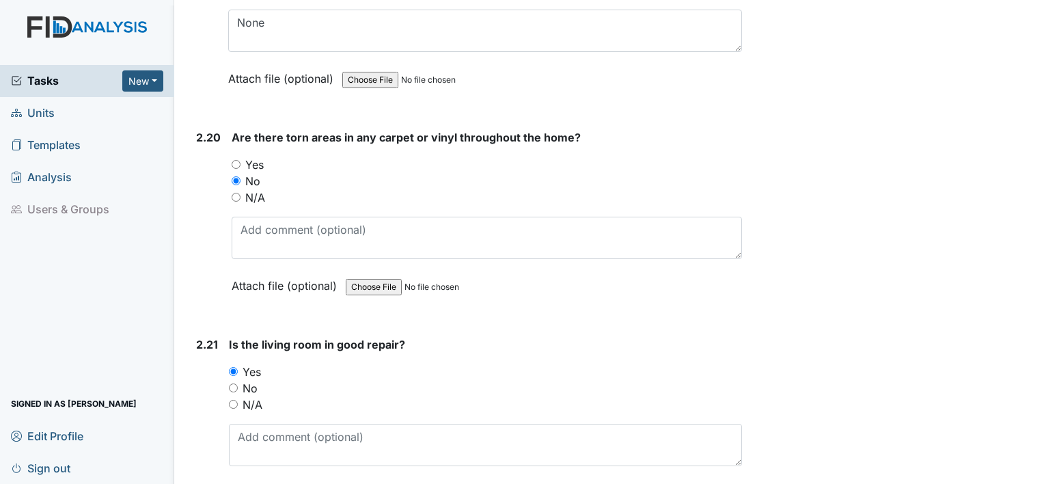
scroll to position [6218, 0]
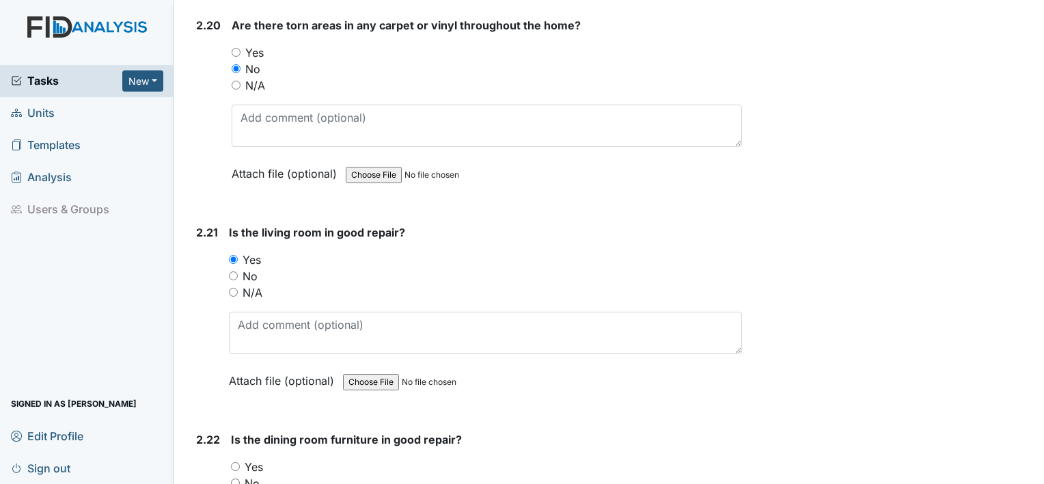
click at [235, 462] on input "Yes" at bounding box center [235, 466] width 9 height 9
radio input "true"
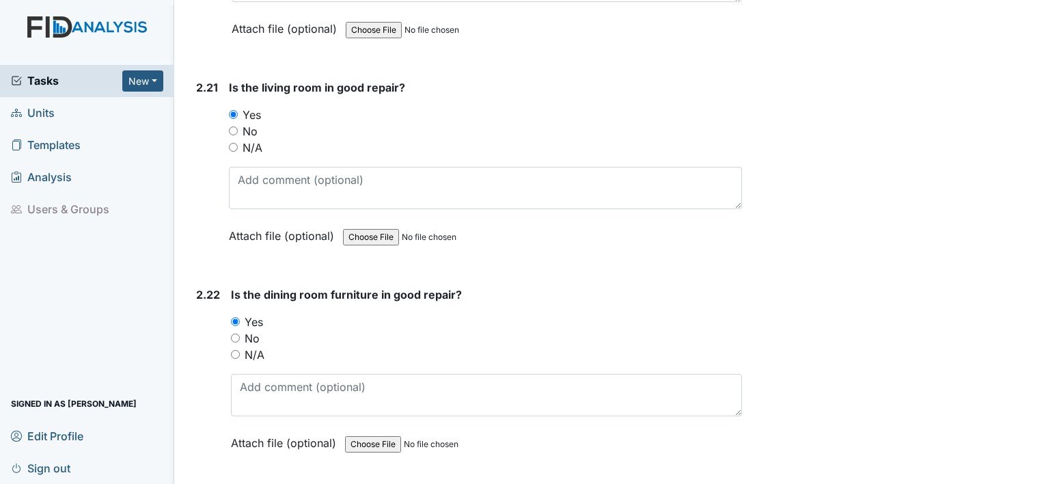
scroll to position [6423, 0]
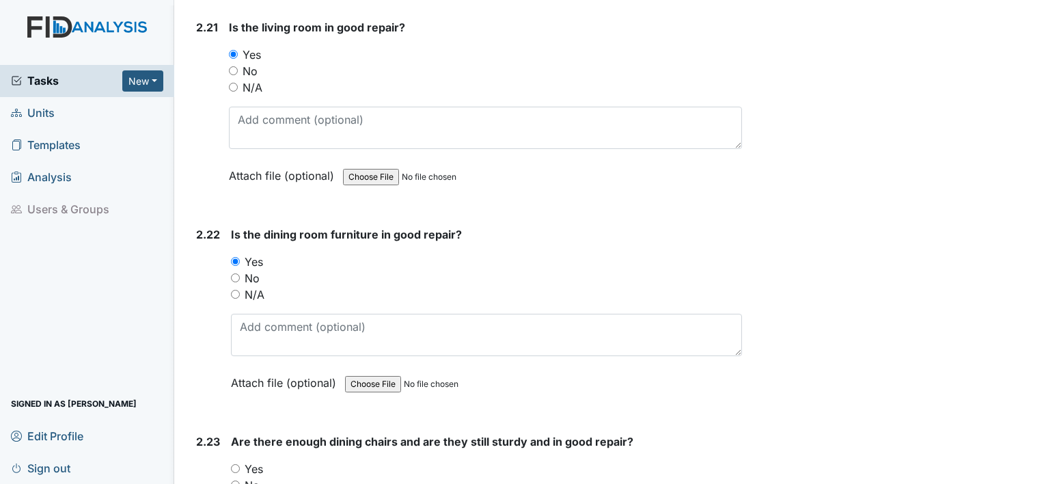
click at [237, 464] on input "Yes" at bounding box center [235, 468] width 9 height 9
radio input "true"
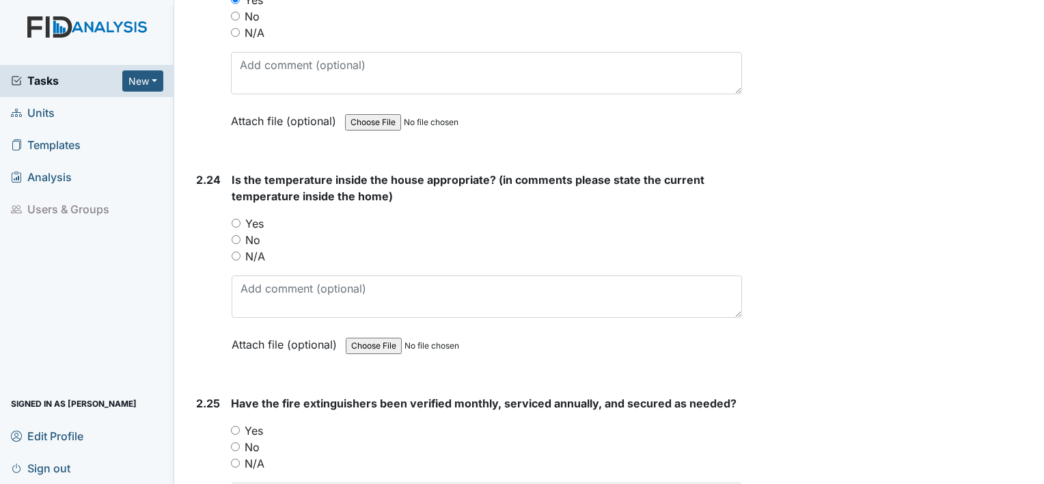
scroll to position [6901, 0]
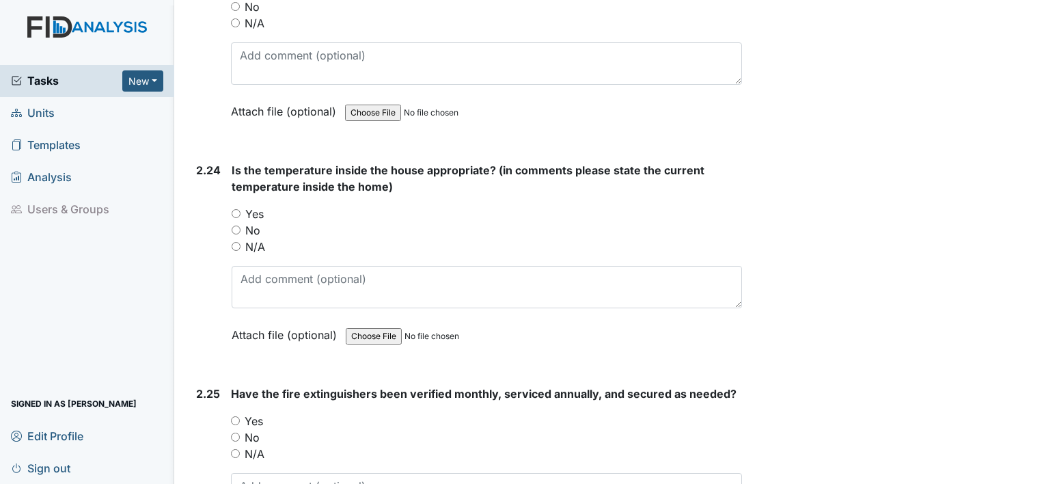
click at [231, 416] on input "Yes" at bounding box center [235, 420] width 9 height 9
radio input "true"
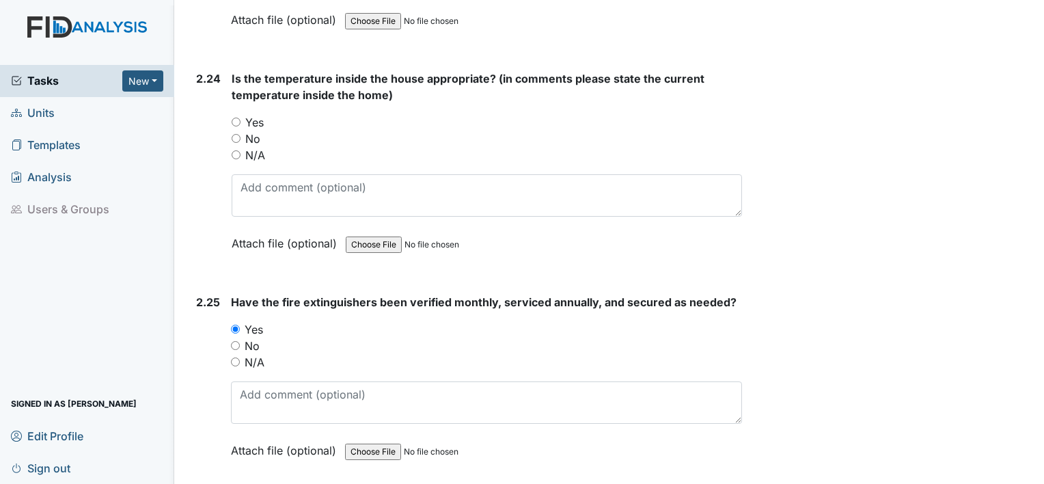
scroll to position [7022, 0]
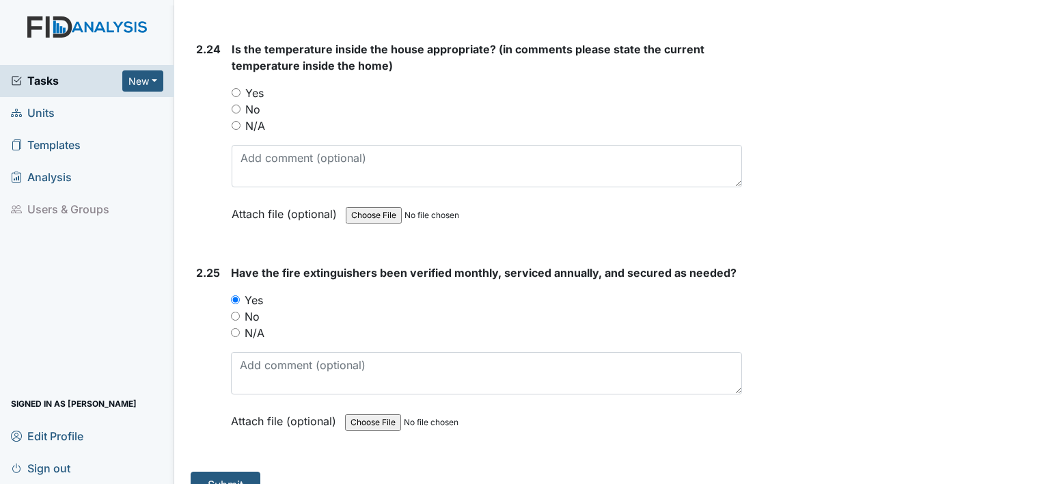
click at [236, 88] on input "Yes" at bounding box center [236, 92] width 9 height 9
radio input "true"
click at [212, 471] on button "Submit" at bounding box center [226, 484] width 70 height 26
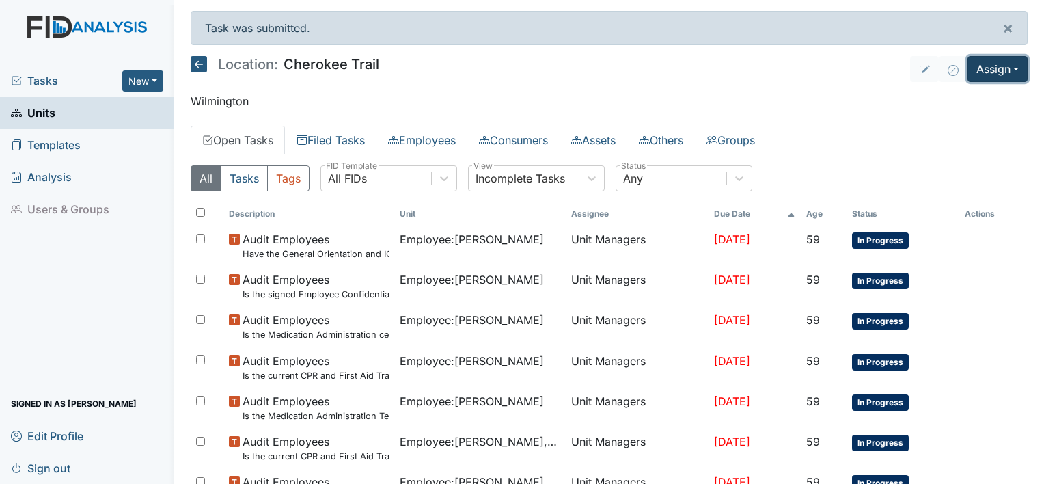
click at [998, 71] on button "Assign" at bounding box center [998, 69] width 60 height 26
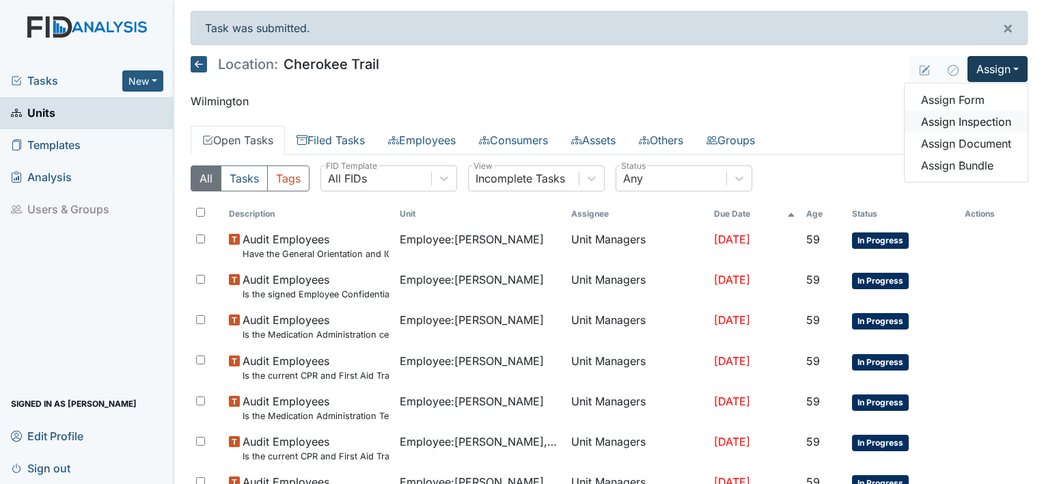
click at [975, 122] on link "Assign Inspection" at bounding box center [966, 122] width 123 height 22
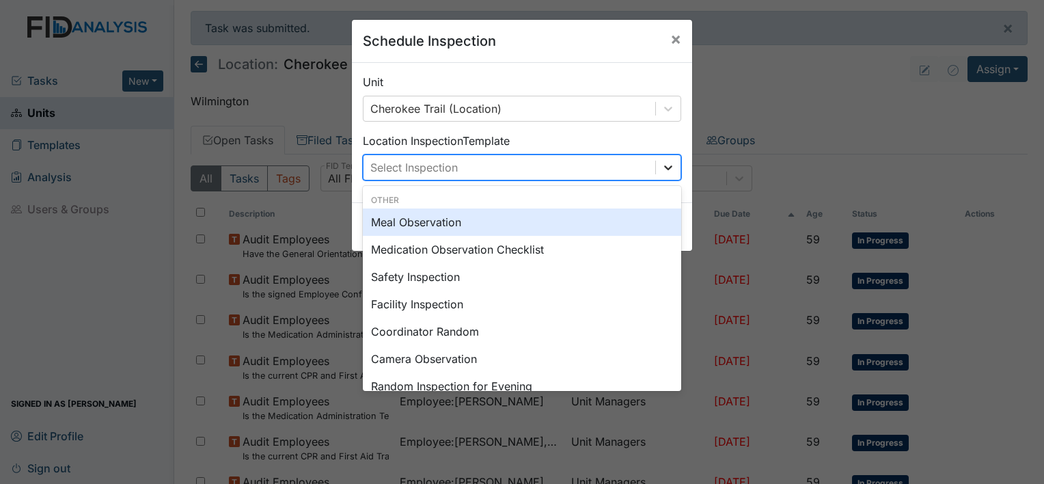
click at [670, 169] on icon at bounding box center [668, 168] width 14 height 14
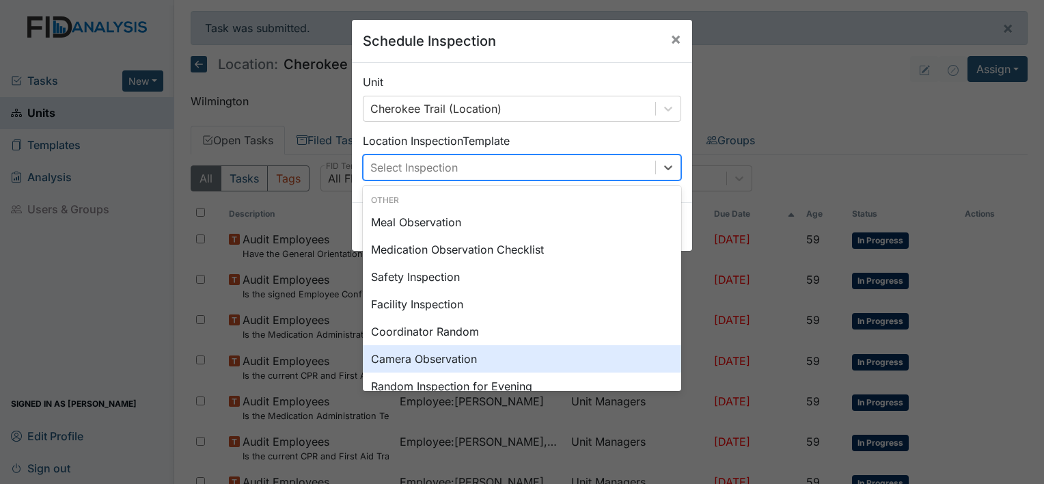
scroll to position [68, 0]
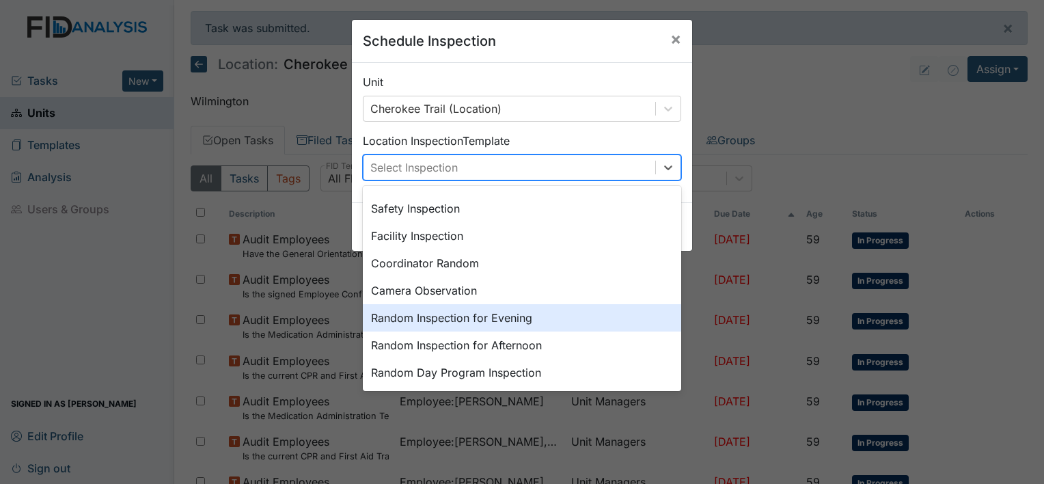
click at [493, 323] on div "Random Inspection for Evening" at bounding box center [522, 317] width 318 height 27
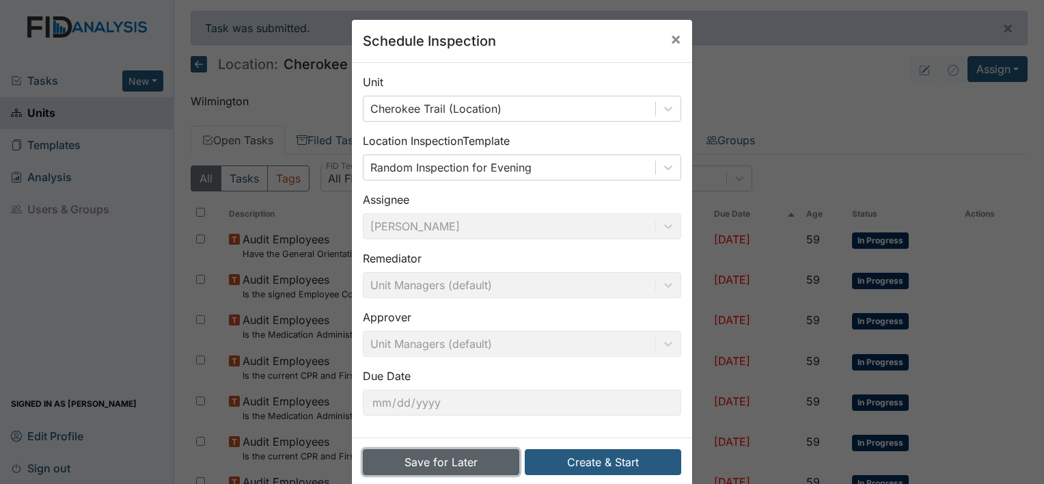
click at [468, 461] on button "Save for Later" at bounding box center [441, 462] width 156 height 26
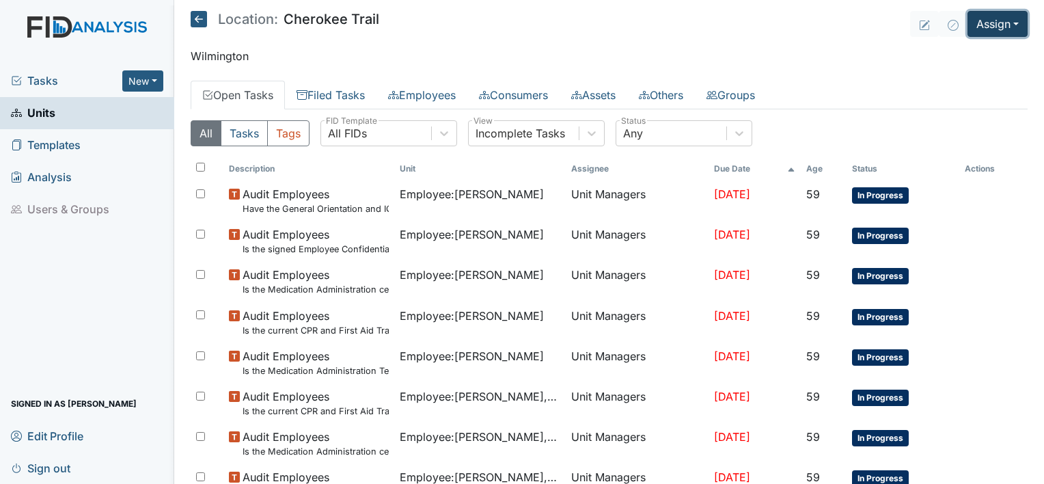
click at [996, 18] on button "Assign" at bounding box center [998, 24] width 60 height 26
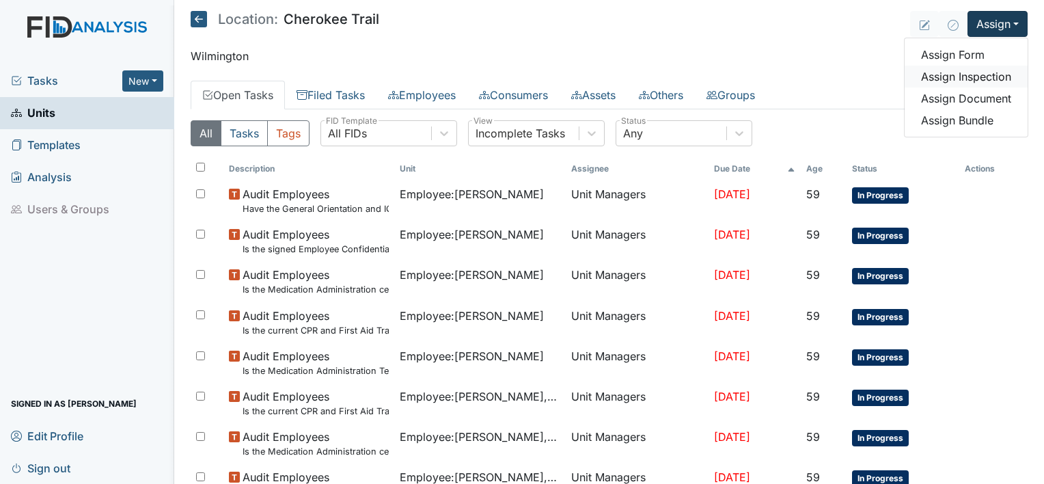
click at [974, 74] on link "Assign Inspection" at bounding box center [966, 77] width 123 height 22
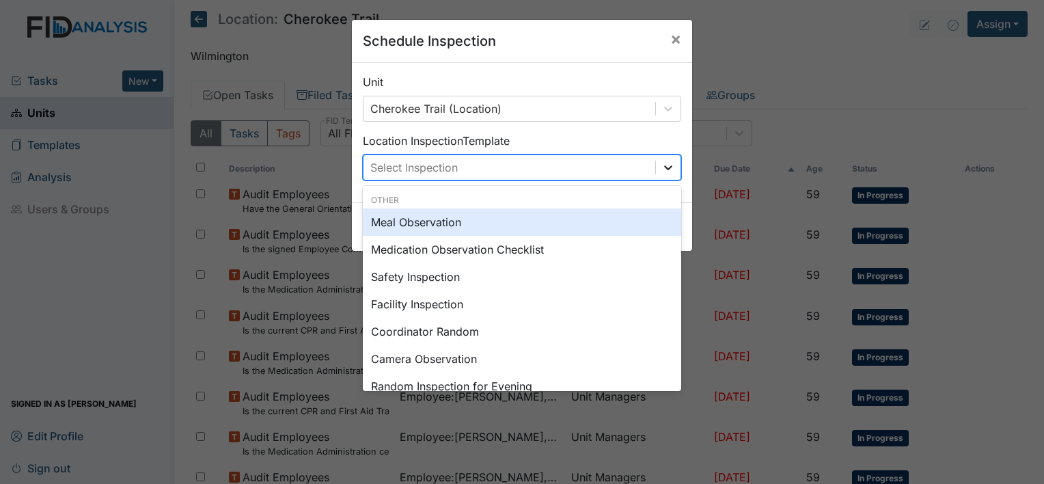
click at [666, 168] on icon at bounding box center [668, 168] width 14 height 14
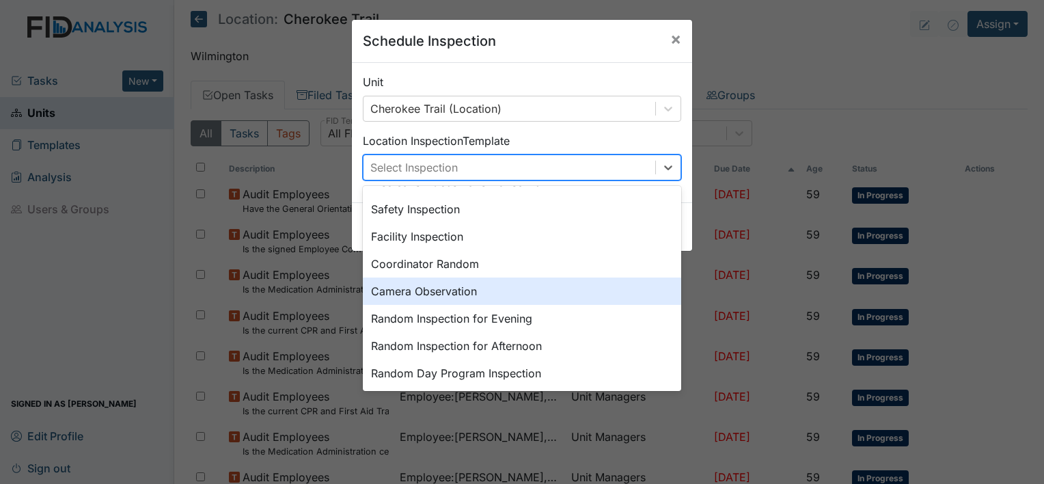
scroll to position [68, 0]
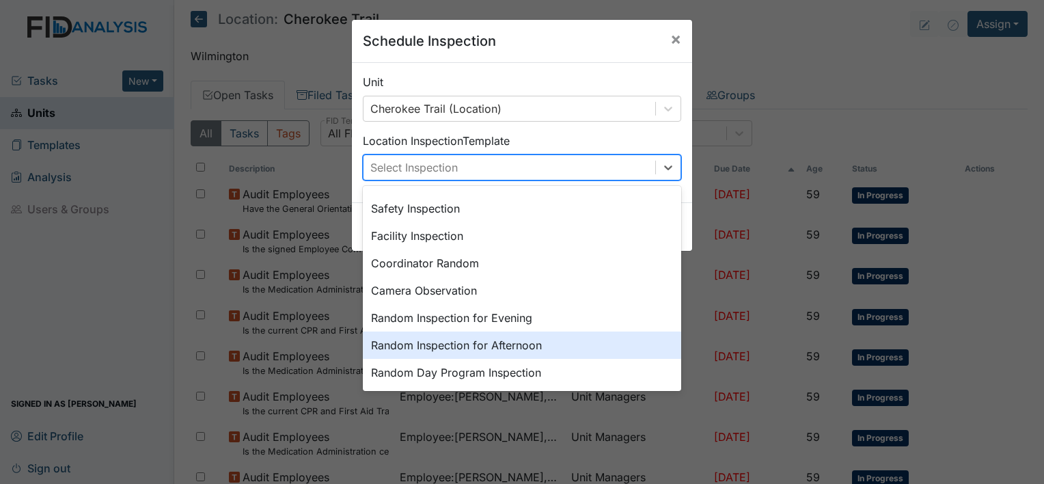
click at [500, 342] on div "Random Inspection for Afternoon" at bounding box center [522, 344] width 318 height 27
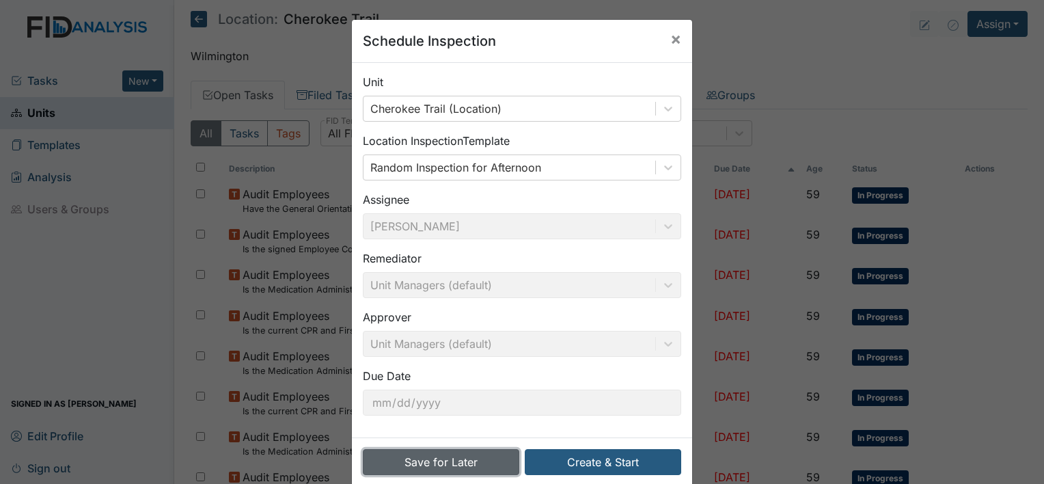
click at [458, 462] on button "Save for Later" at bounding box center [441, 462] width 156 height 26
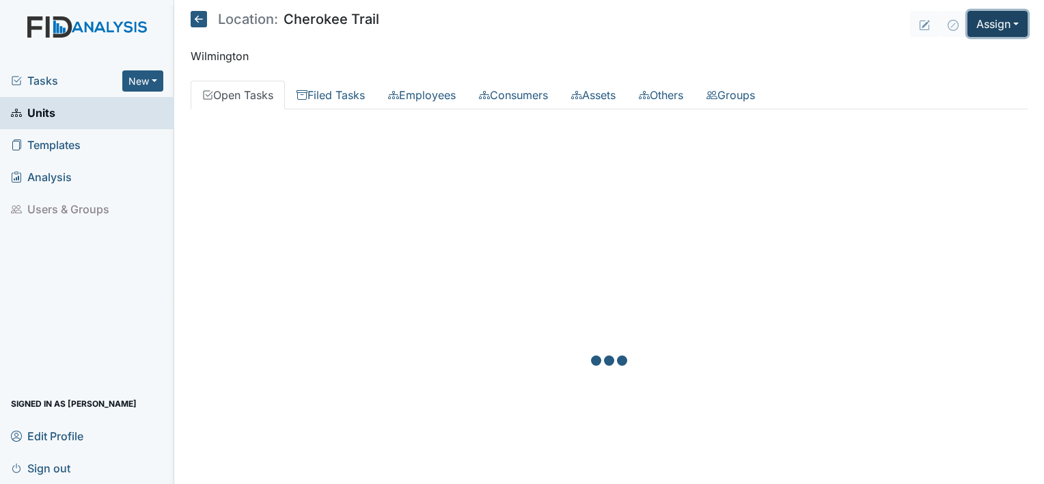
click at [1001, 22] on button "Assign" at bounding box center [998, 24] width 60 height 26
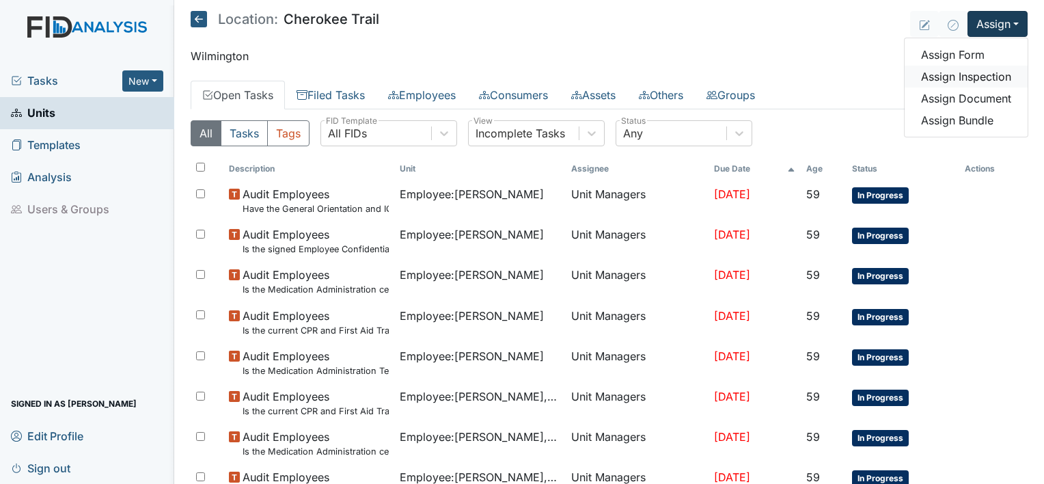
click at [971, 77] on link "Assign Inspection" at bounding box center [966, 77] width 123 height 22
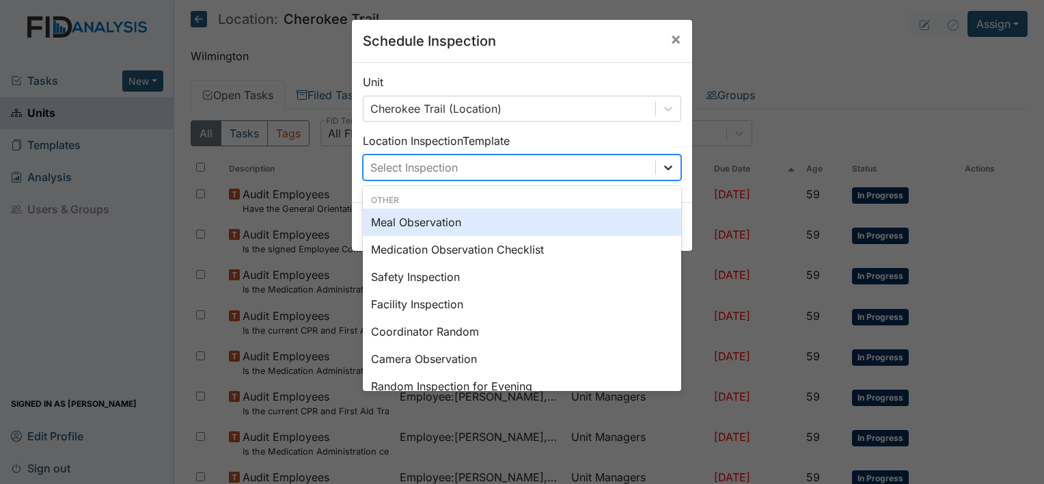
click at [663, 165] on icon at bounding box center [668, 168] width 14 height 14
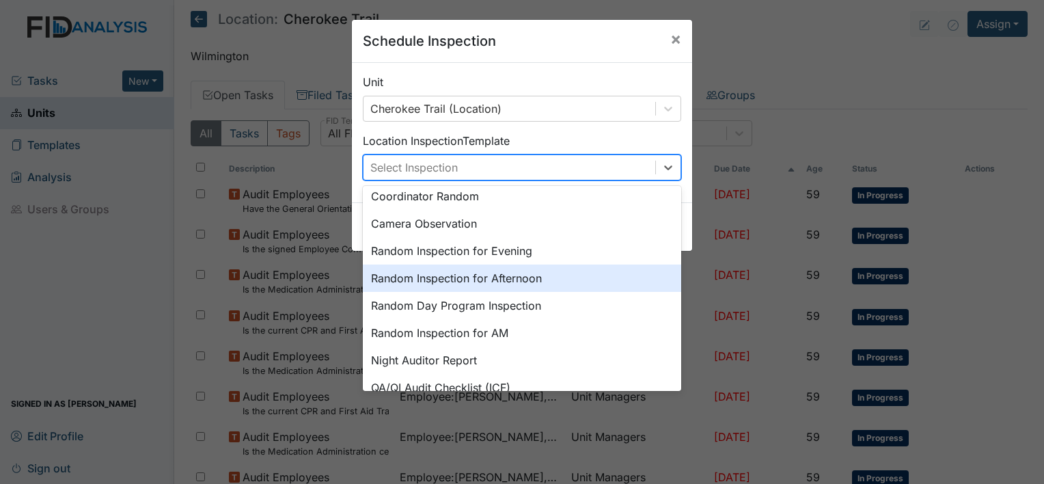
scroll to position [137, 0]
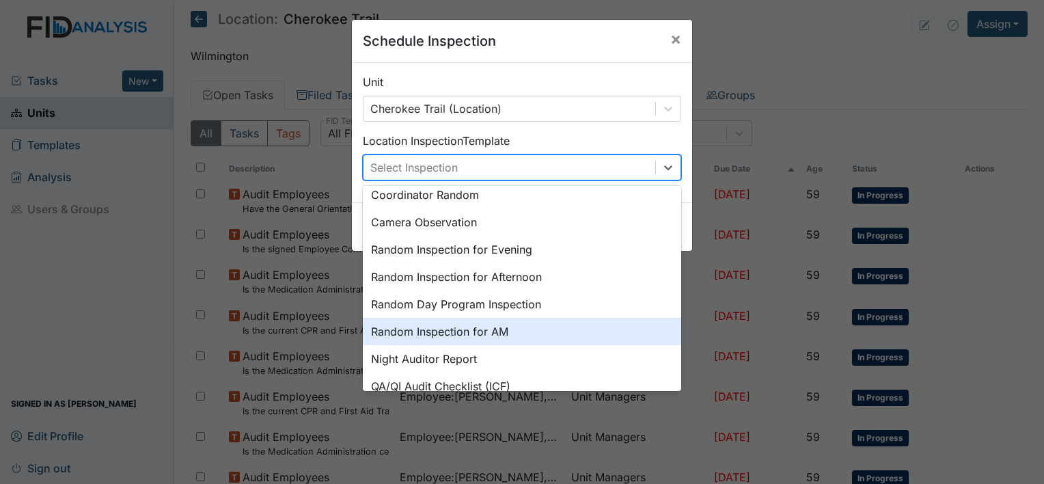
click at [474, 330] on div "Random Inspection for AM" at bounding box center [522, 331] width 318 height 27
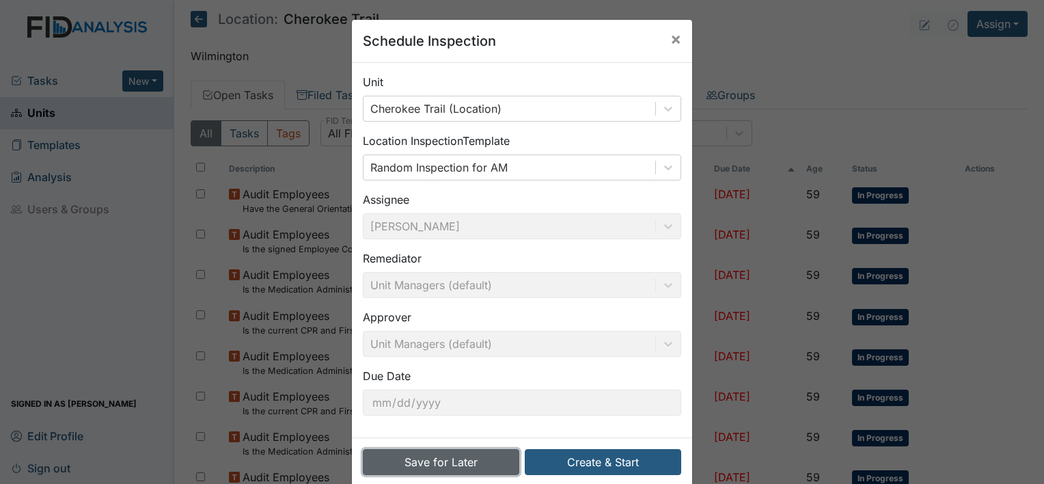
drag, startPoint x: 469, startPoint y: 456, endPoint x: 472, endPoint y: 463, distance: 7.4
click at [472, 463] on button "Save for Later" at bounding box center [441, 462] width 156 height 26
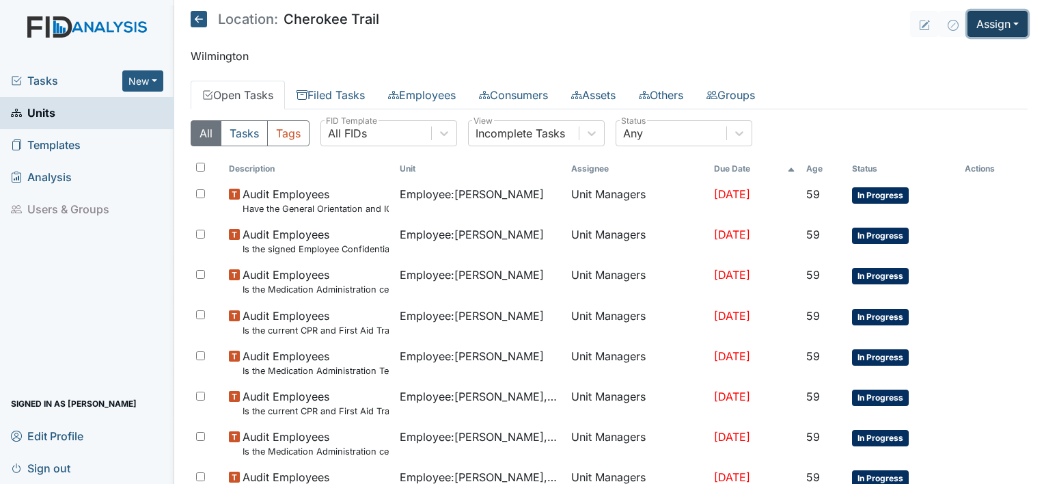
click button "Assign"
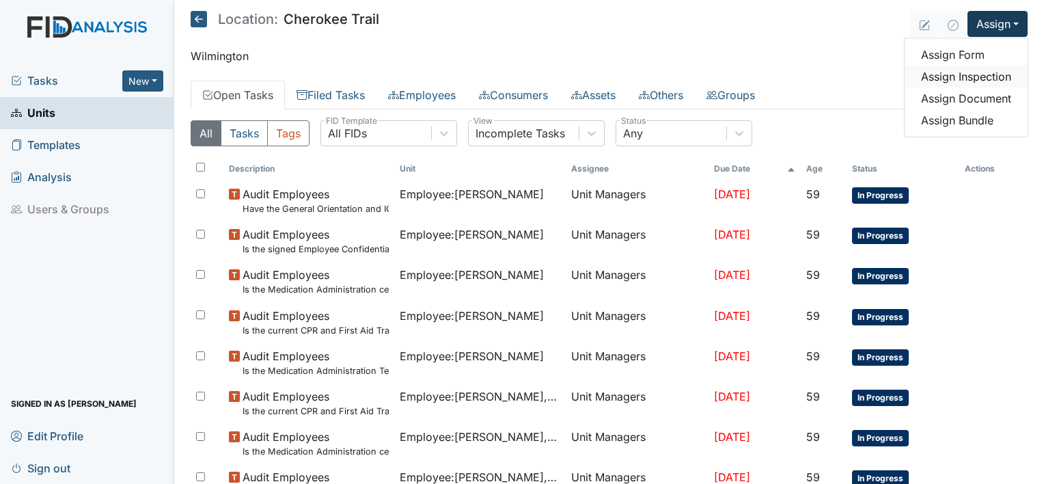
click link "Assign Inspection"
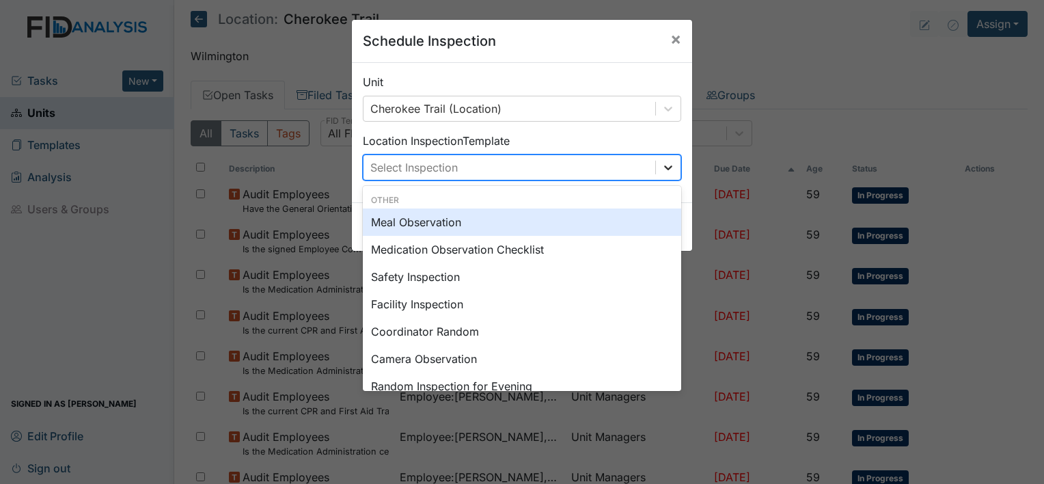
click icon
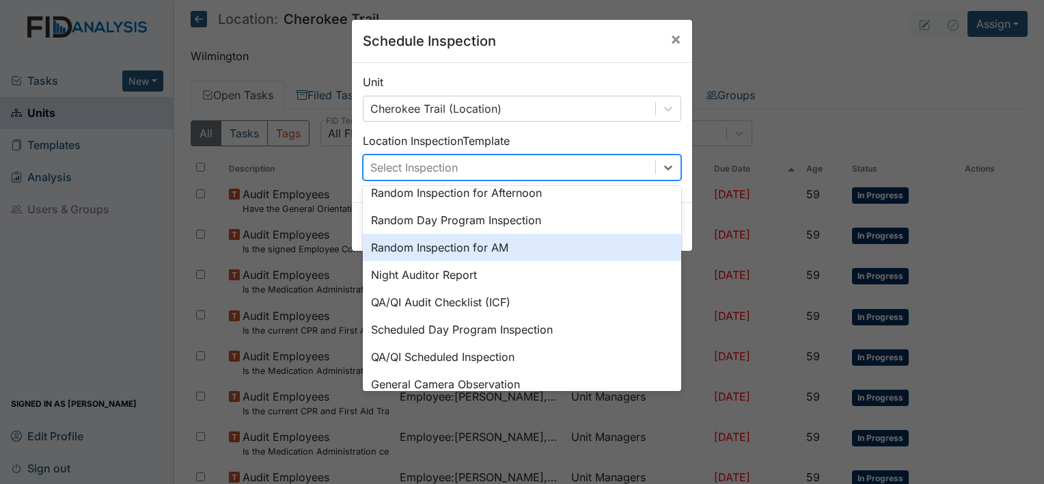
scroll to position [235, 0]
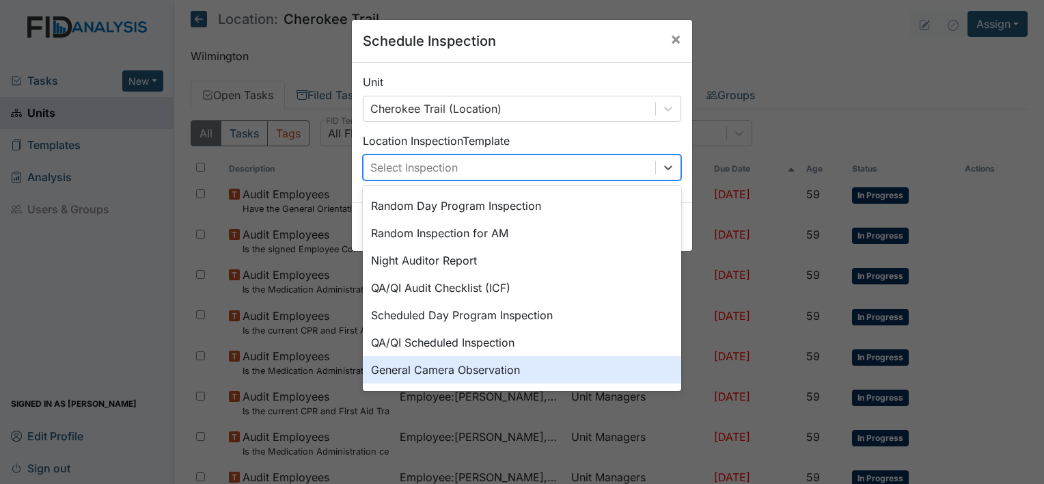
click div "General Camera Observation"
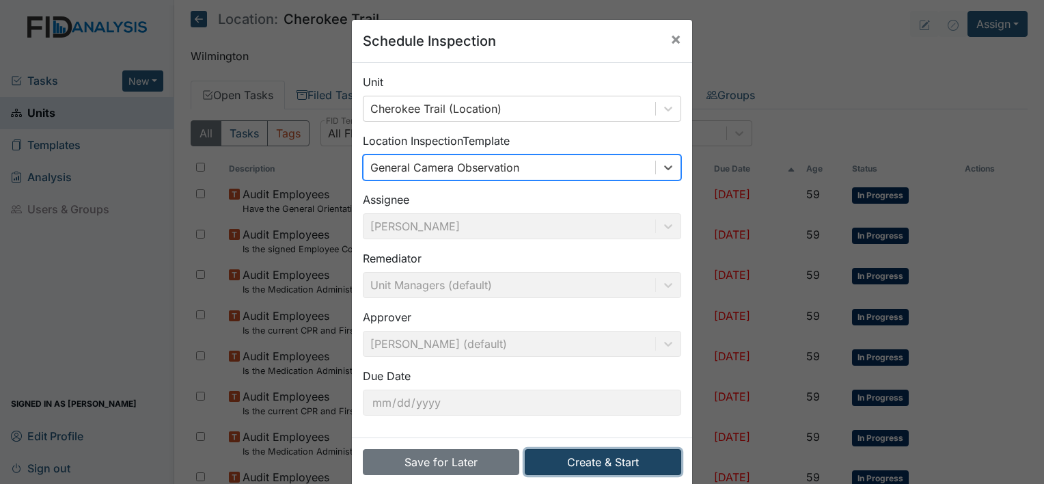
click button "Create & Start"
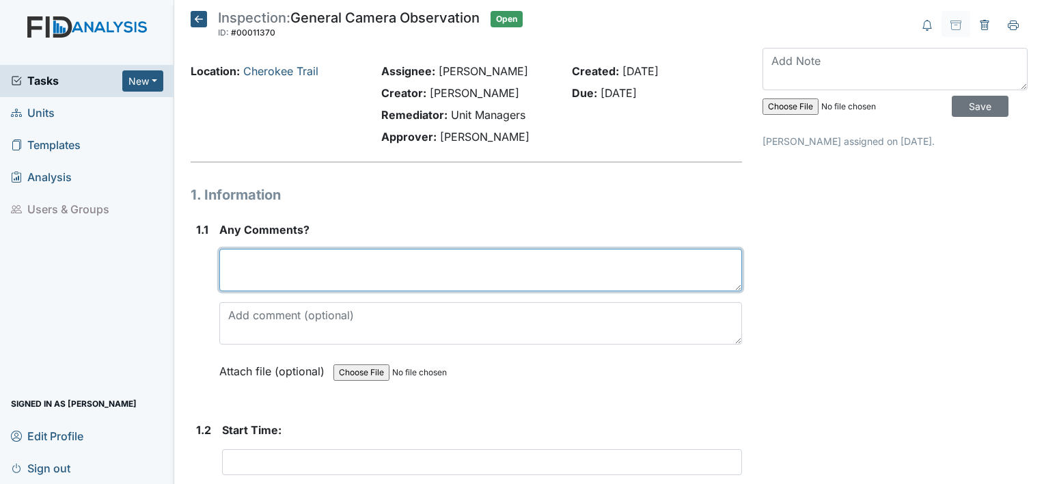
click at [396, 276] on textarea at bounding box center [480, 270] width 523 height 42
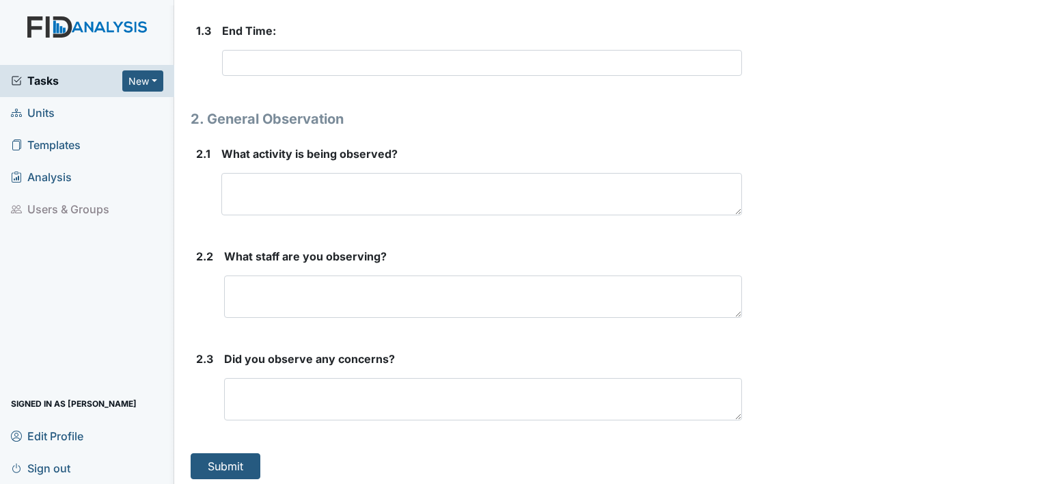
scroll to position [489, 0]
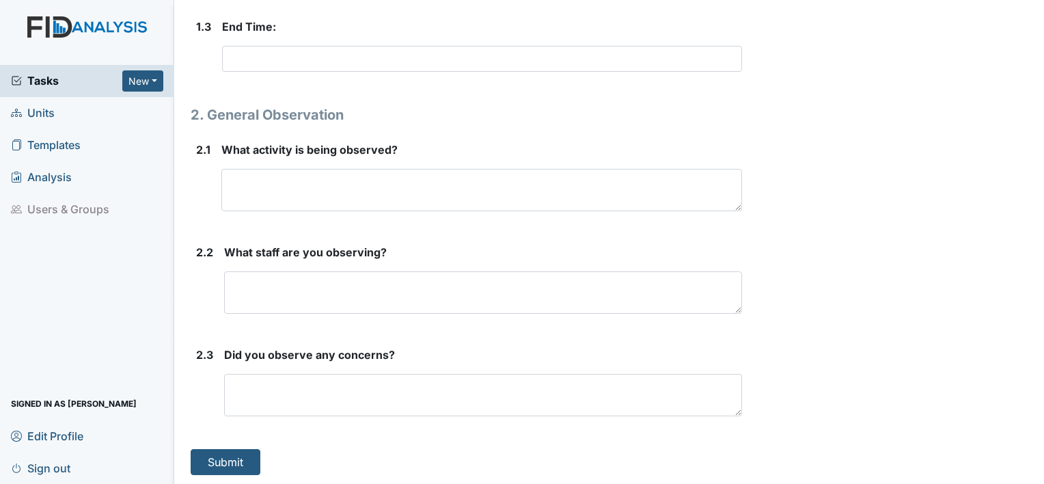
type textarea "NONE"
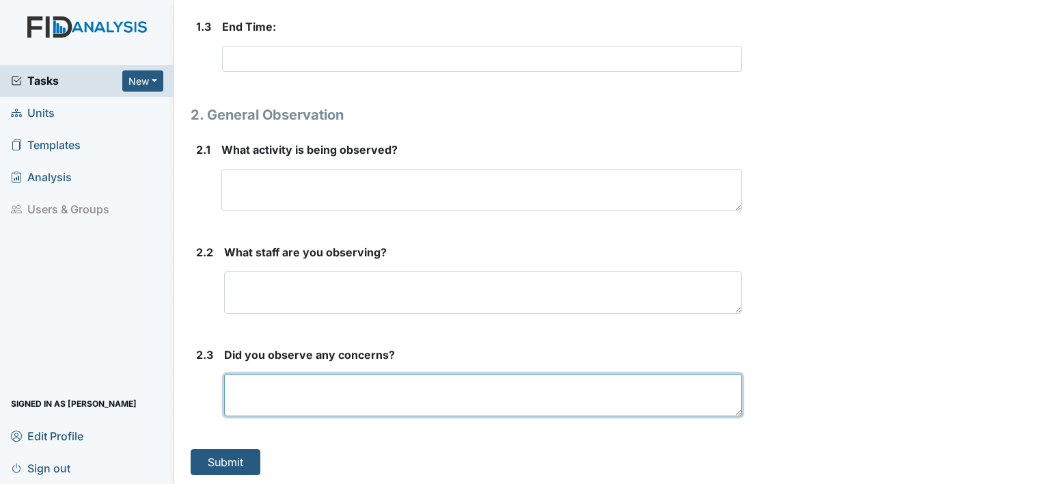
click at [325, 387] on textarea at bounding box center [483, 395] width 518 height 42
type textarea "NO CONCERNS"
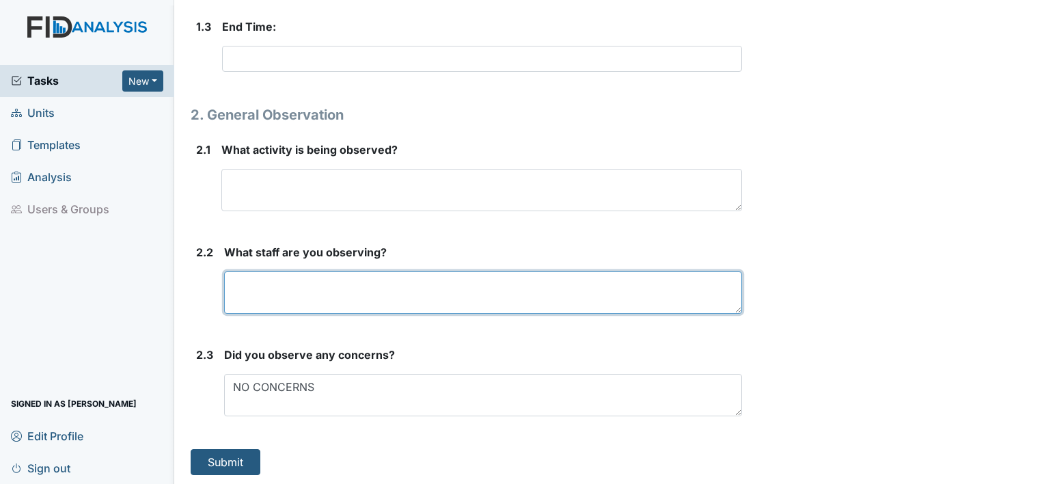
click at [239, 284] on textarea at bounding box center [483, 292] width 518 height 42
type textarea "g"
type textarea "KA TC GF"
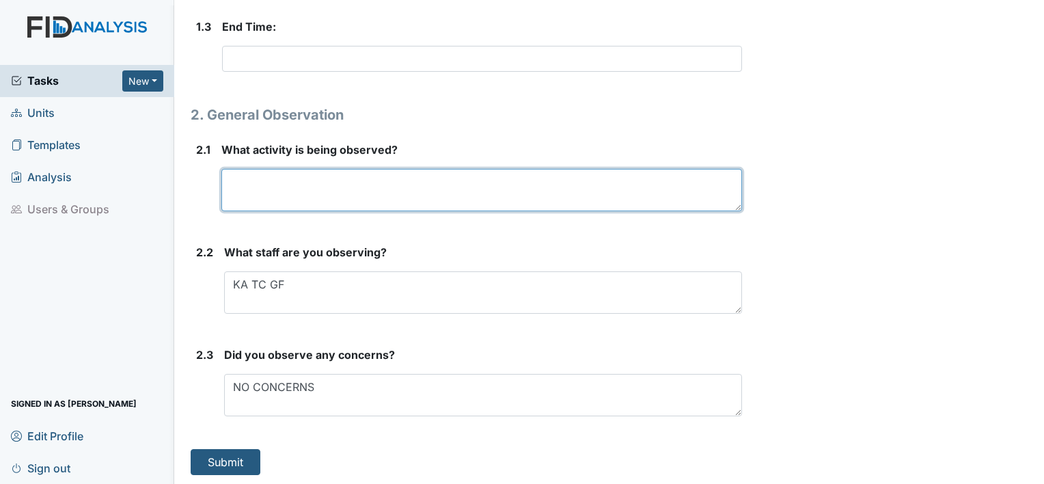
click at [247, 186] on textarea at bounding box center [481, 190] width 521 height 42
type textarea "B"
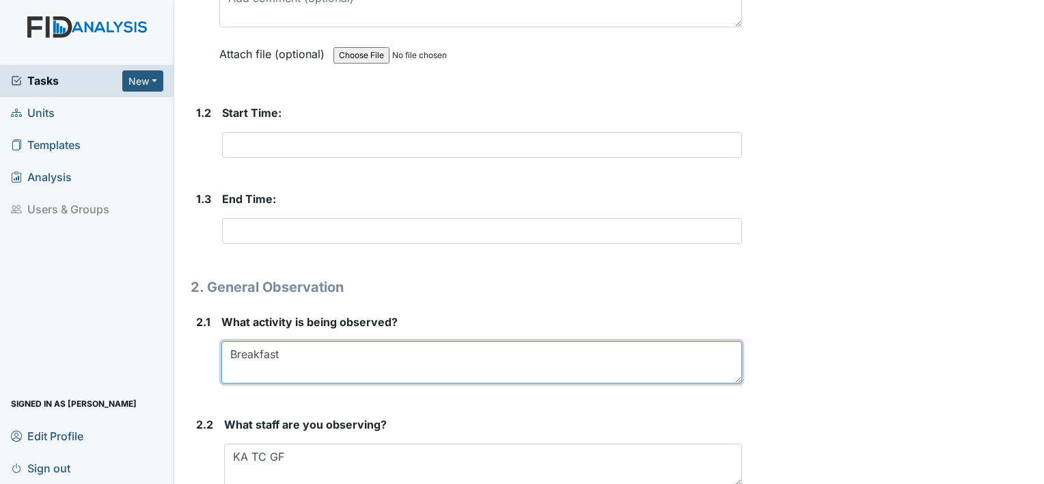
scroll to position [284, 0]
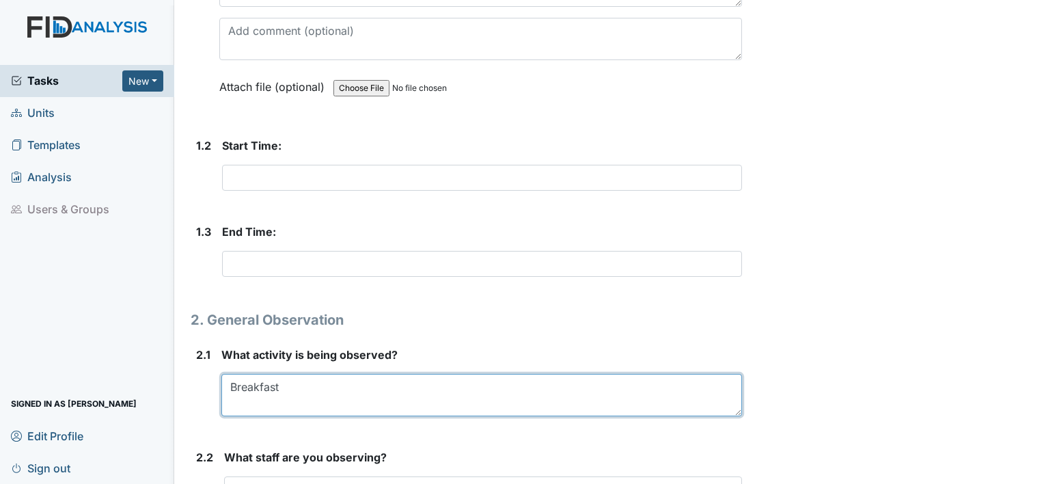
type textarea "Breakfast"
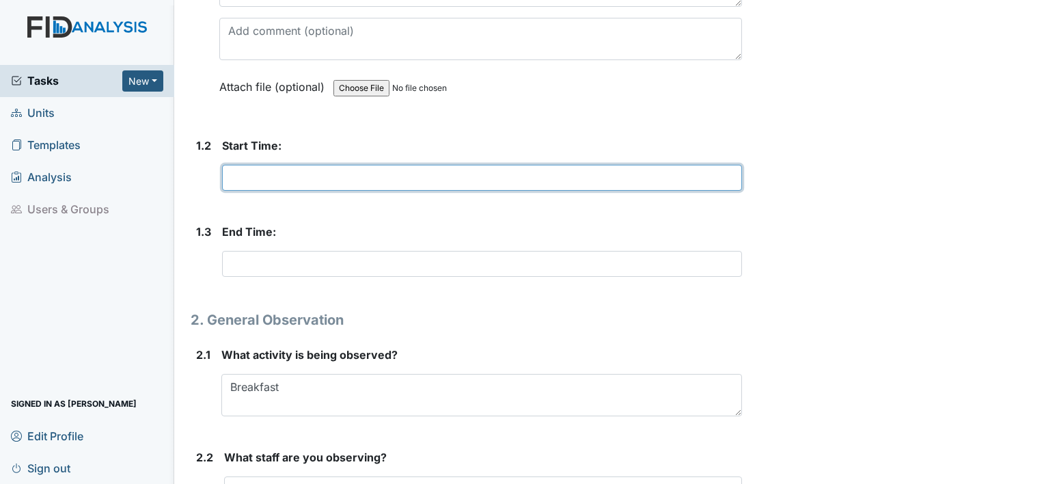
click at [309, 173] on input "text" at bounding box center [482, 178] width 520 height 26
type input "8:00"
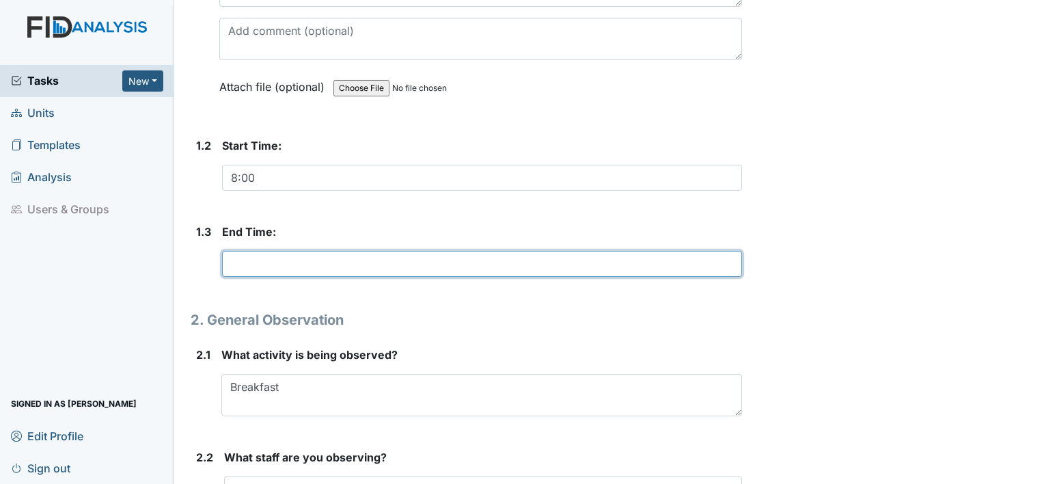
click at [246, 273] on input "text" at bounding box center [482, 264] width 520 height 26
type input "9:00am"
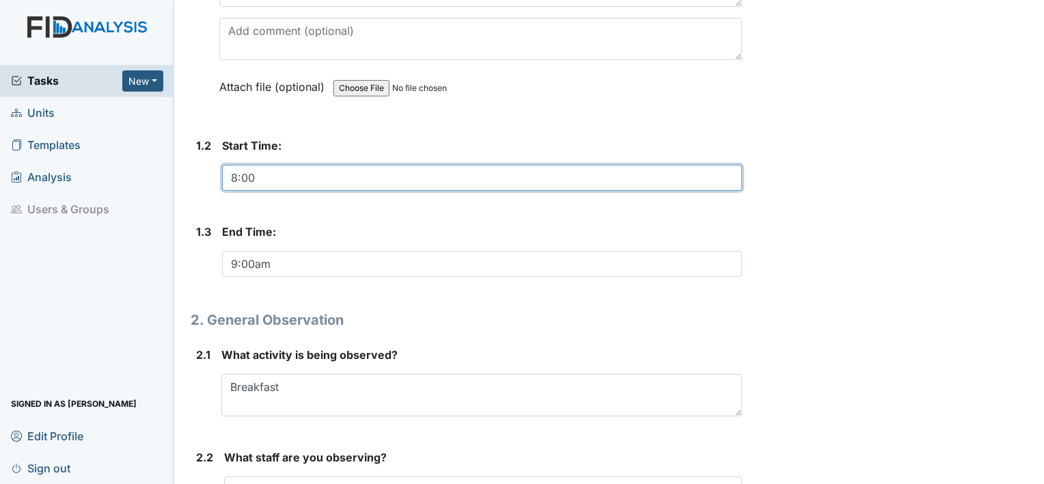
click at [259, 176] on input "8:00" at bounding box center [482, 178] width 520 height 26
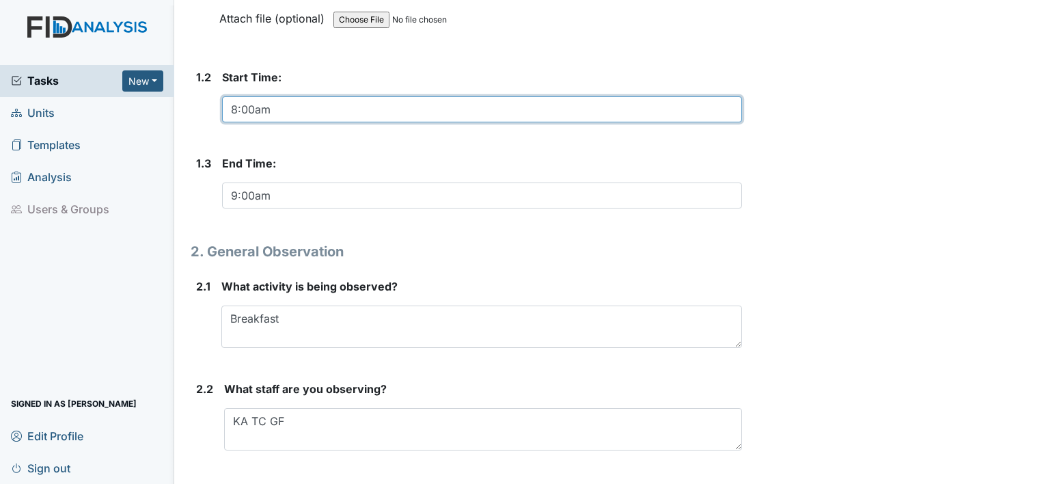
scroll to position [489, 0]
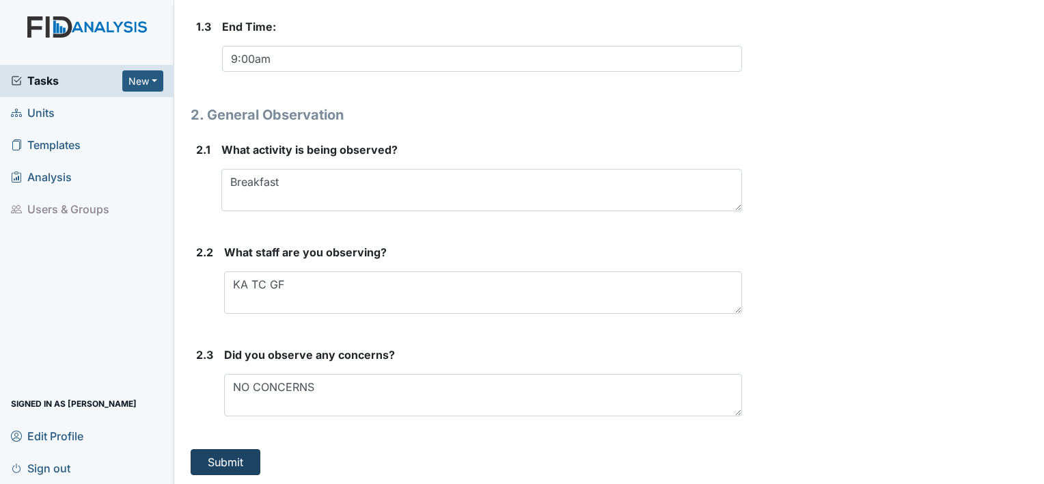
type input "8:00am"
click at [234, 463] on button "Submit" at bounding box center [226, 462] width 70 height 26
